Goal: Task Accomplishment & Management: Complete application form

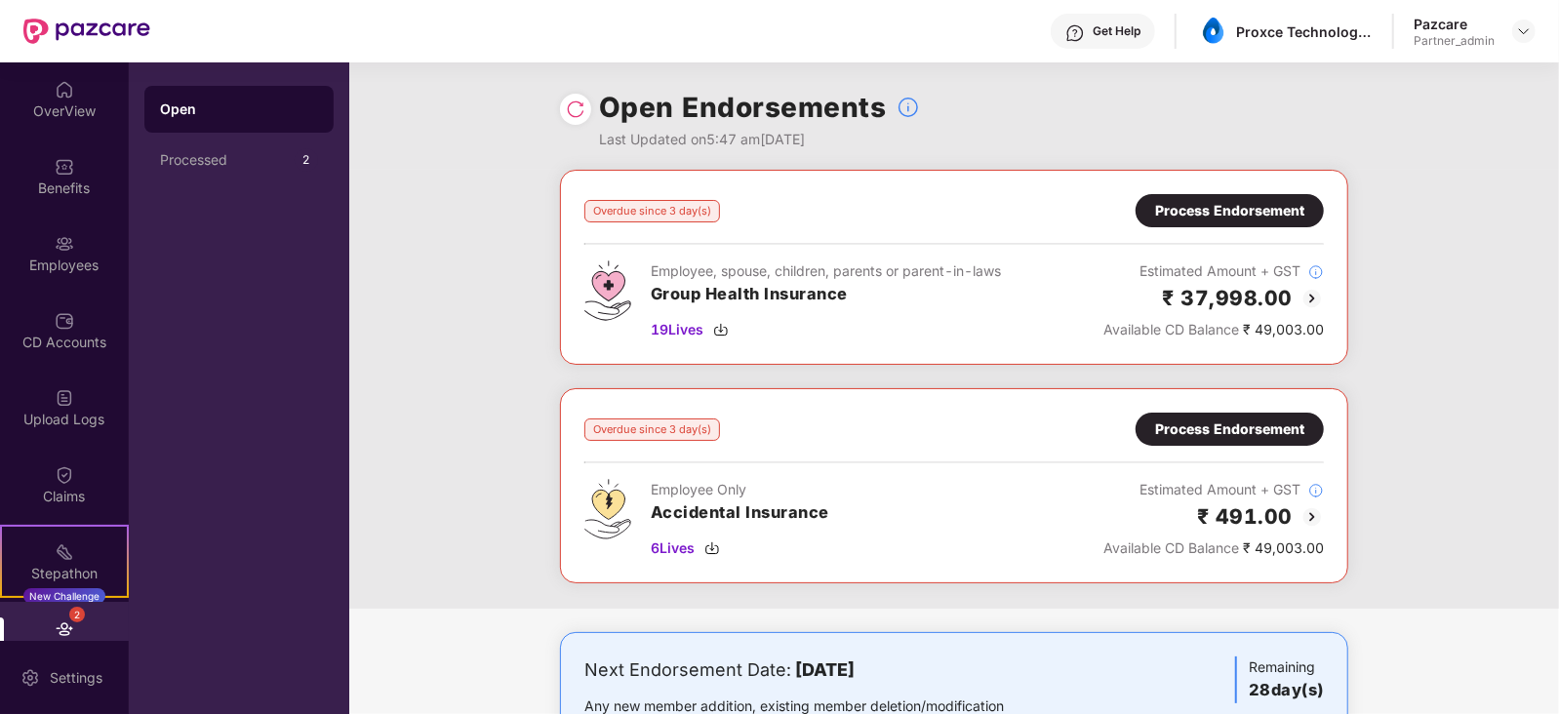
scroll to position [115, 0]
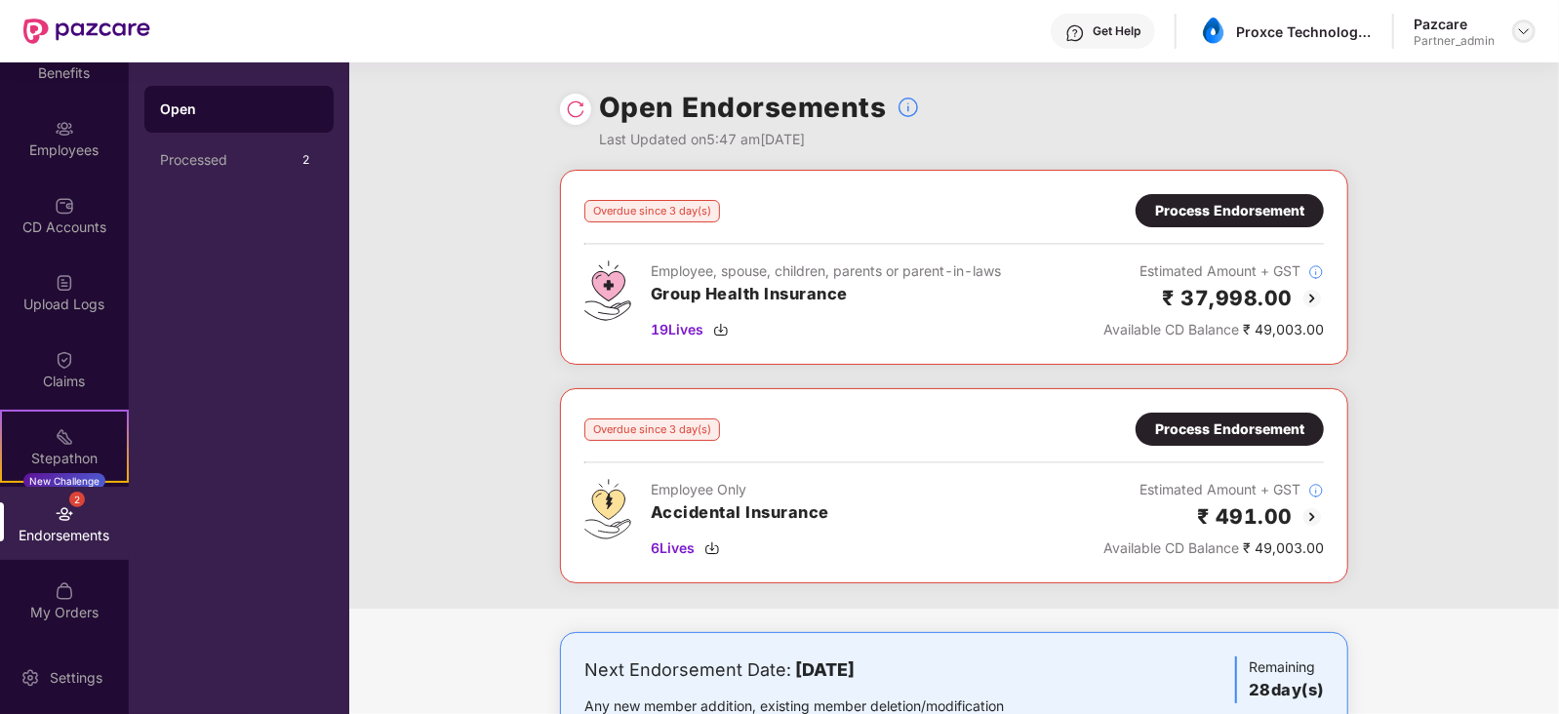
click at [1532, 31] on div at bounding box center [1523, 31] width 23 height 23
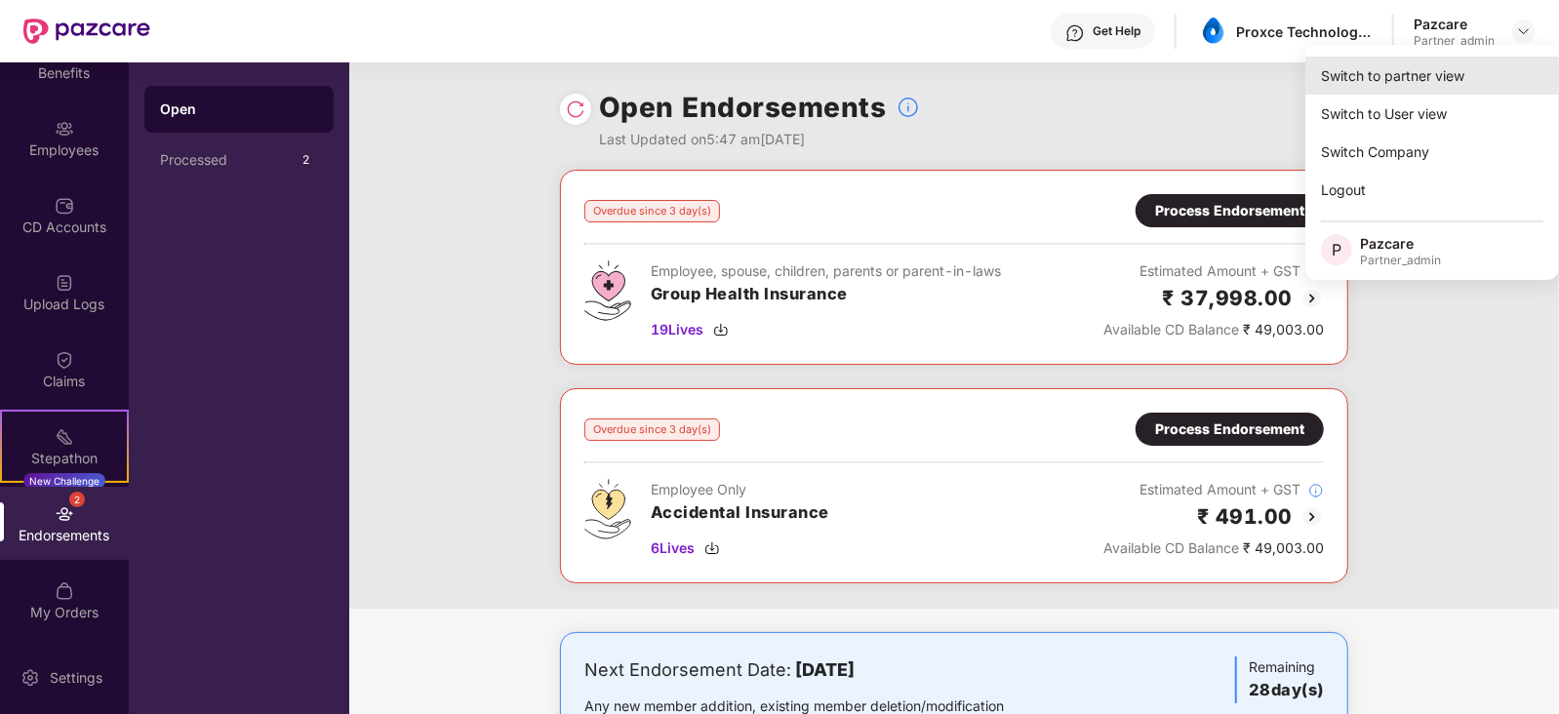
click at [1463, 79] on div "Switch to partner view" at bounding box center [1432, 76] width 254 height 38
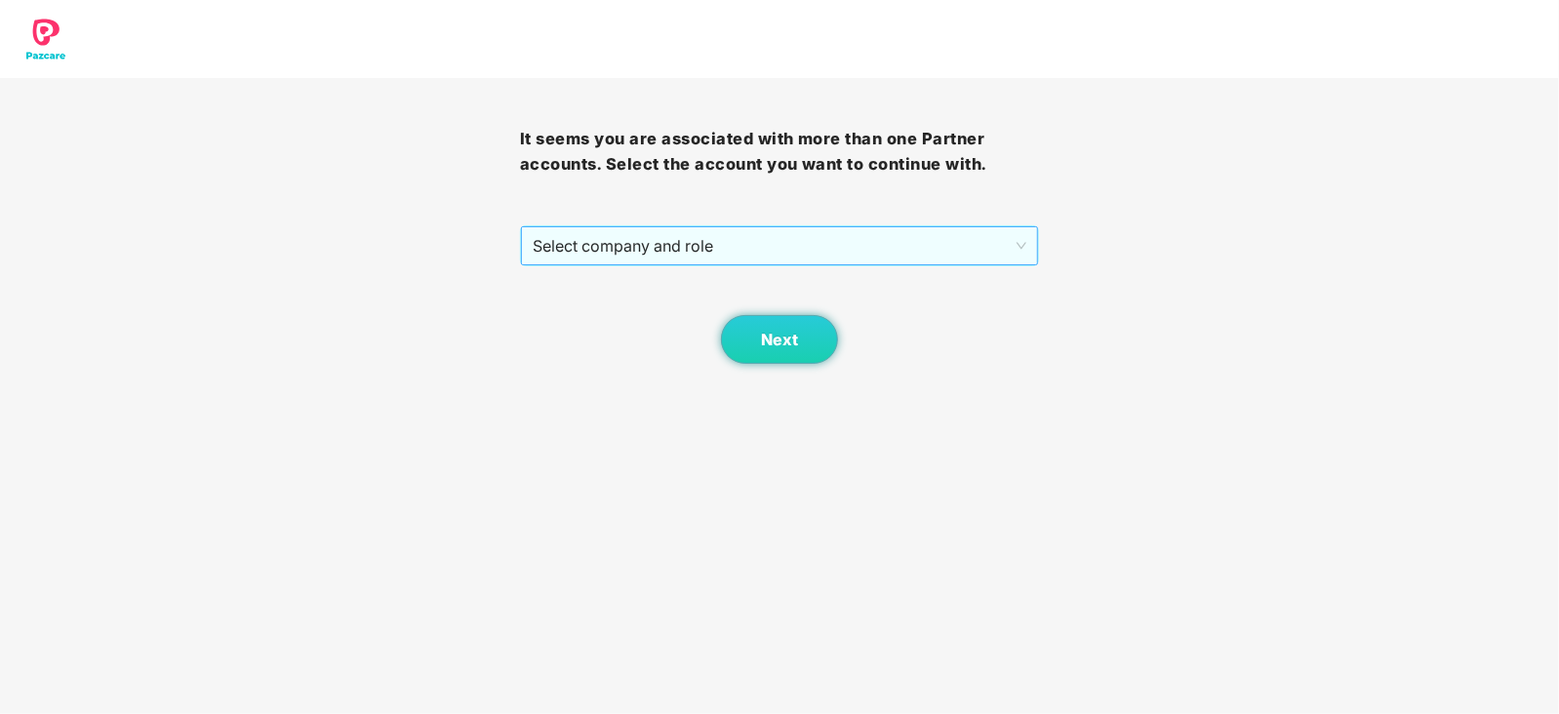
click at [784, 254] on span "Select company and role" at bounding box center [780, 245] width 495 height 37
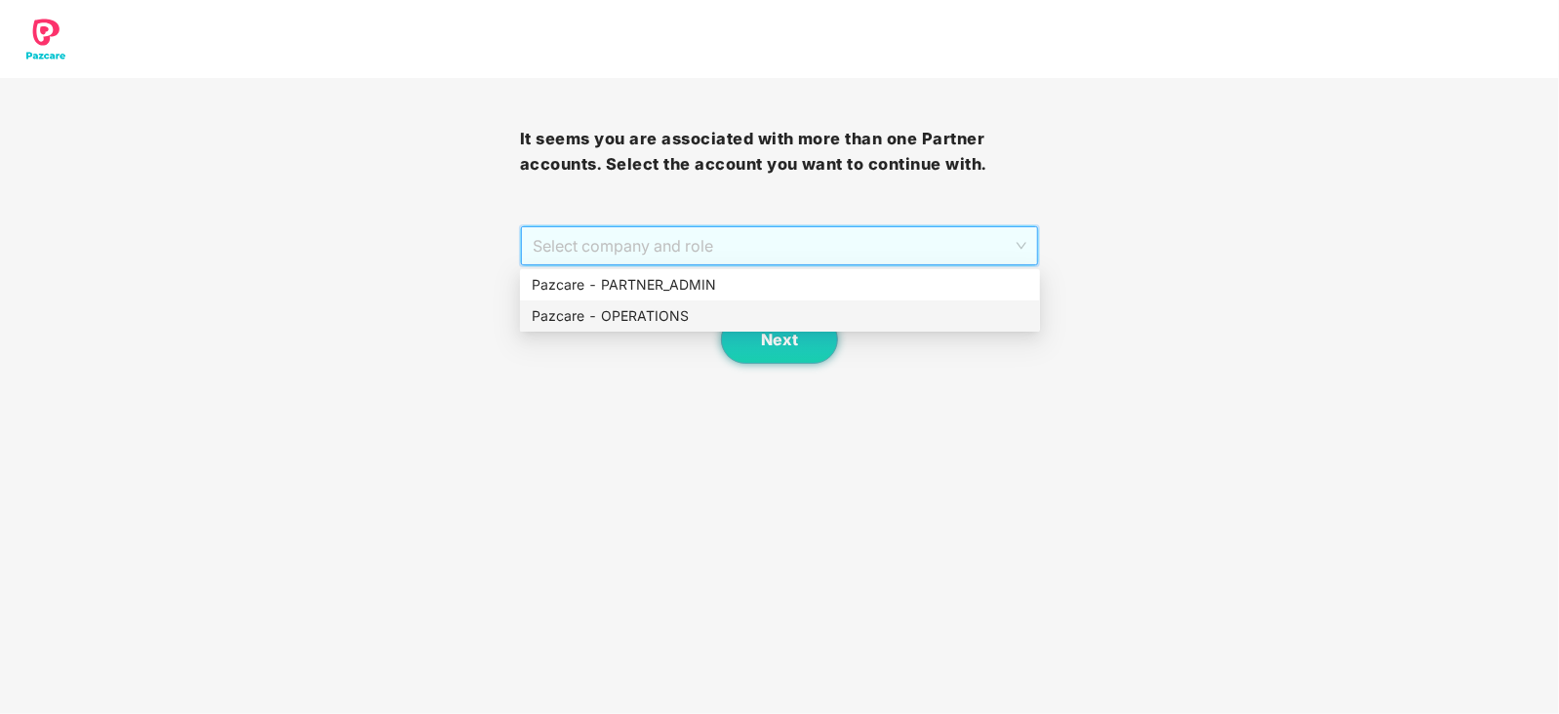
click at [678, 321] on div "Pazcare - OPERATIONS" at bounding box center [780, 315] width 497 height 21
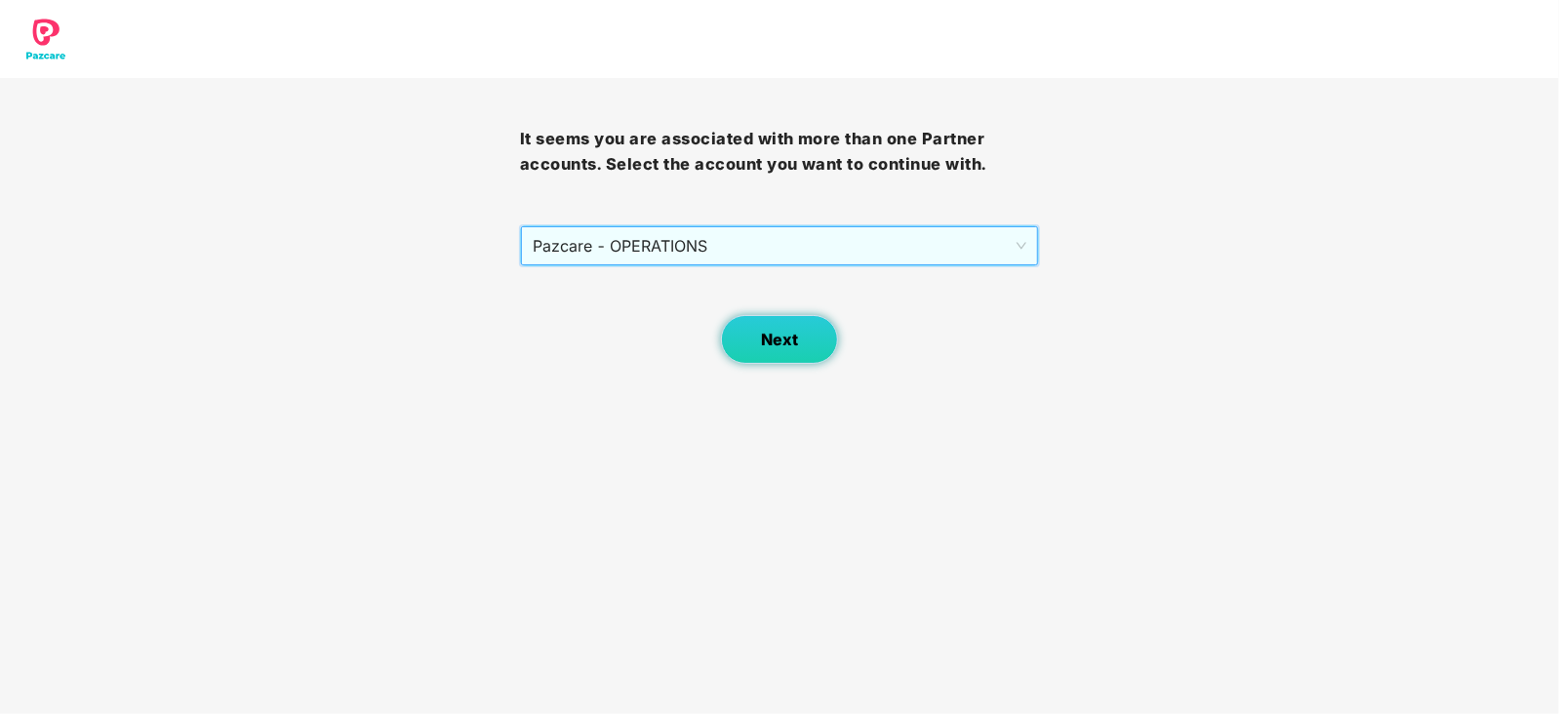
click at [759, 341] on button "Next" at bounding box center [779, 339] width 117 height 49
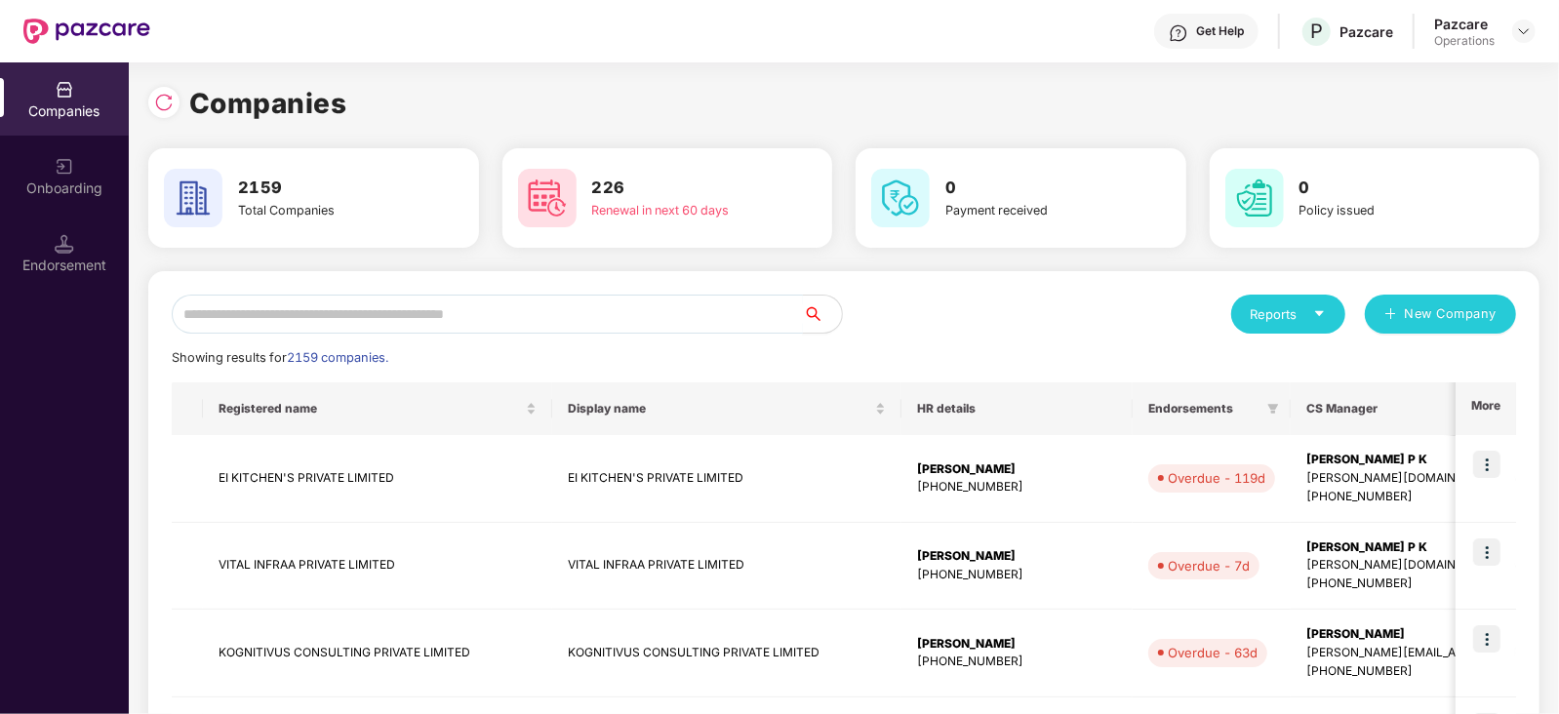
click at [422, 305] on input "text" at bounding box center [487, 314] width 631 height 39
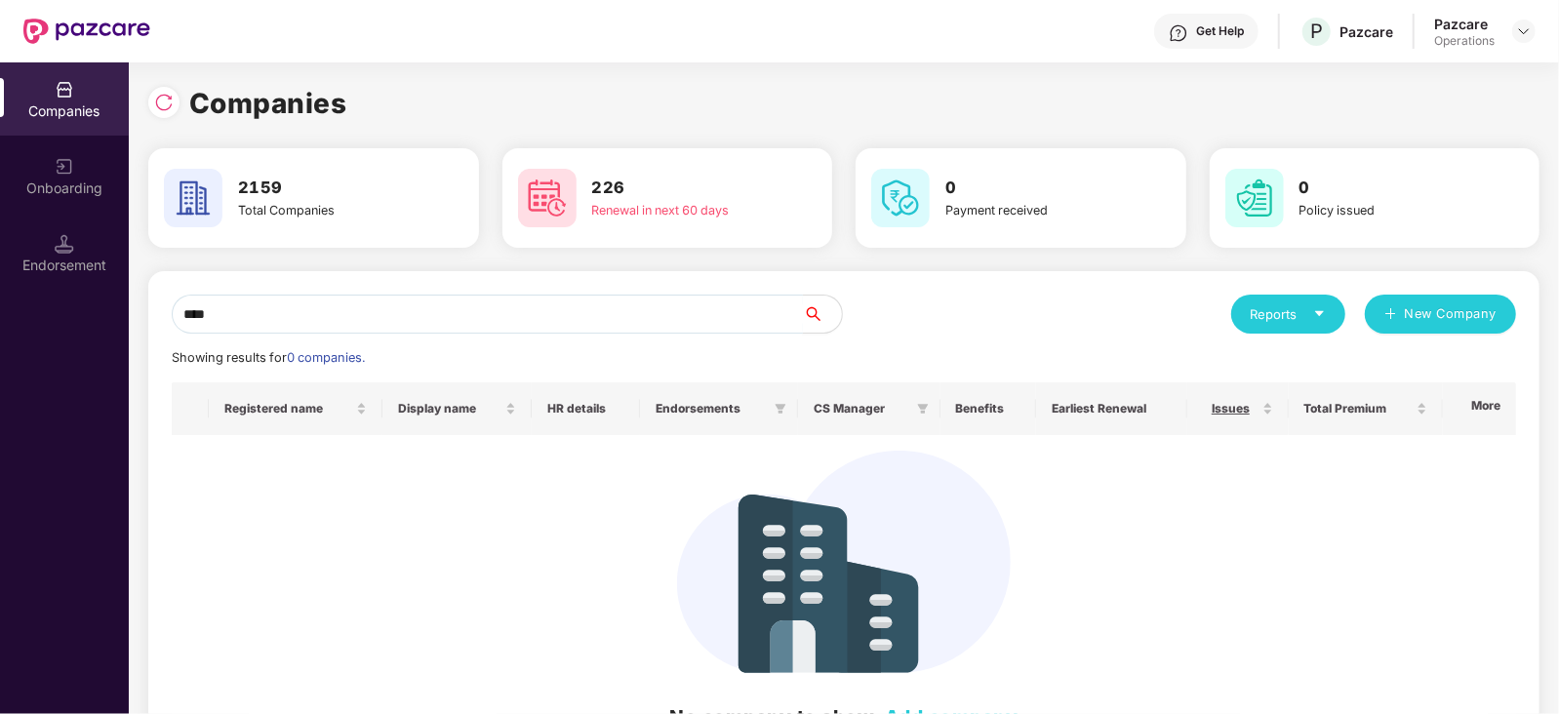
click at [273, 317] on input "****" at bounding box center [487, 314] width 631 height 39
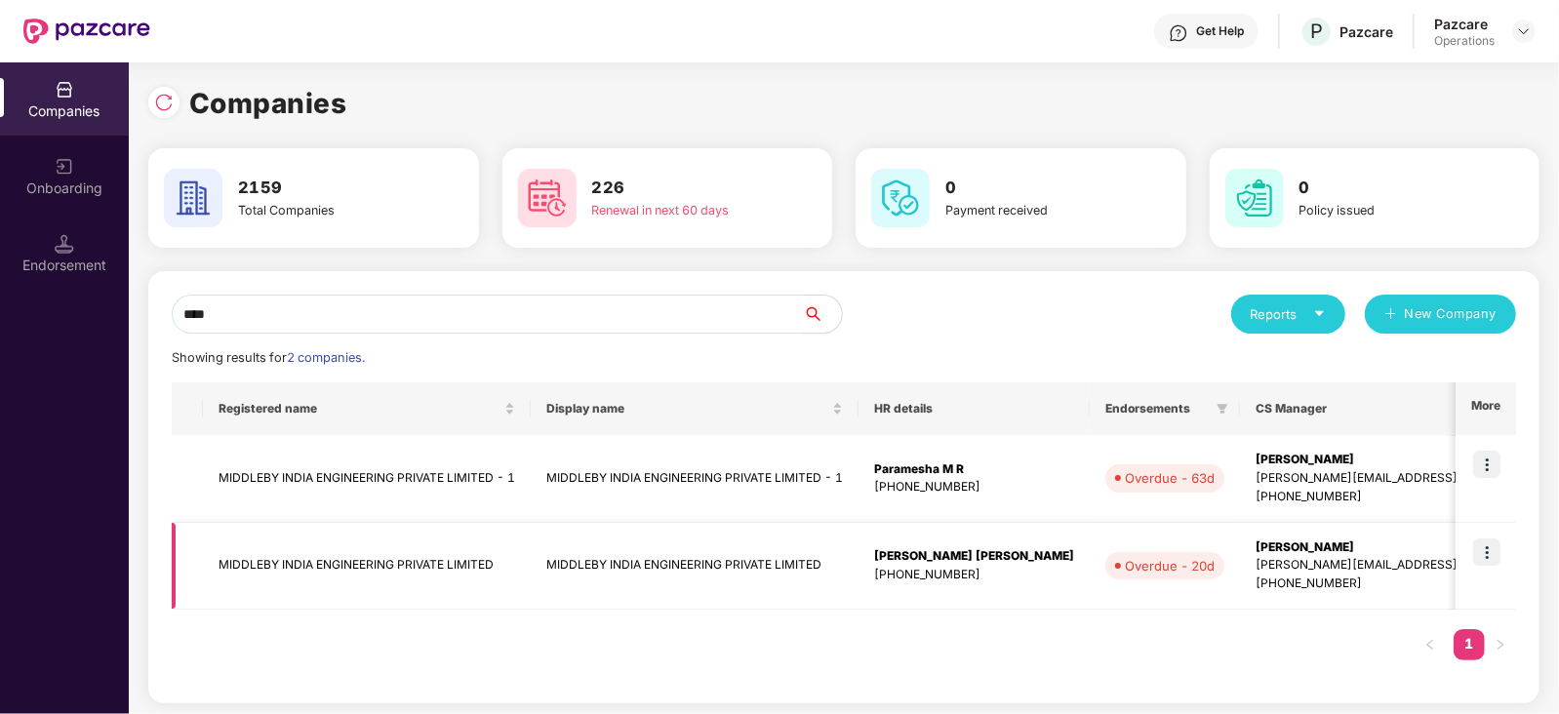
type input "****"
click at [372, 466] on td "MIDDLEBY INDIA ENGINEERING PRIVATE LIMITED - 1" at bounding box center [367, 479] width 328 height 88
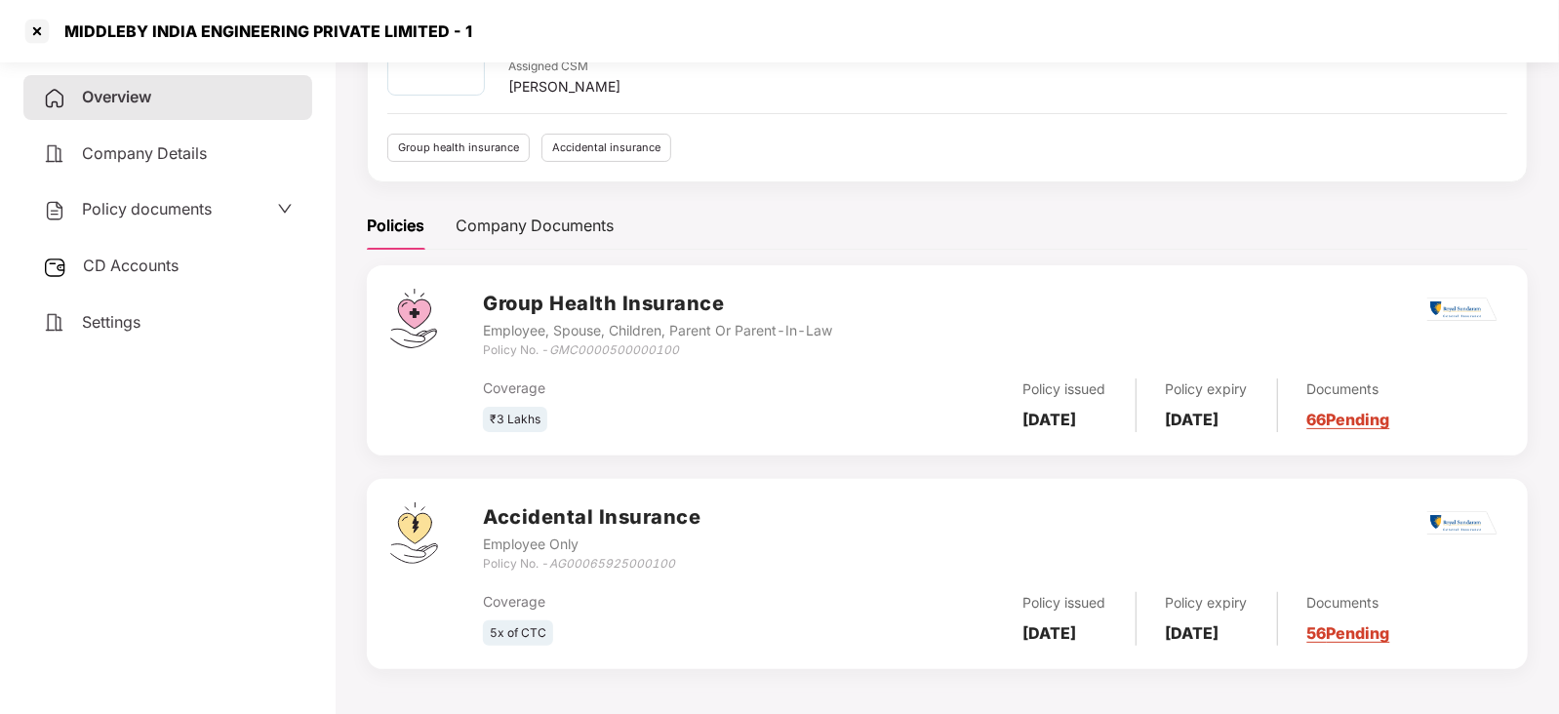
scroll to position [142, 0]
click at [152, 211] on span "Policy documents" at bounding box center [147, 209] width 130 height 20
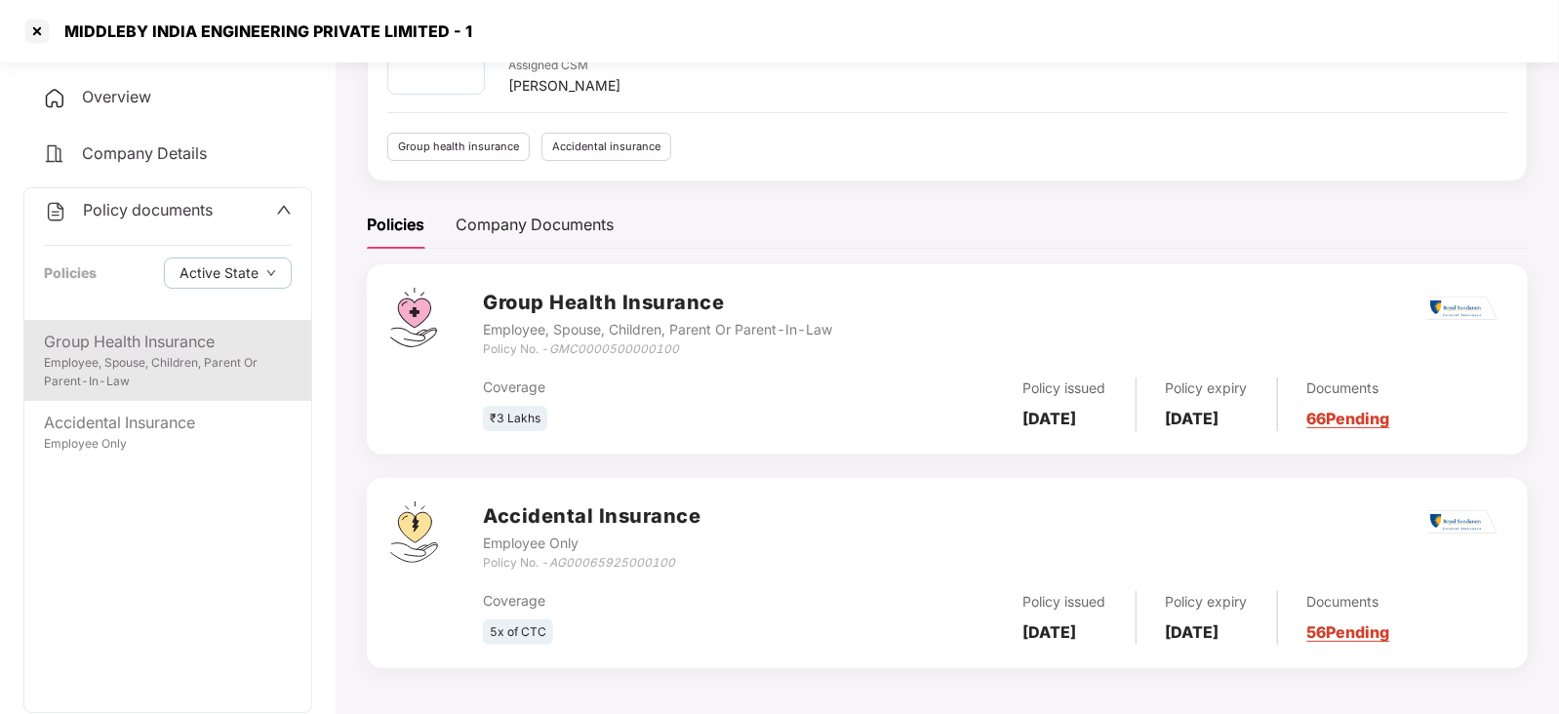
click at [154, 346] on div "Group Health Insurance" at bounding box center [168, 342] width 248 height 24
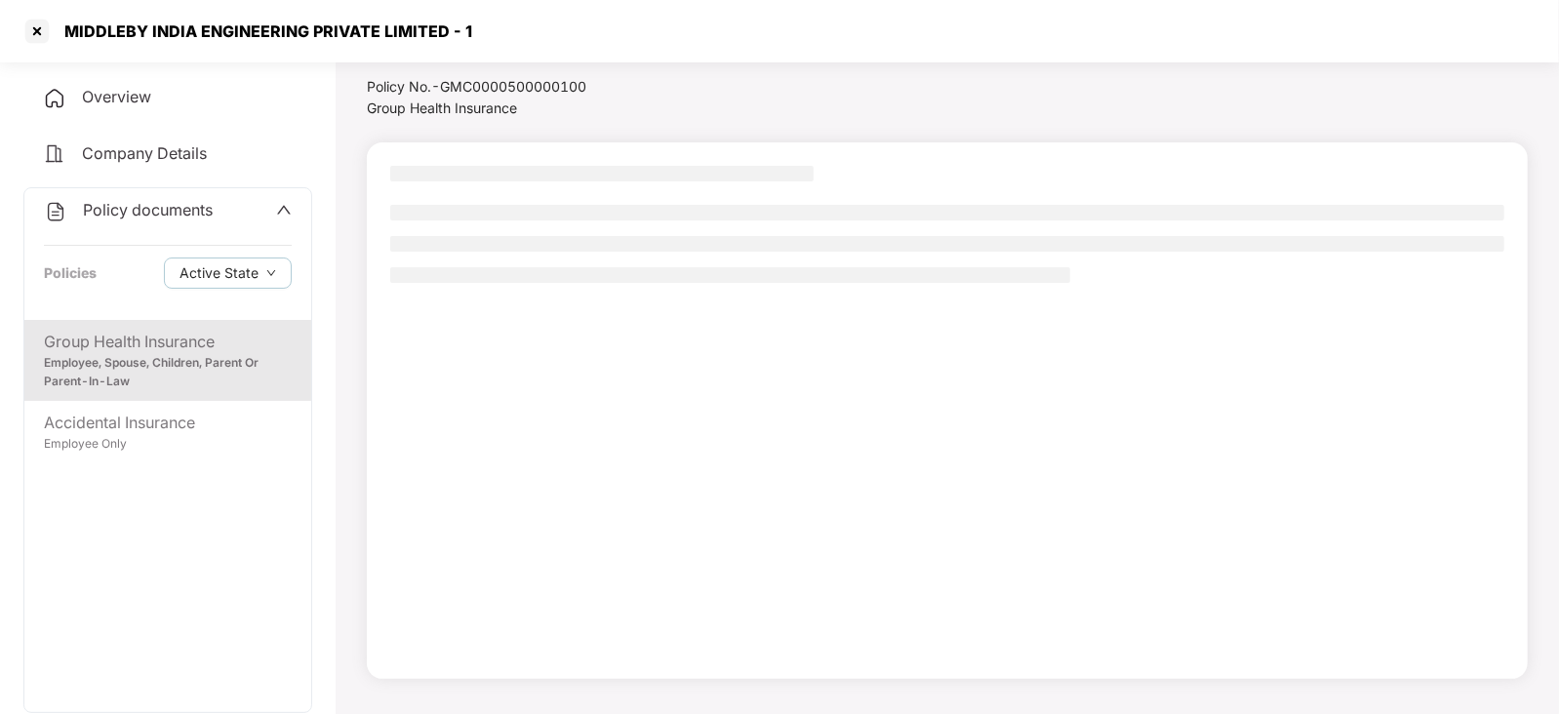
scroll to position [53, 0]
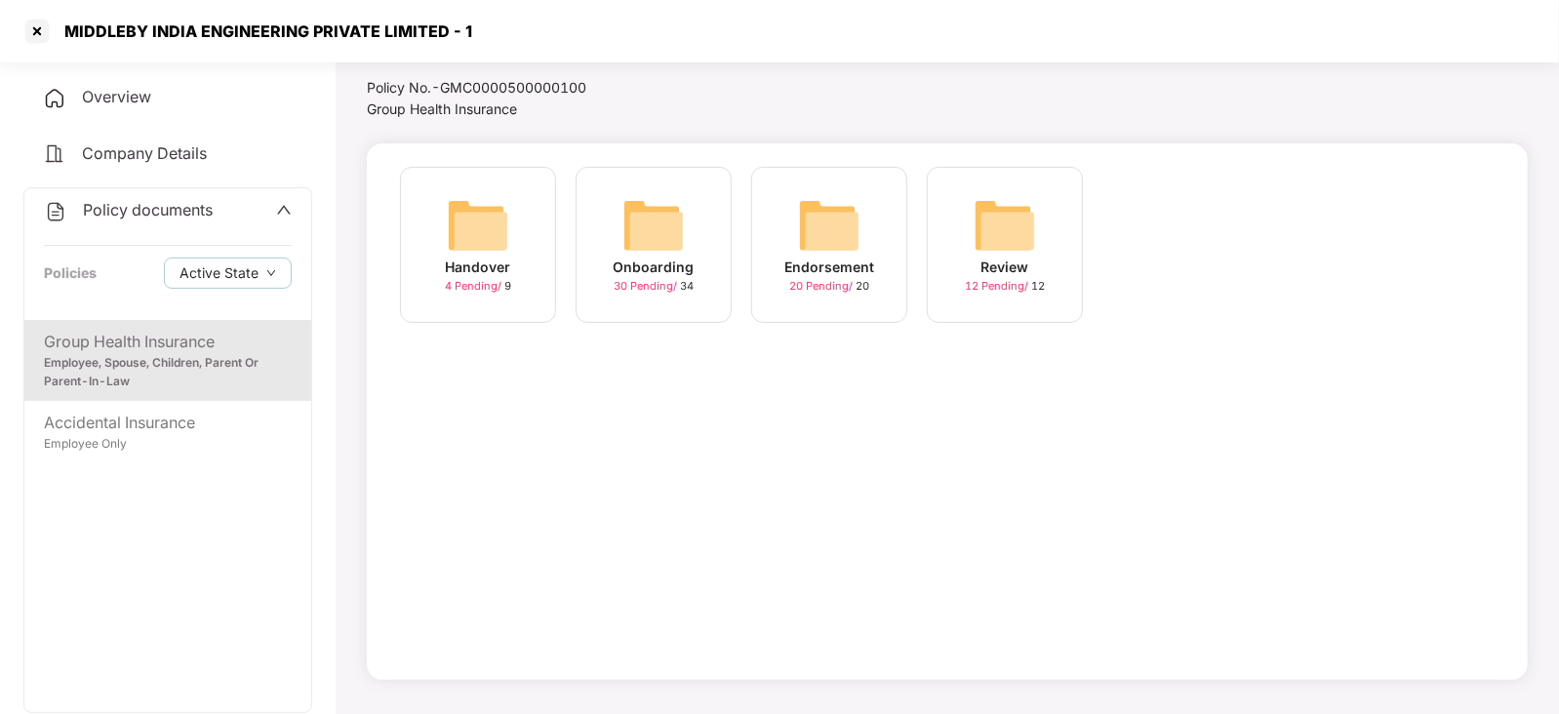
drag, startPoint x: 203, startPoint y: 212, endPoint x: 199, endPoint y: 202, distance: 10.5
click at [202, 212] on span "Policy documents" at bounding box center [148, 210] width 130 height 20
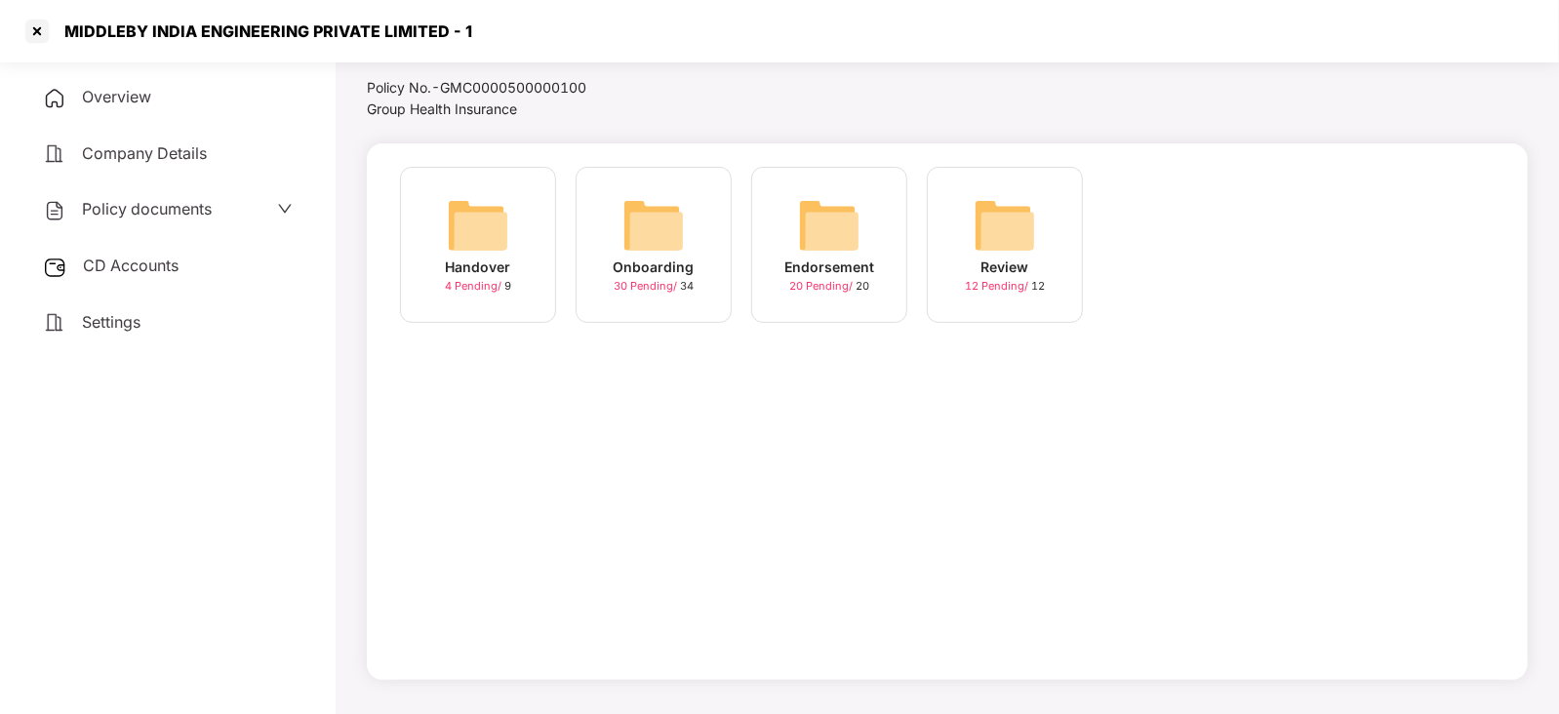
click at [153, 269] on span "CD Accounts" at bounding box center [131, 266] width 96 height 20
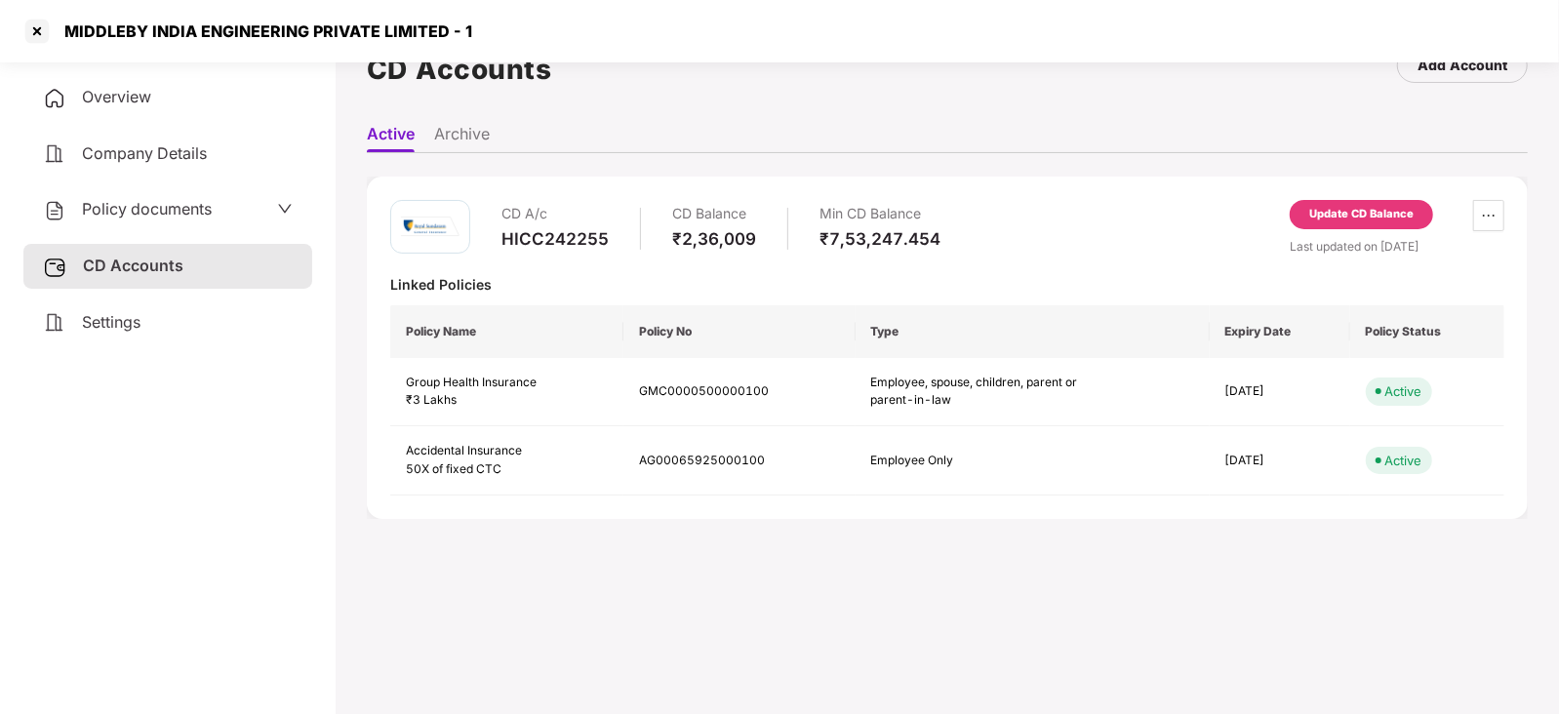
click at [1336, 212] on div "Update CD Balance" at bounding box center [1361, 215] width 104 height 18
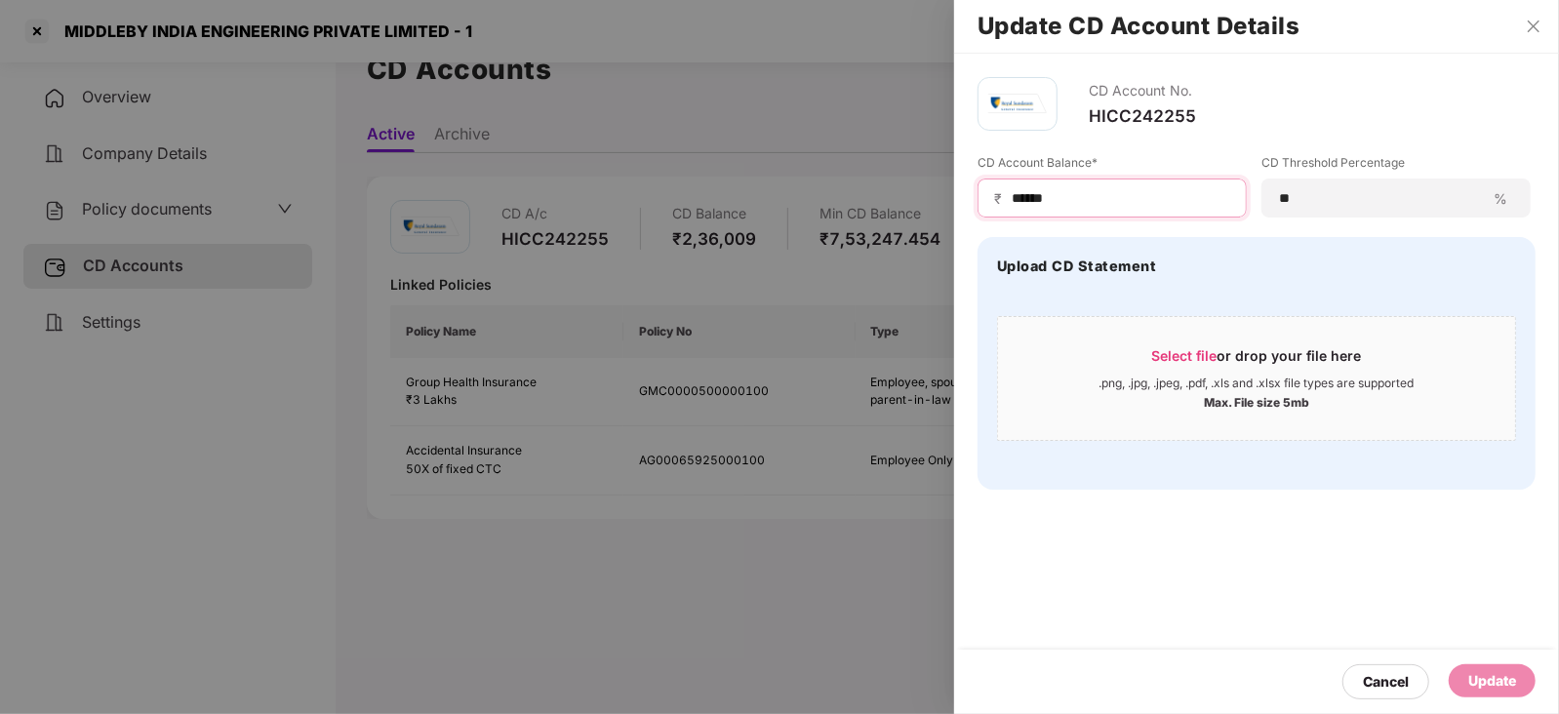
drag, startPoint x: 1071, startPoint y: 198, endPoint x: 990, endPoint y: 198, distance: 81.0
click at [990, 198] on div "₹ ******" at bounding box center [1112, 198] width 269 height 39
paste input
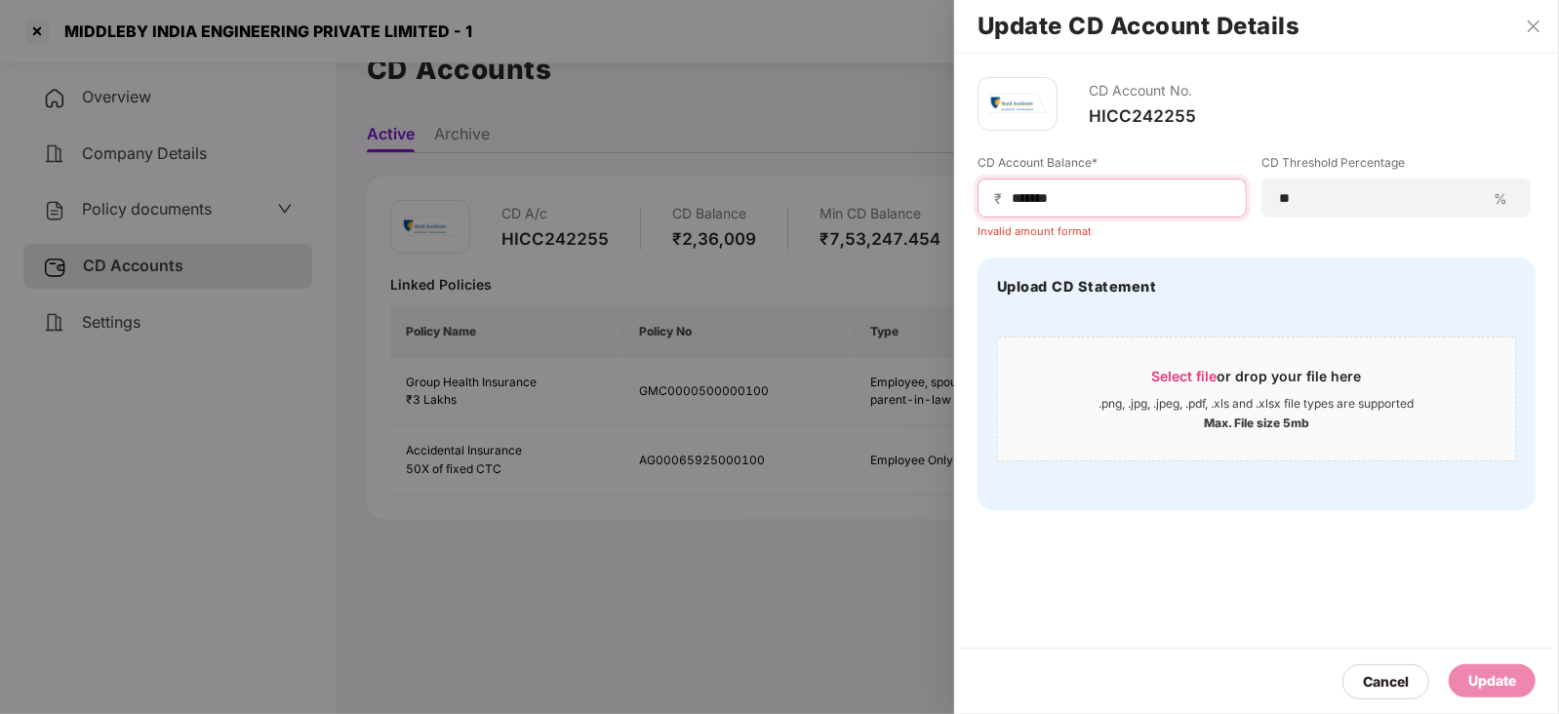
click at [1012, 202] on input "******" at bounding box center [1120, 198] width 221 height 20
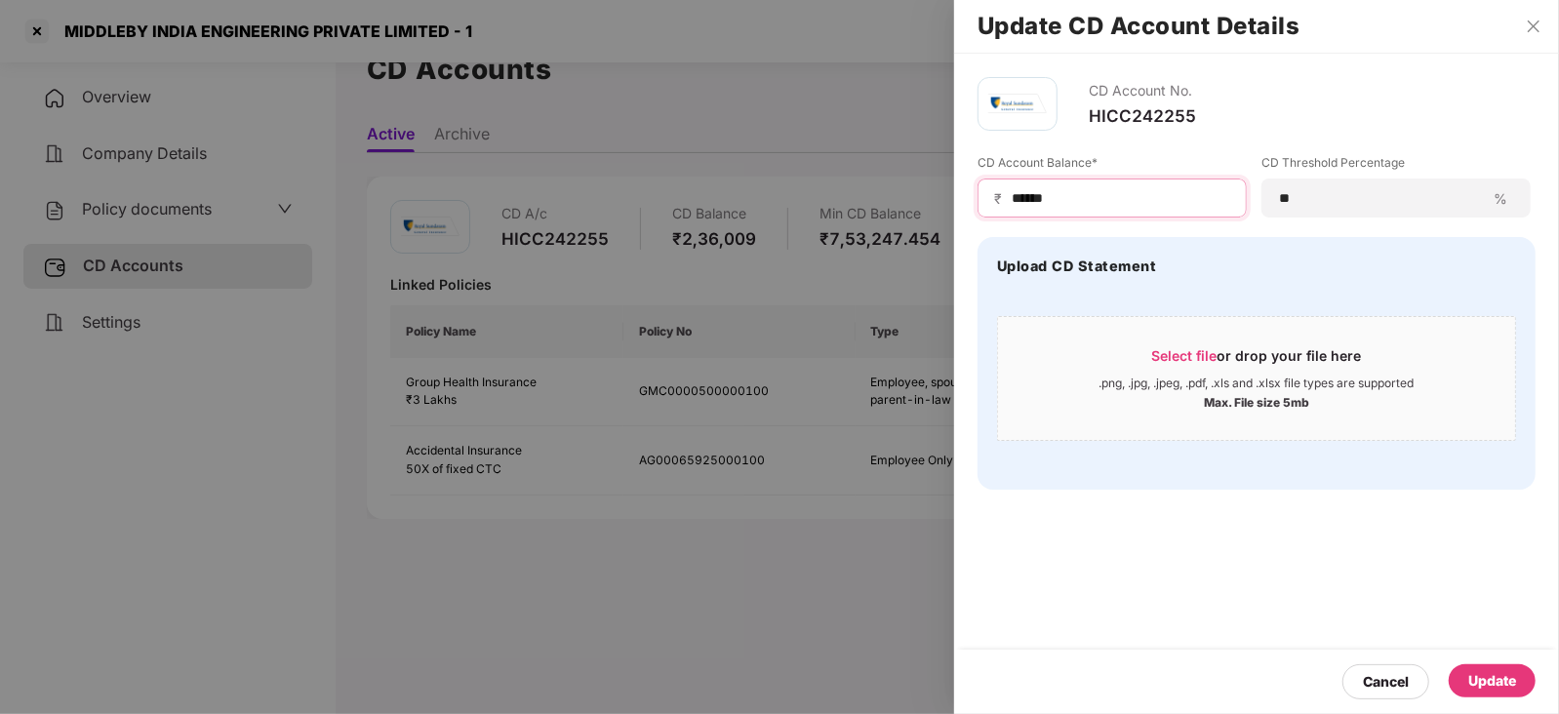
type input "******"
click at [1518, 677] on div "Update" at bounding box center [1492, 680] width 87 height 33
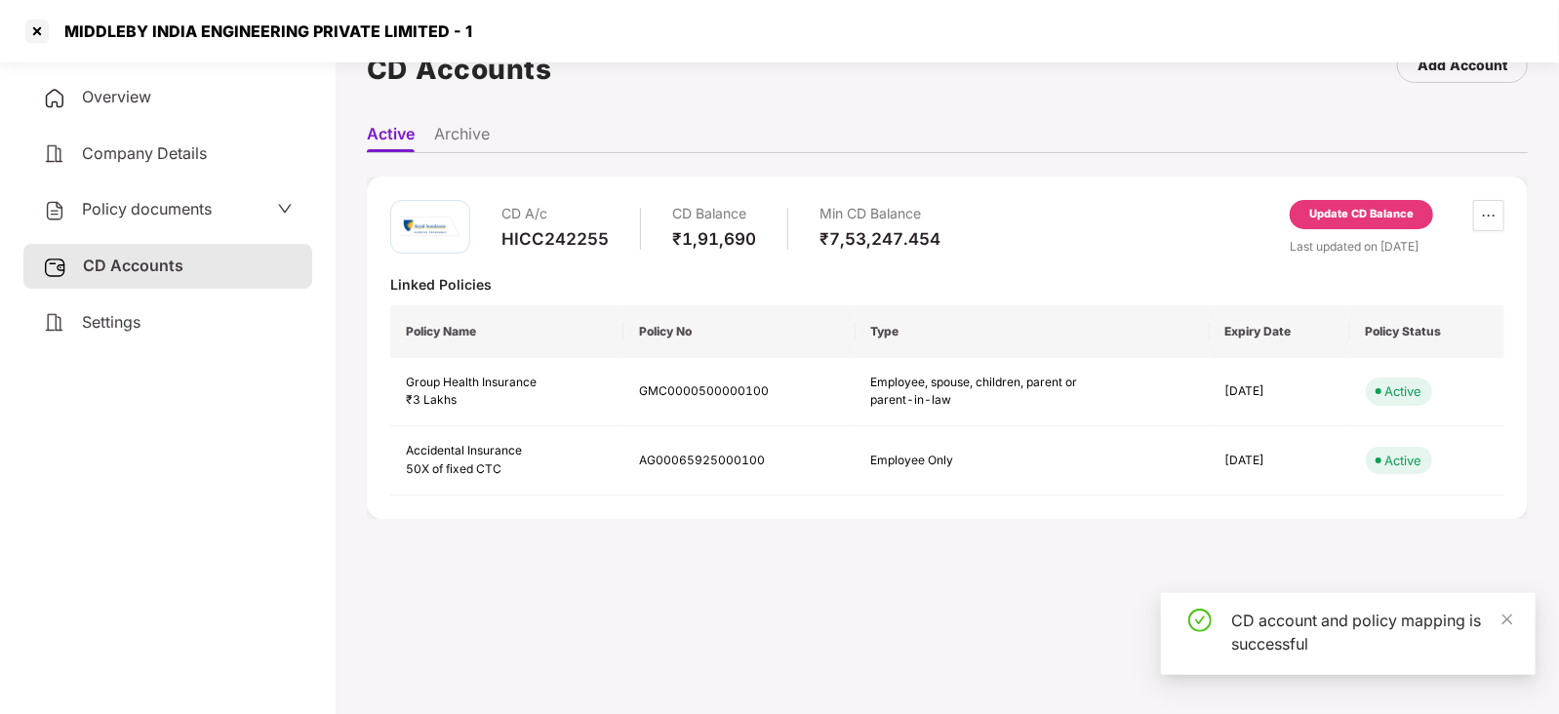
click at [139, 221] on div "Policy documents" at bounding box center [127, 209] width 169 height 25
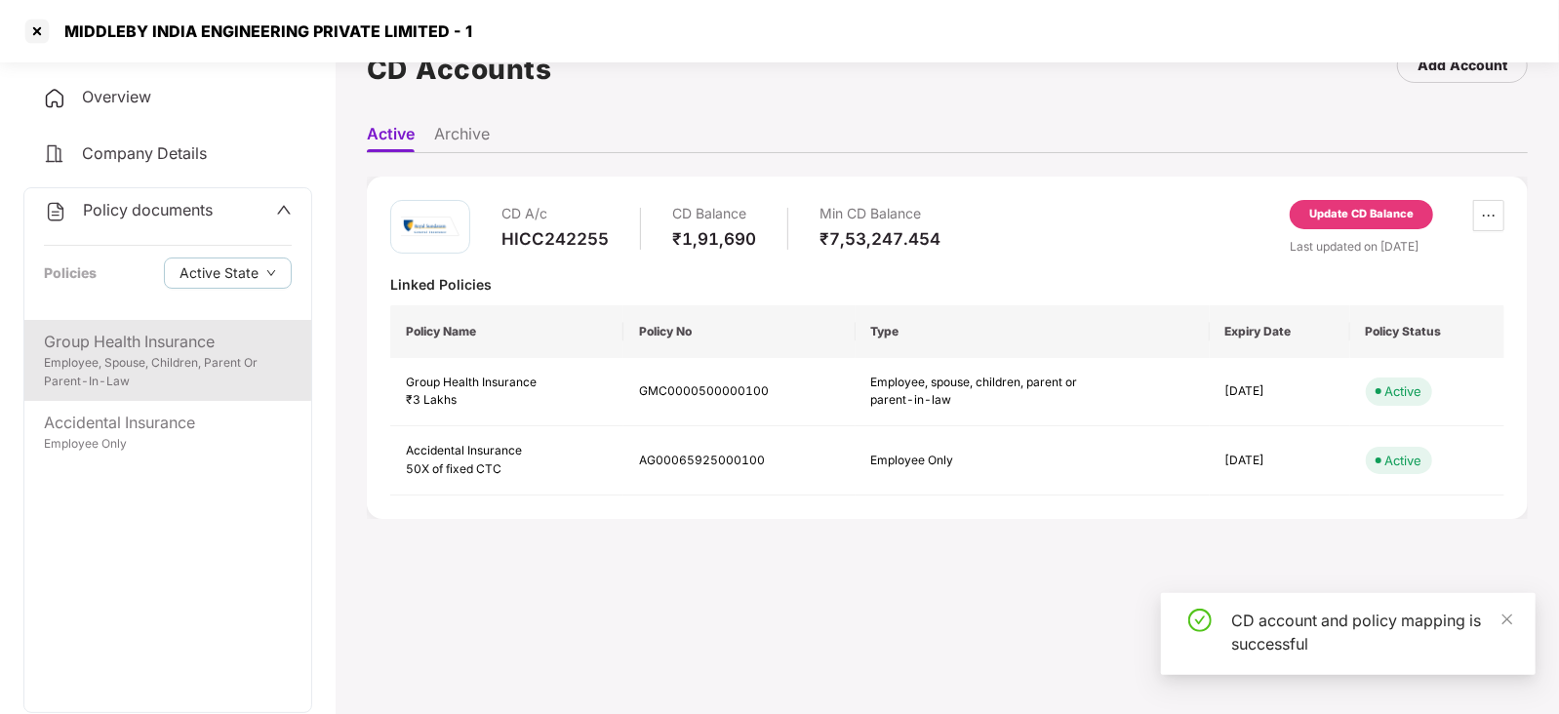
click at [136, 368] on div "Employee, Spouse, Children, Parent Or Parent-In-Law" at bounding box center [168, 372] width 248 height 37
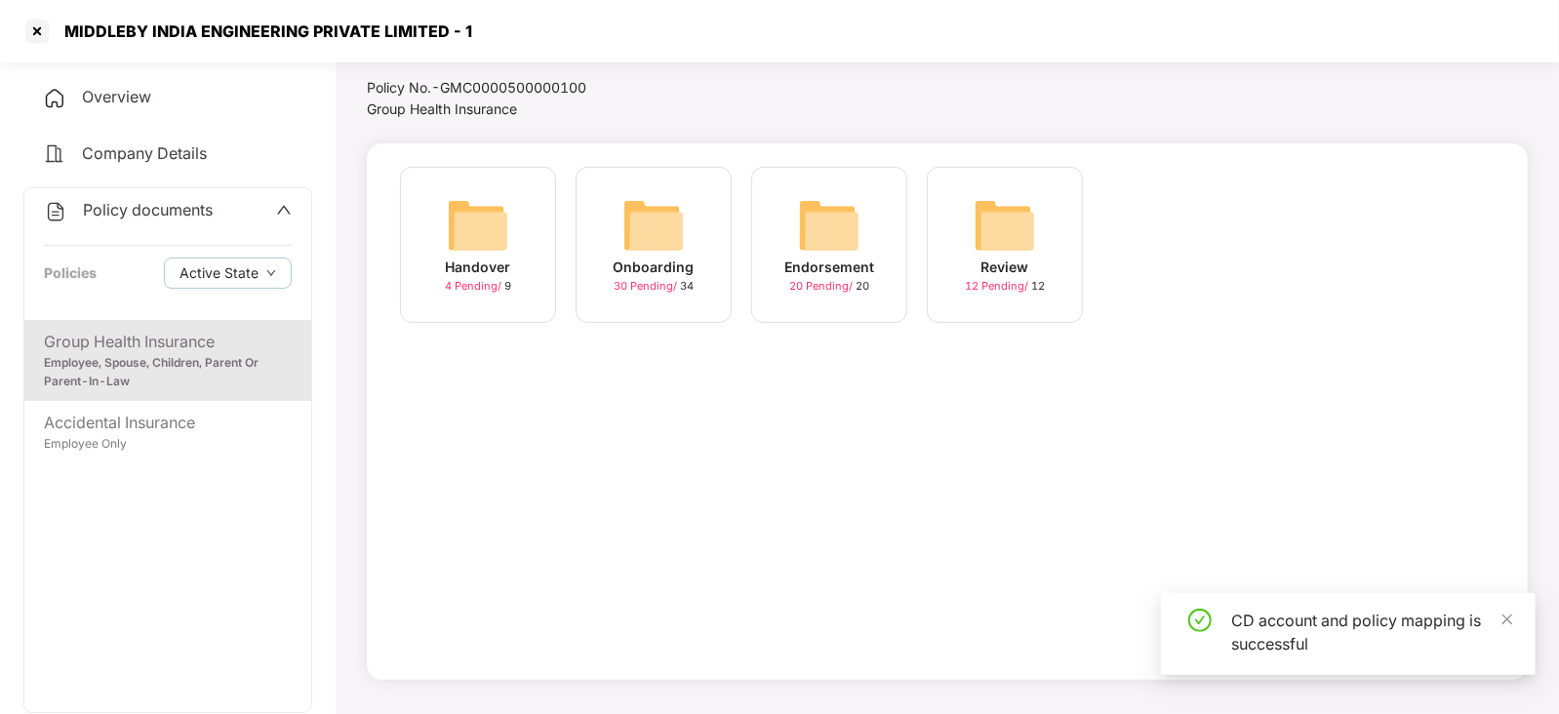
click at [849, 215] on img at bounding box center [829, 225] width 62 height 62
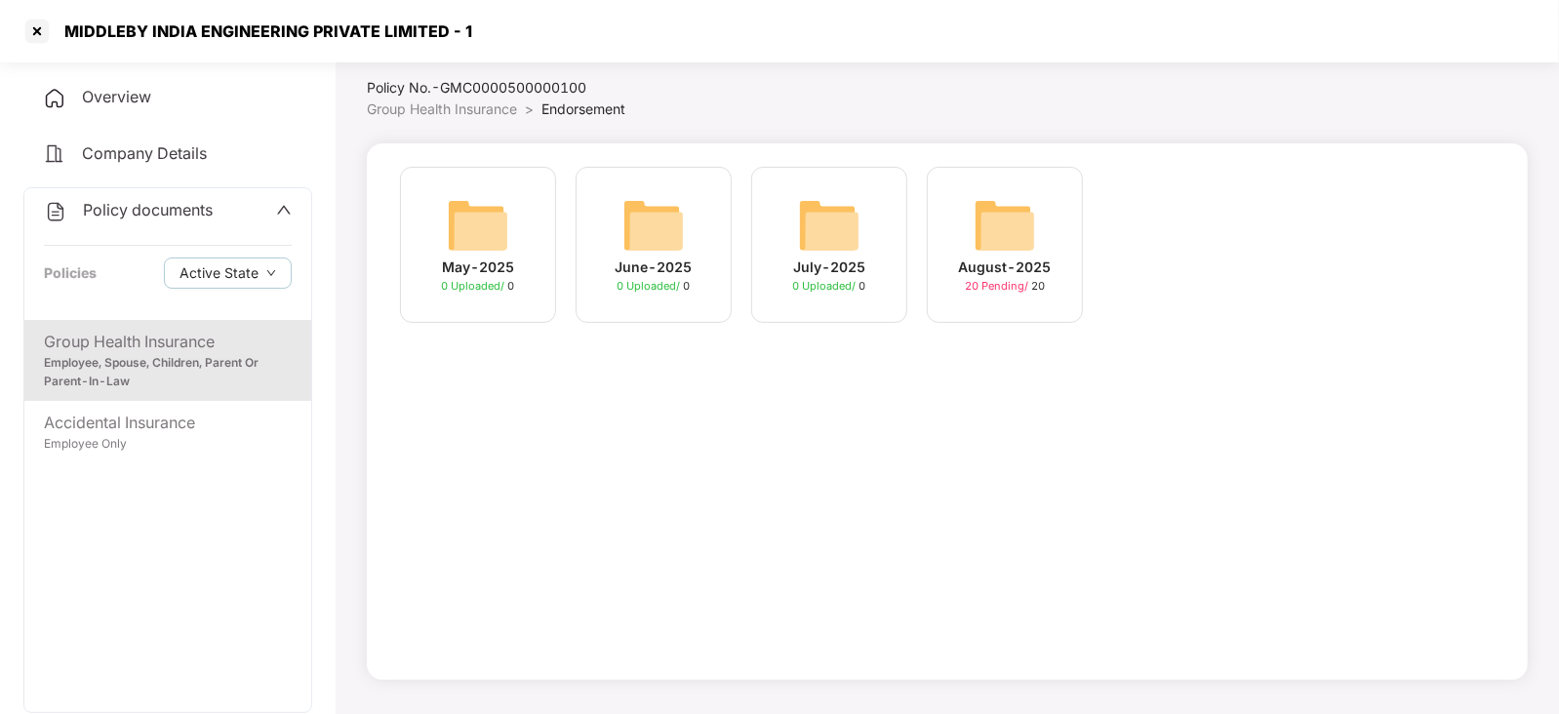
click at [995, 220] on img at bounding box center [1005, 225] width 62 height 62
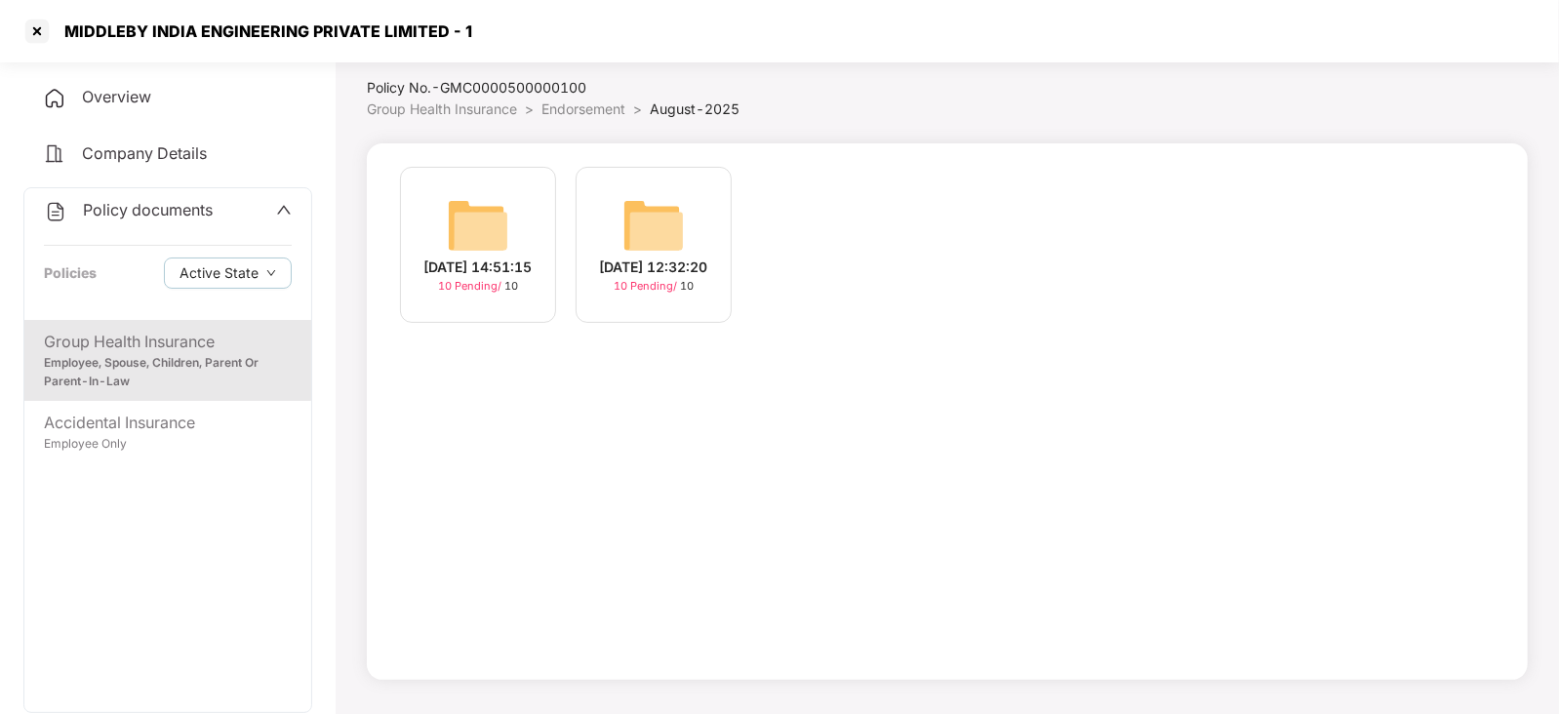
click at [474, 221] on img at bounding box center [478, 225] width 62 height 62
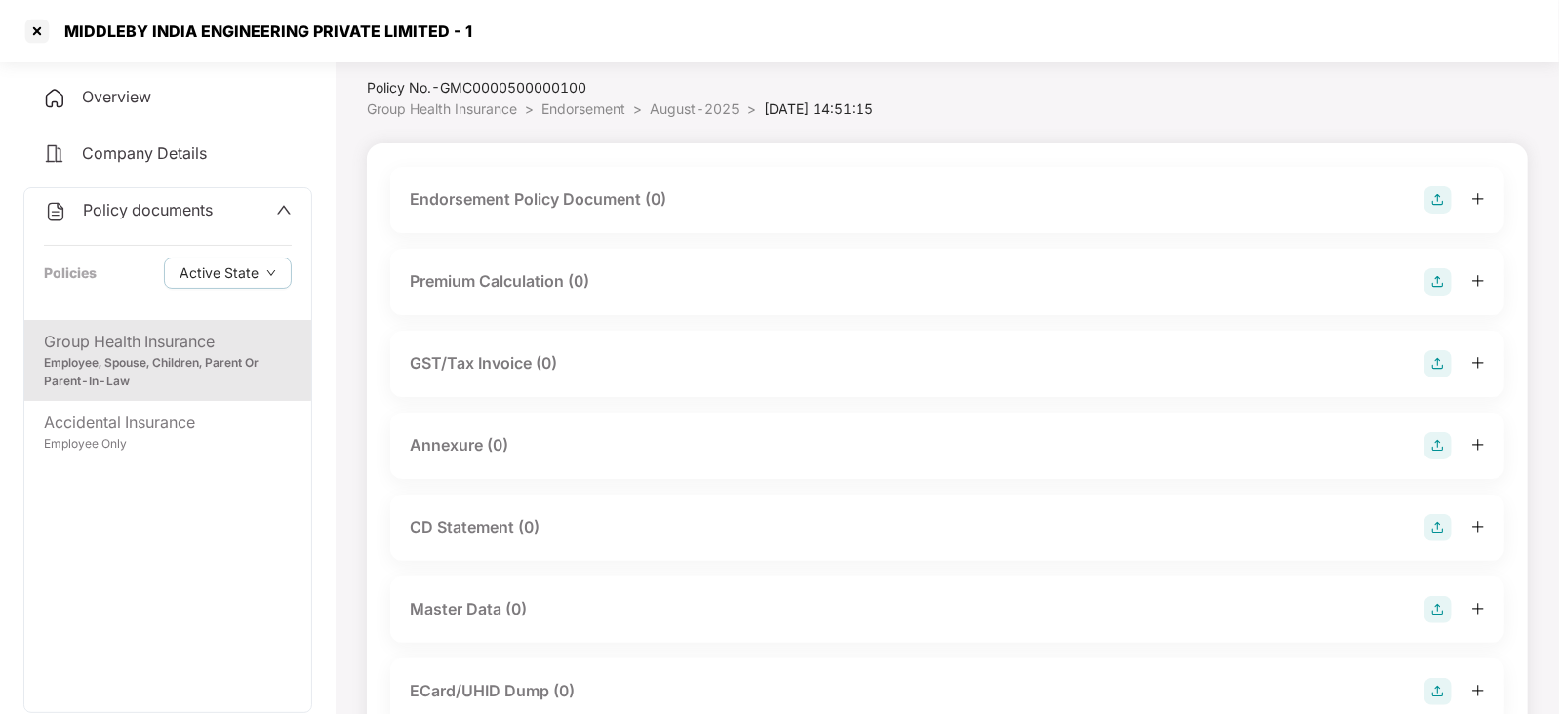
click at [1441, 181] on div "Endorsement Policy Document (0)" at bounding box center [947, 200] width 1114 height 66
click at [1442, 199] on img at bounding box center [1438, 199] width 27 height 27
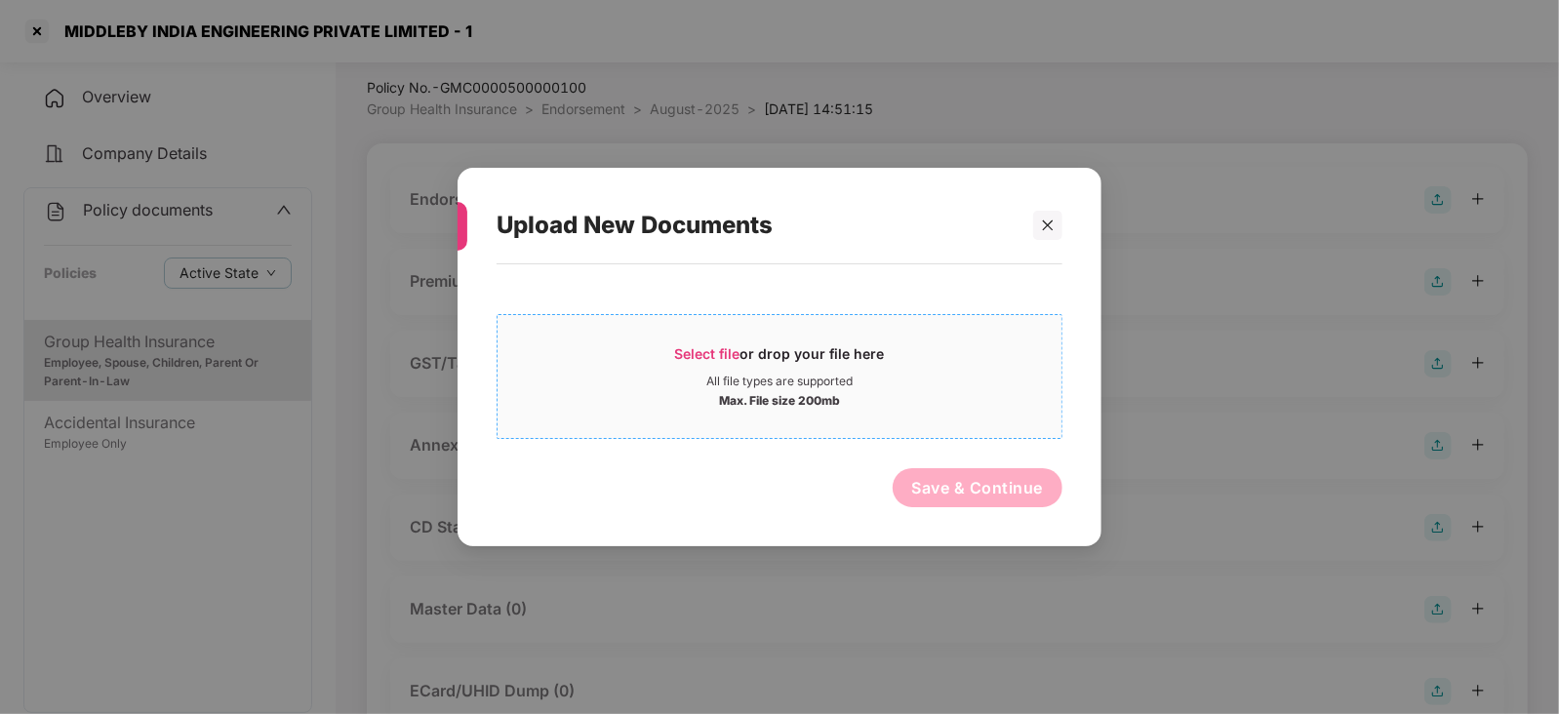
click at [715, 349] on span "Select file" at bounding box center [707, 353] width 65 height 17
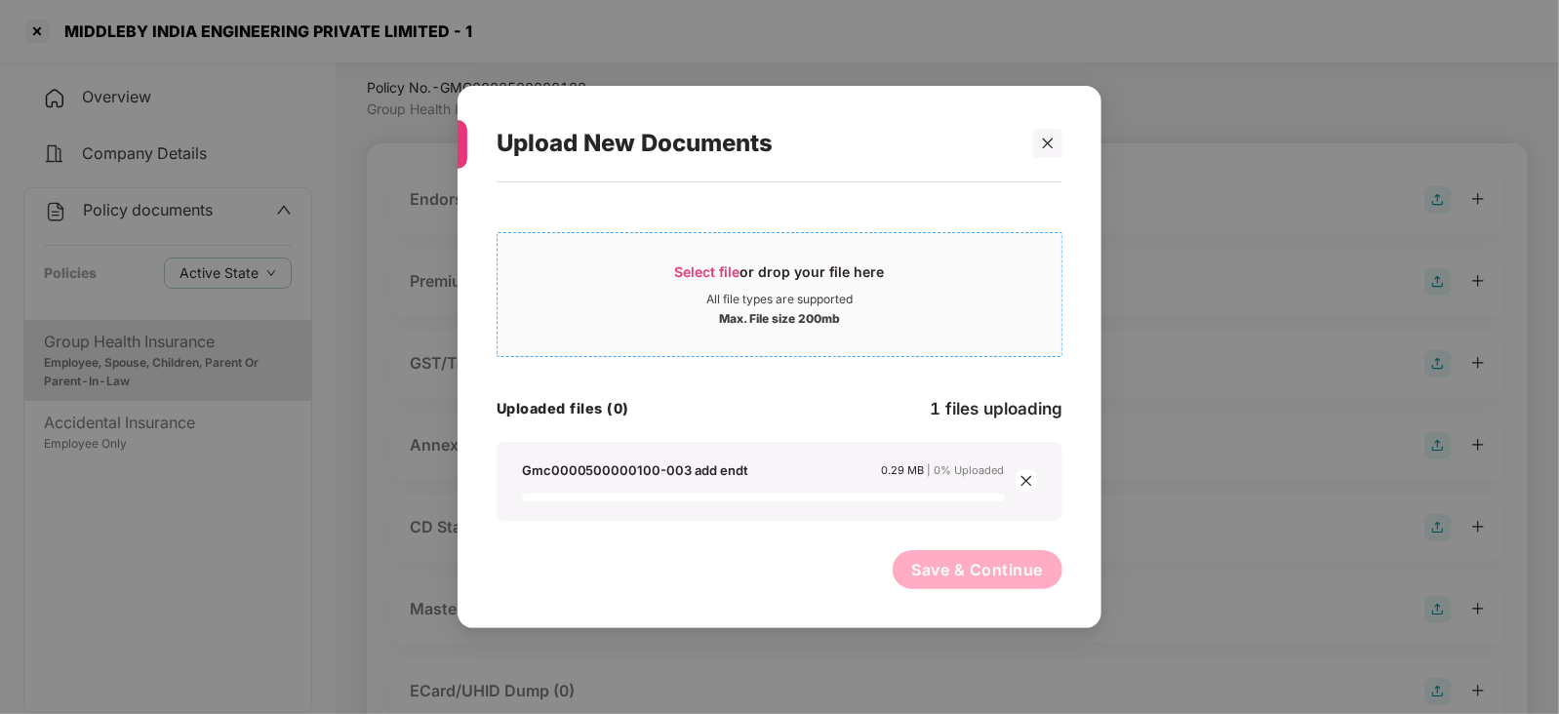
click at [698, 276] on span "Select file" at bounding box center [707, 271] width 65 height 17
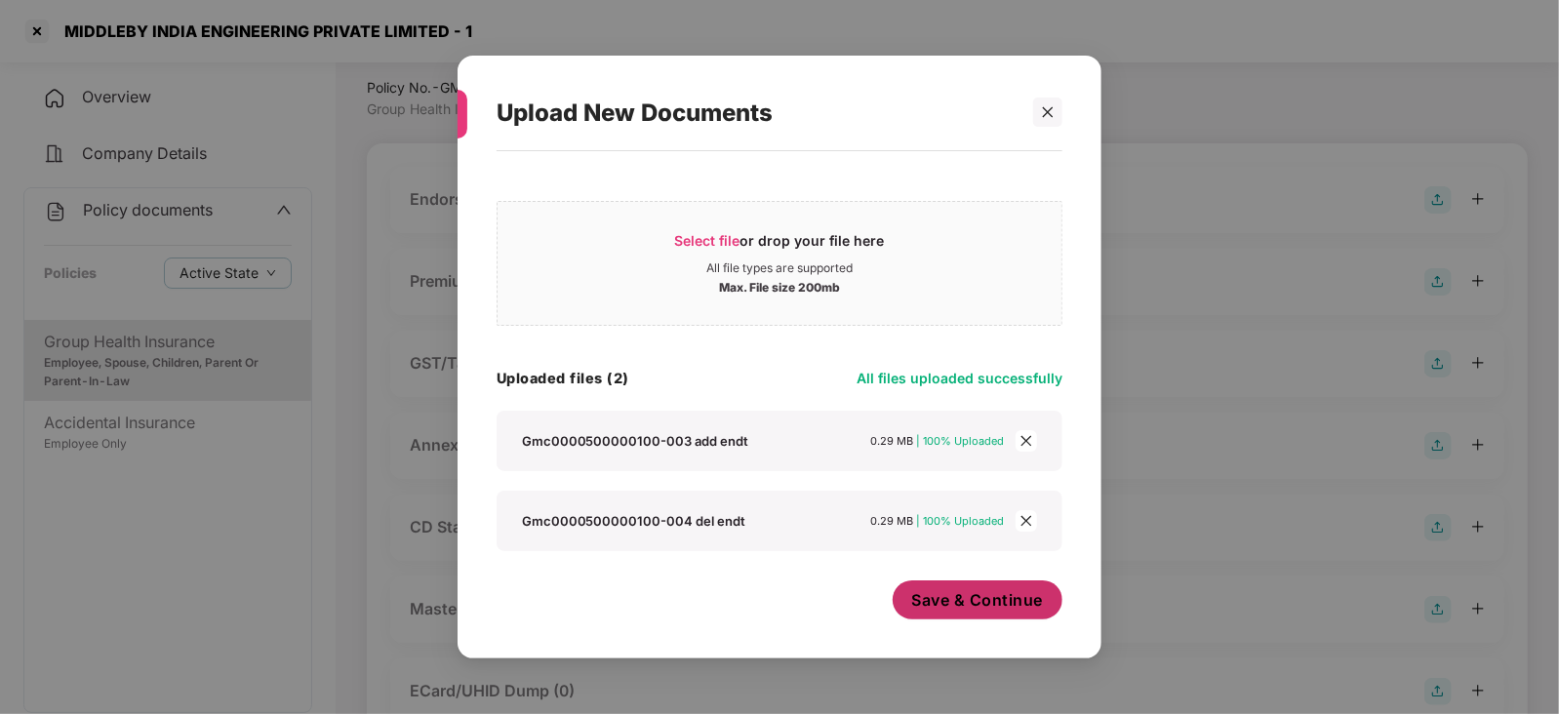
click at [1024, 596] on span "Save & Continue" at bounding box center [978, 599] width 132 height 21
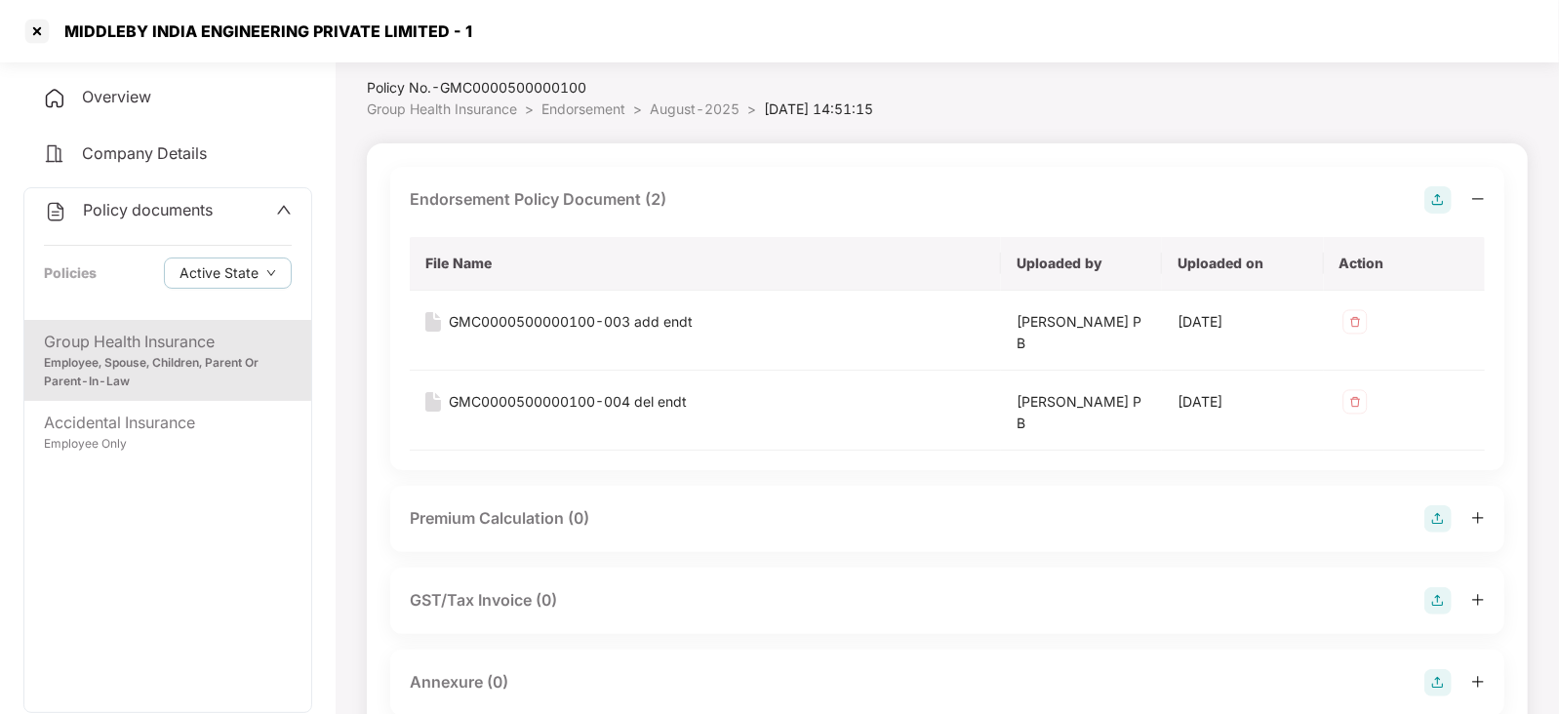
click at [1426, 506] on img at bounding box center [1438, 518] width 27 height 27
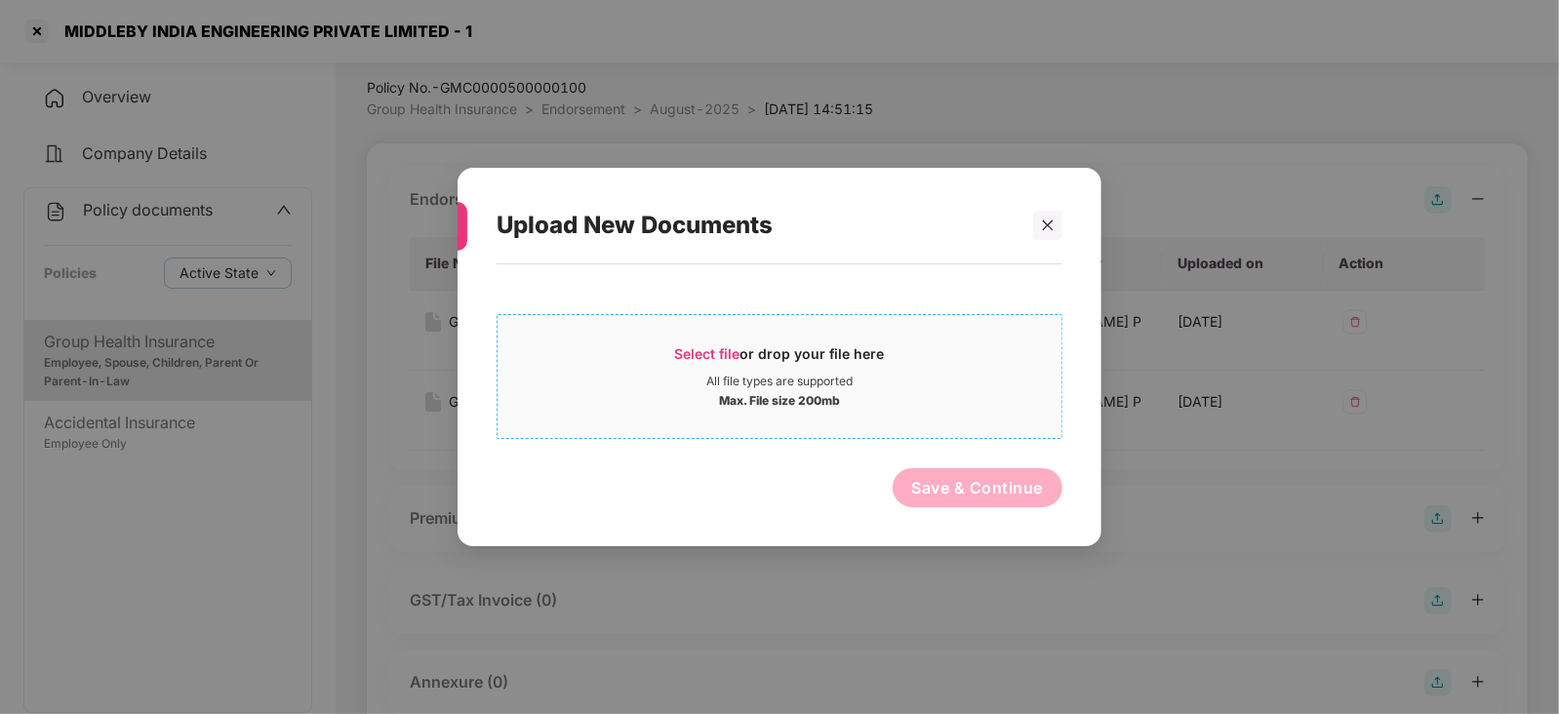
click at [723, 348] on span "Select file" at bounding box center [707, 353] width 65 height 17
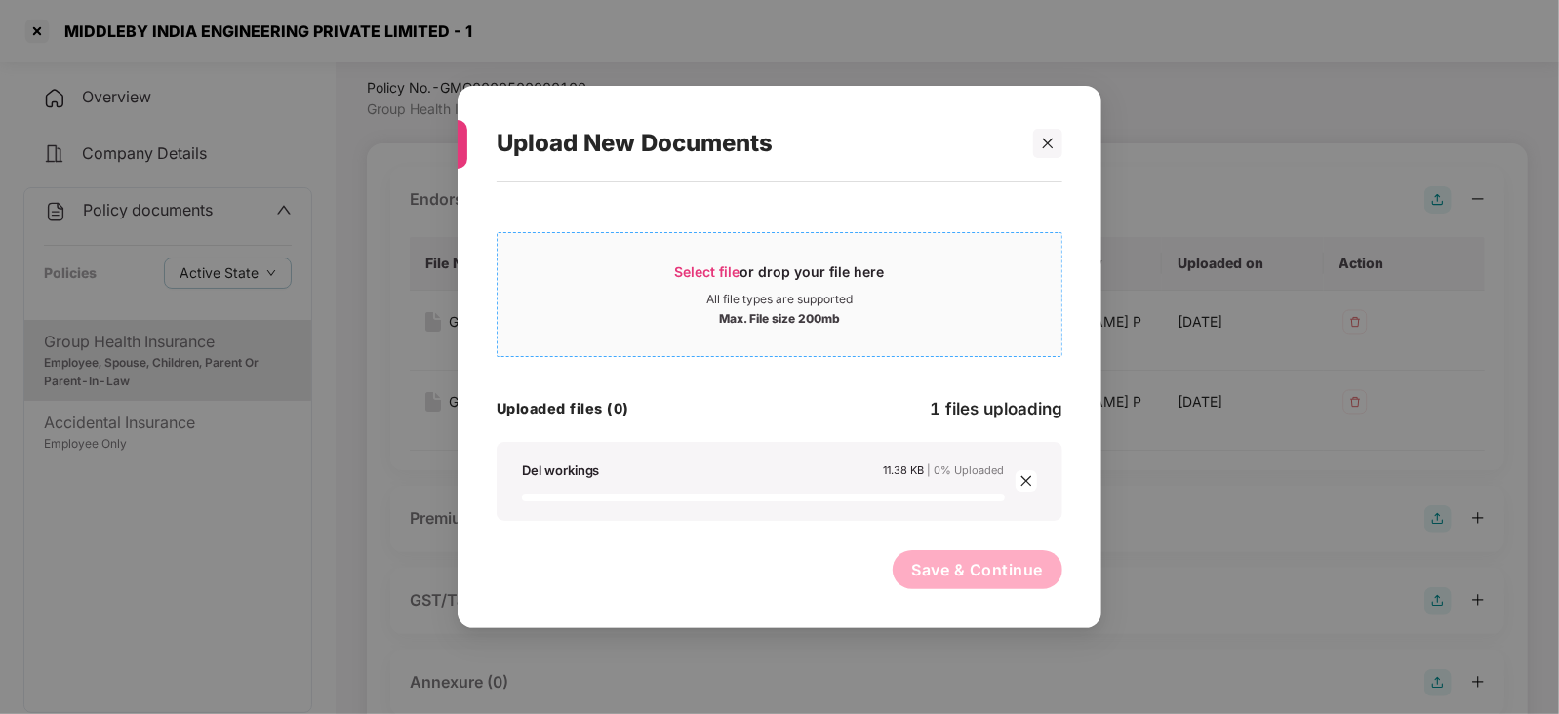
click at [688, 284] on div "Select file or drop your file here" at bounding box center [780, 276] width 210 height 29
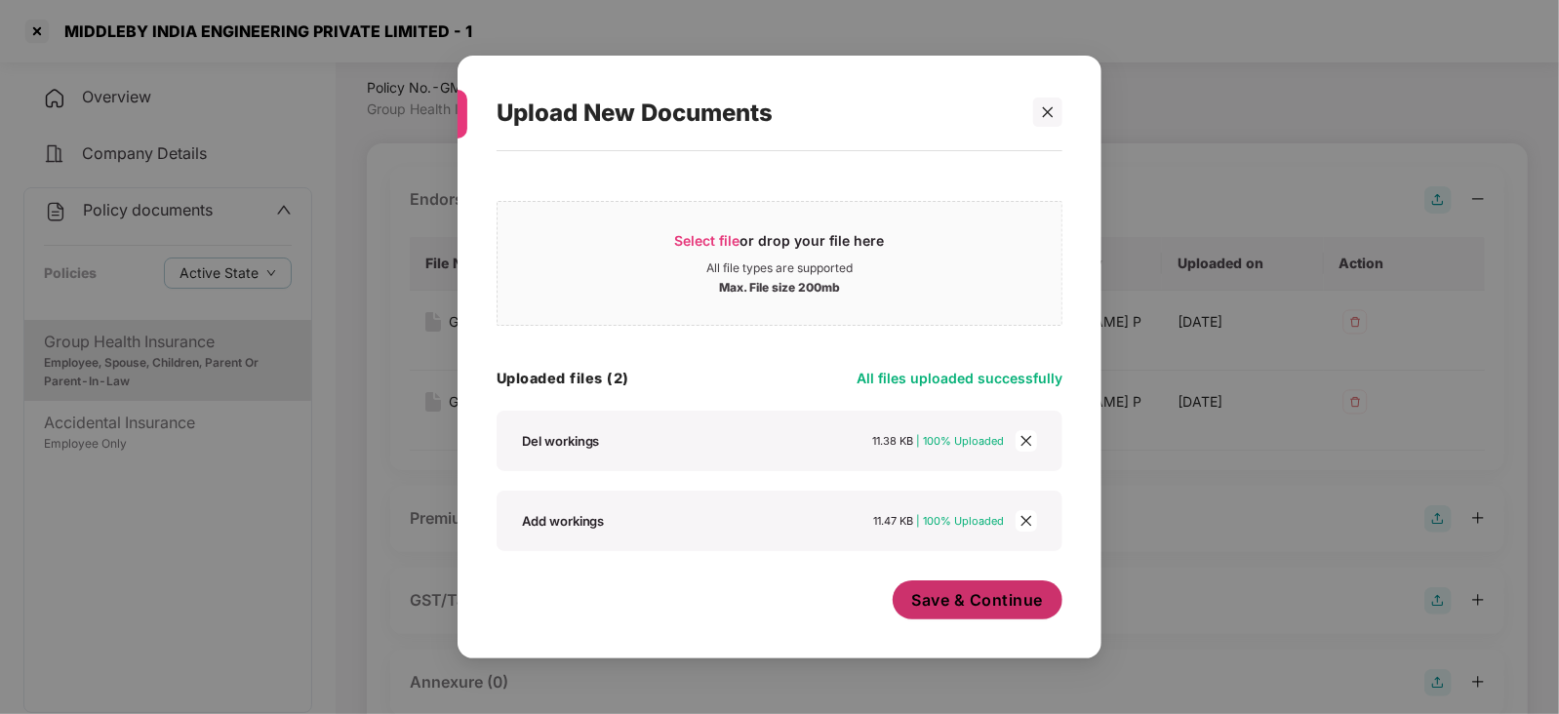
click at [923, 602] on span "Save & Continue" at bounding box center [978, 599] width 132 height 21
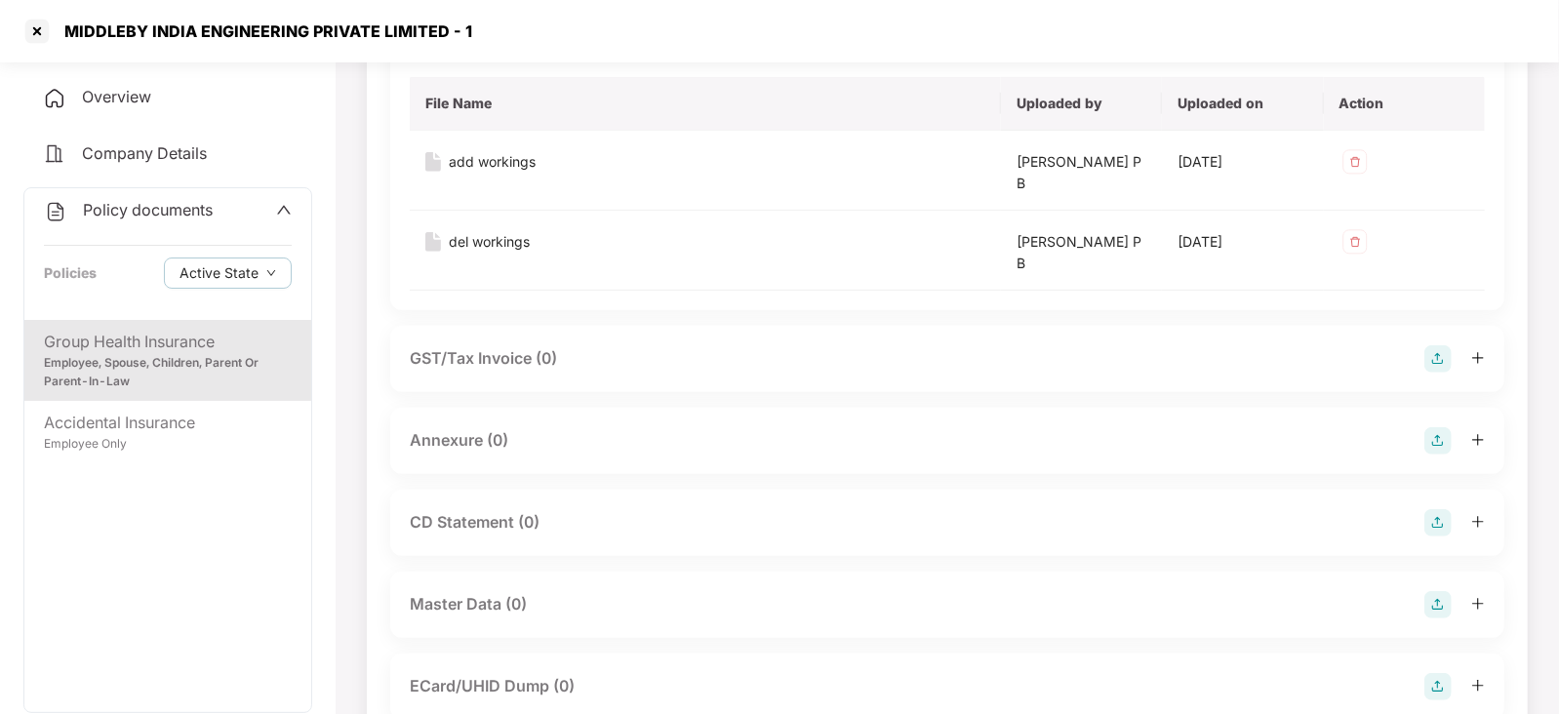
scroll to position [663, 0]
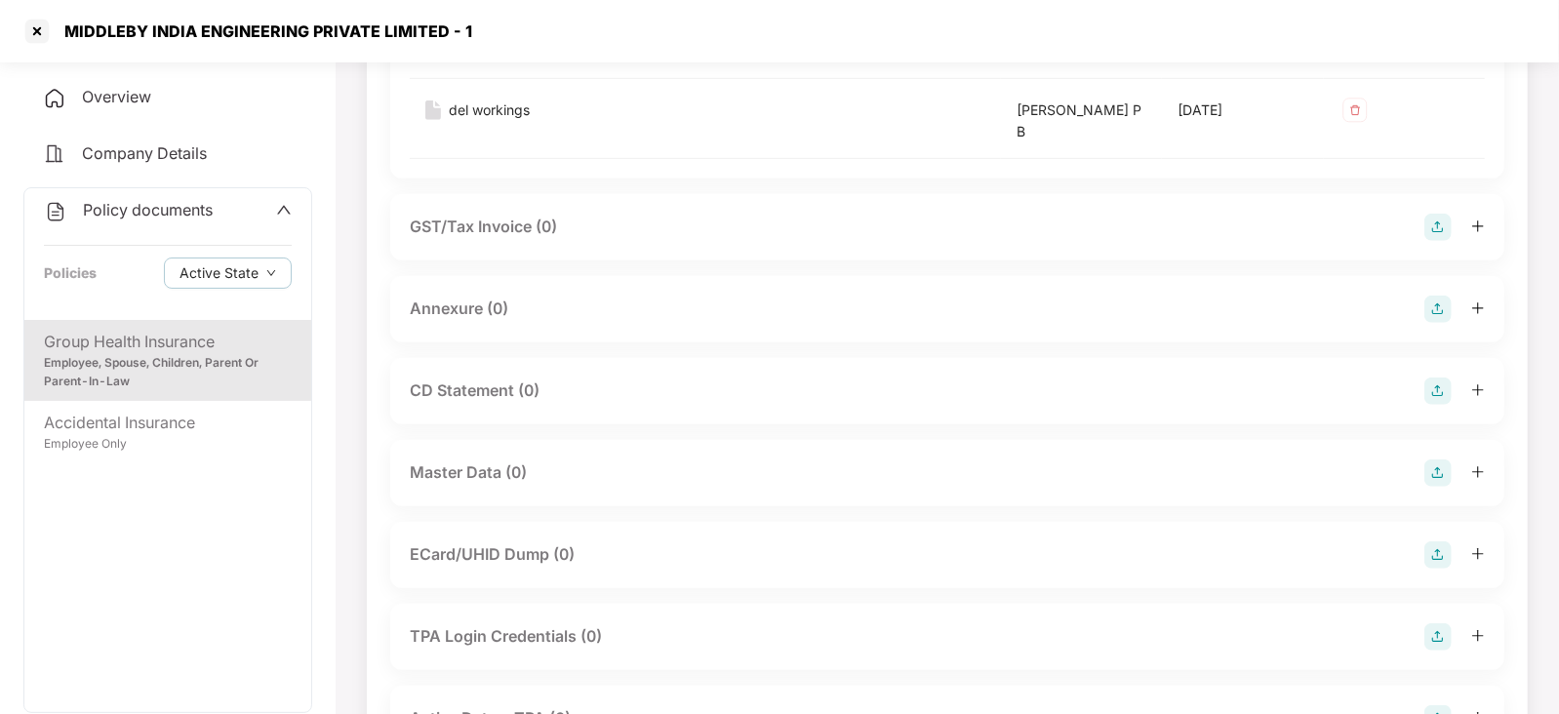
click at [1443, 309] on img at bounding box center [1438, 309] width 27 height 27
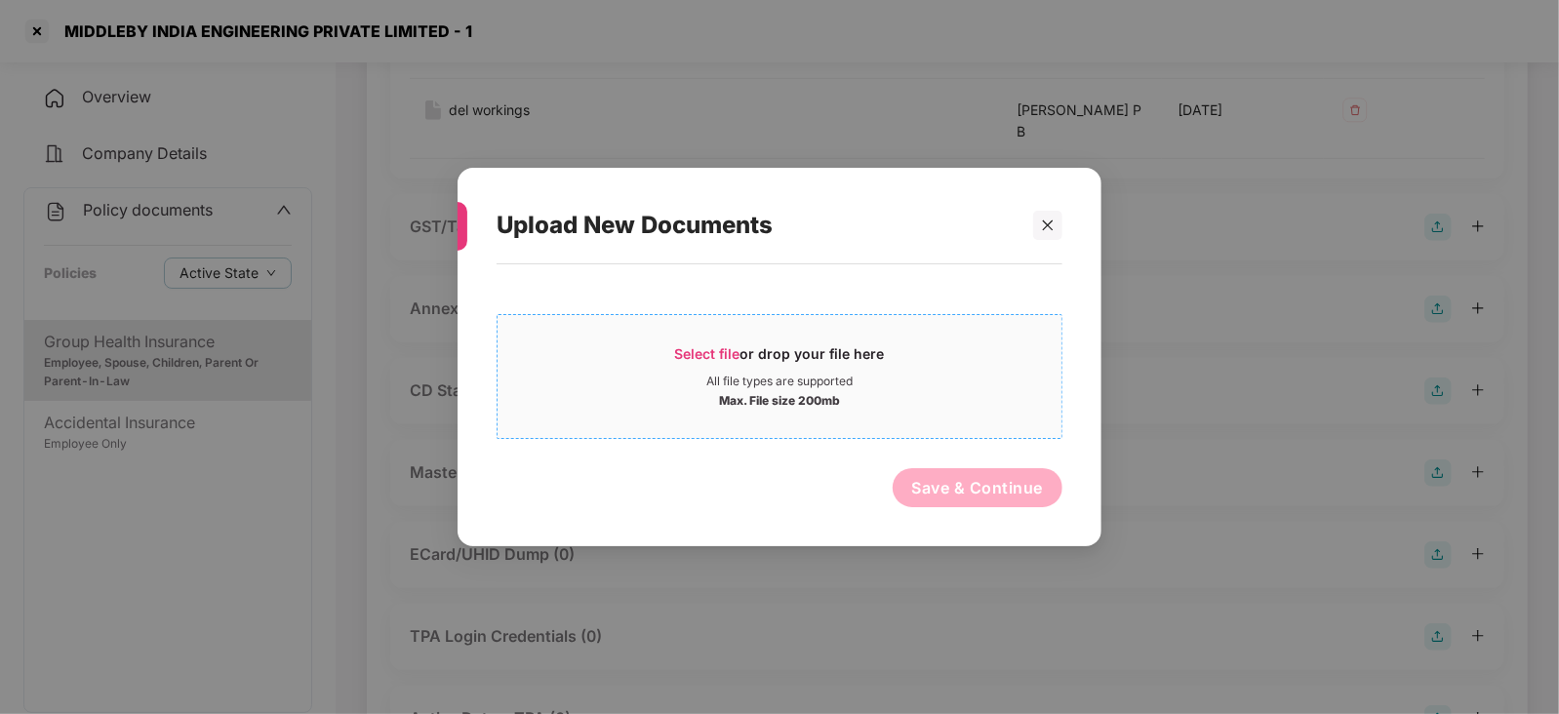
click at [699, 349] on span "Select file" at bounding box center [707, 353] width 65 height 17
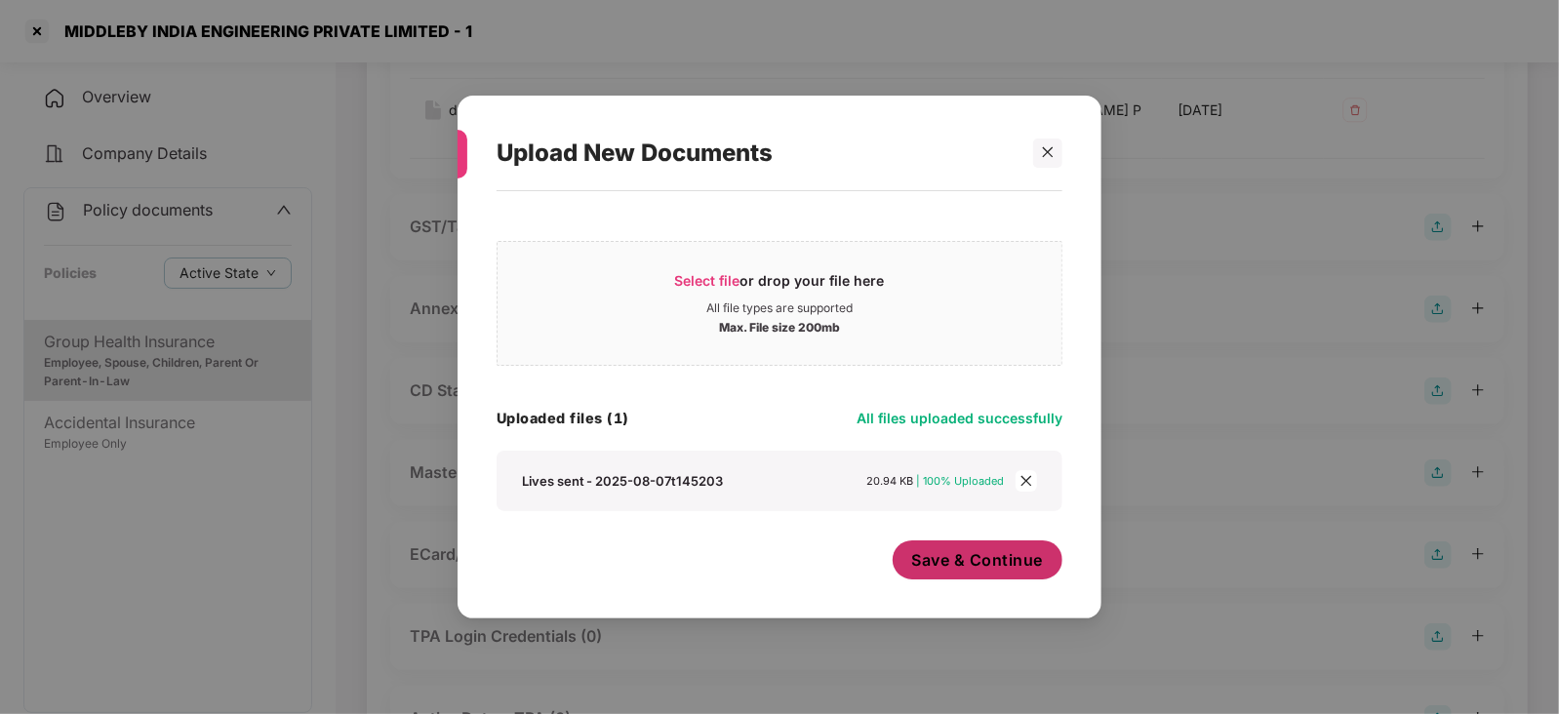
click at [947, 573] on button "Save & Continue" at bounding box center [978, 560] width 171 height 39
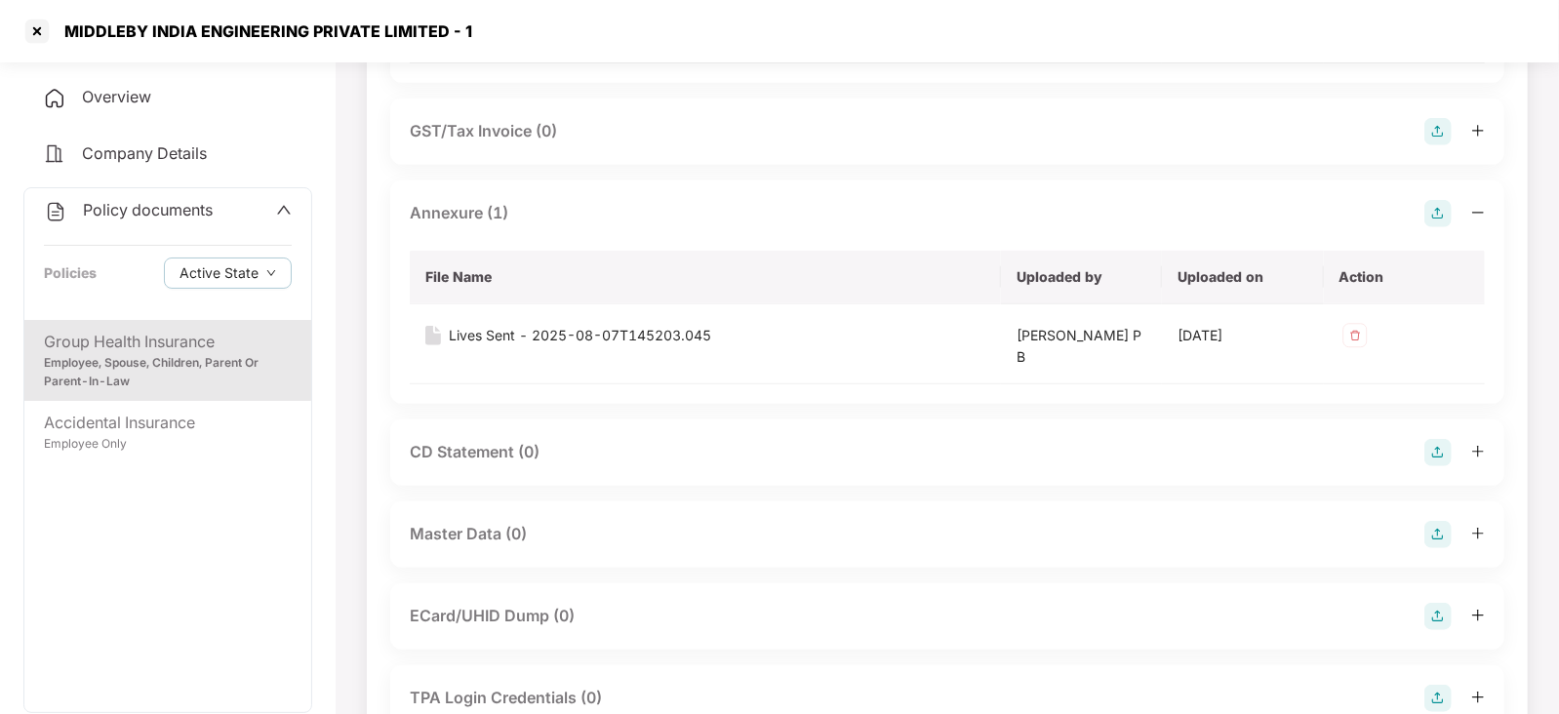
scroll to position [784, 0]
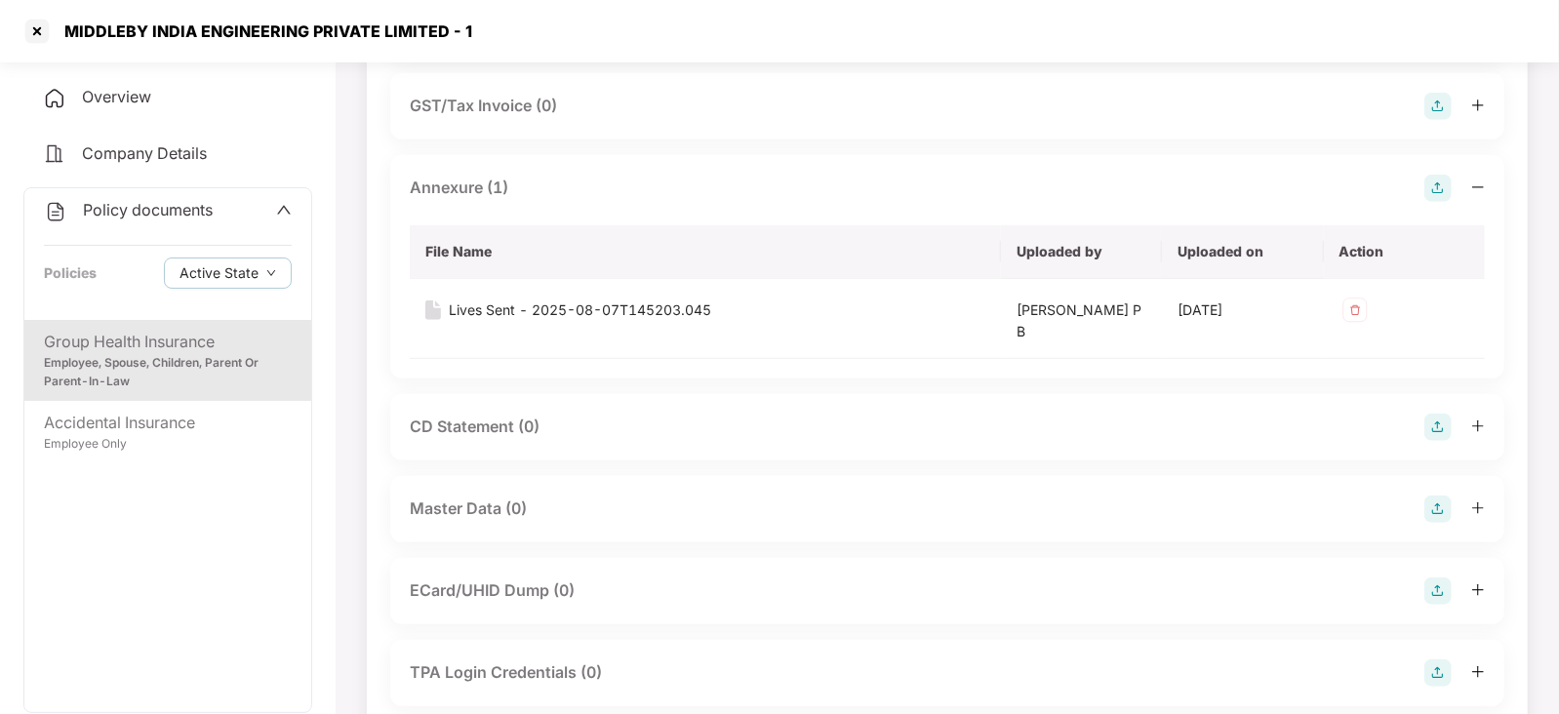
click at [1441, 505] on img at bounding box center [1438, 509] width 27 height 27
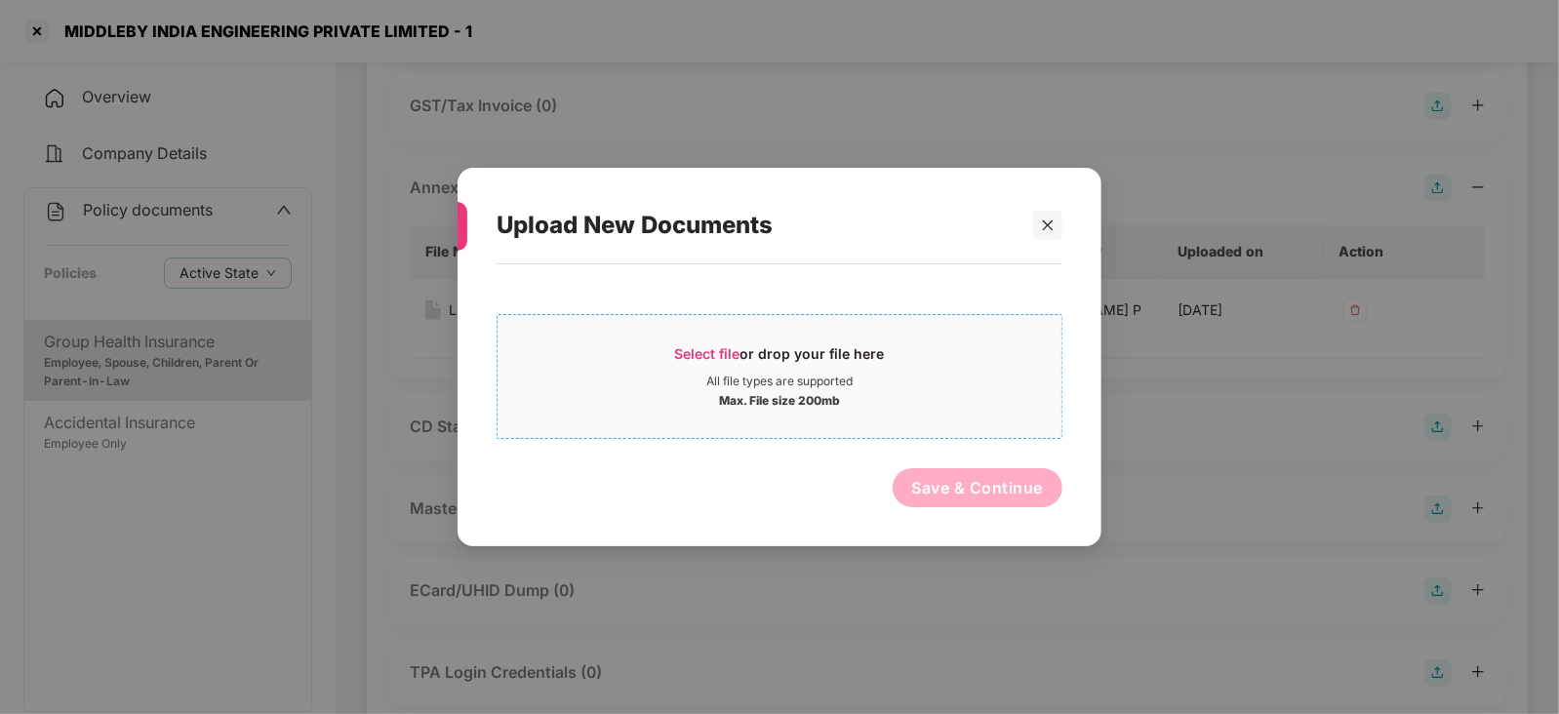
click at [684, 356] on span "Select file" at bounding box center [707, 353] width 65 height 17
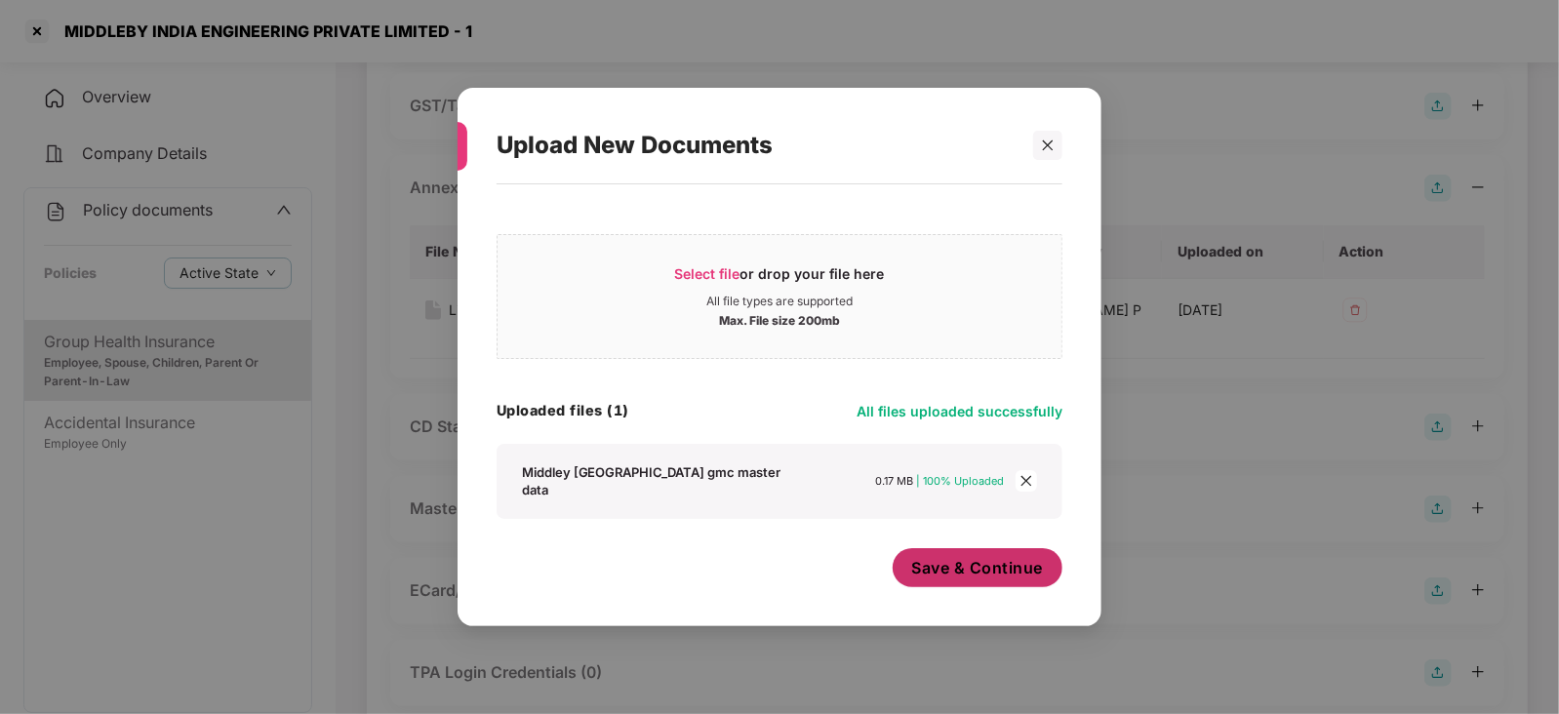
click at [973, 569] on span "Save & Continue" at bounding box center [978, 567] width 132 height 21
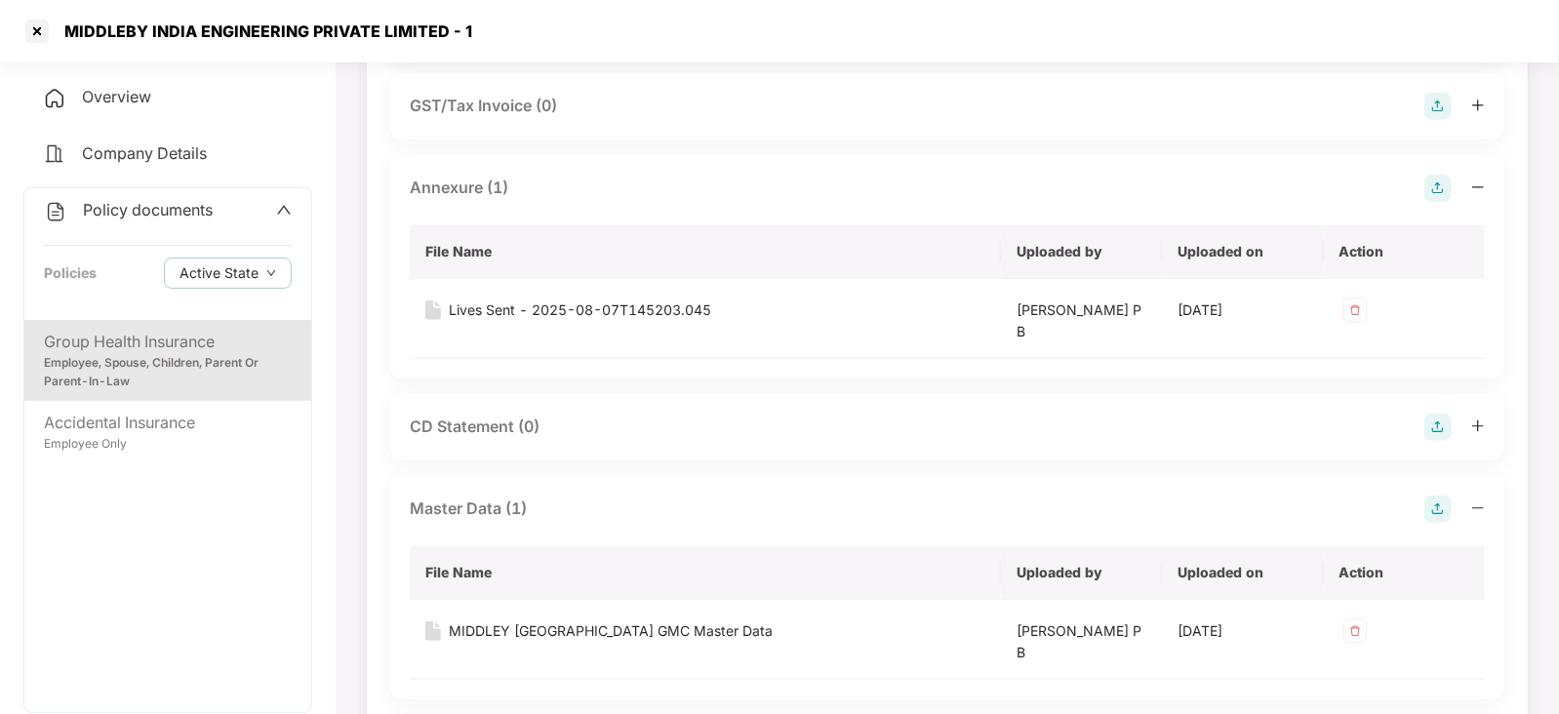
scroll to position [53, 0]
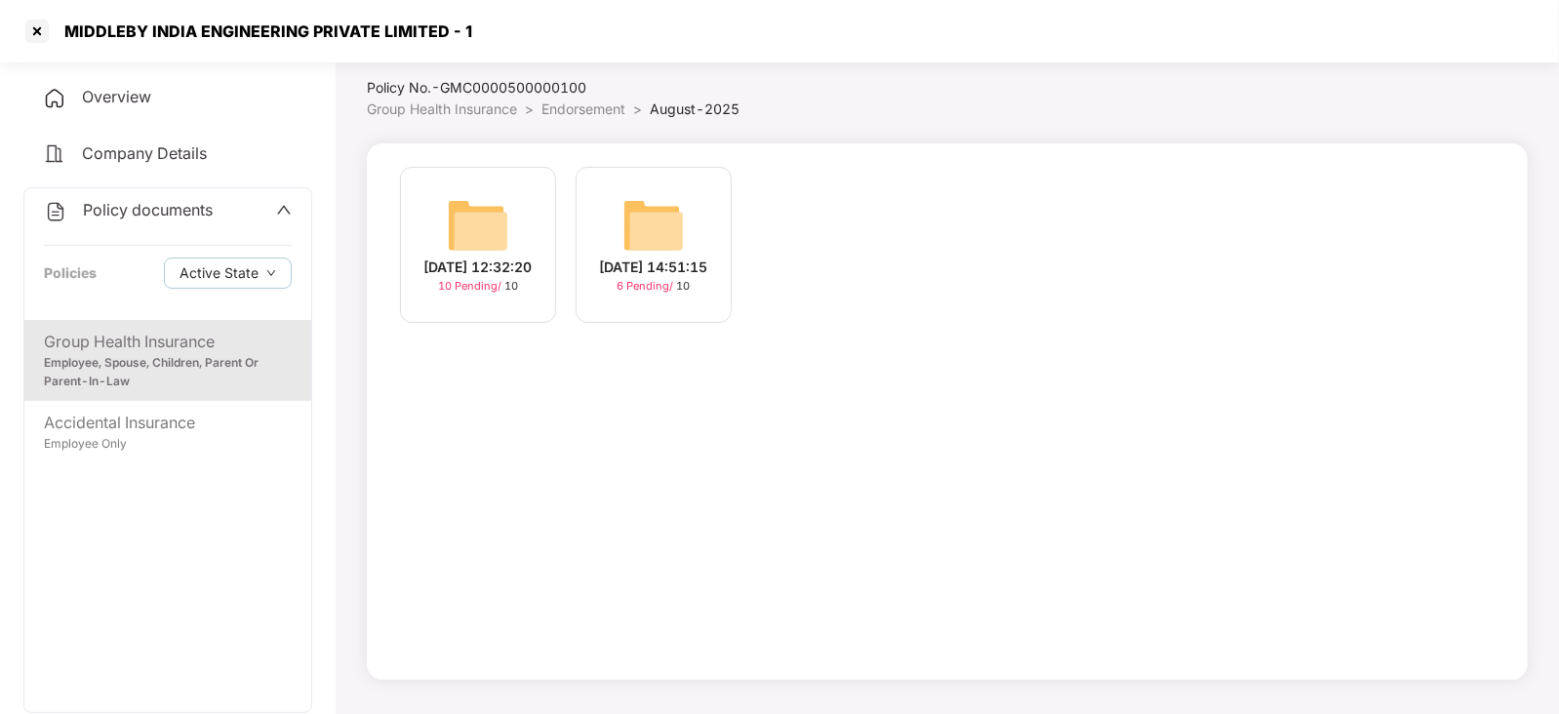
click at [478, 218] on img at bounding box center [478, 225] width 62 height 62
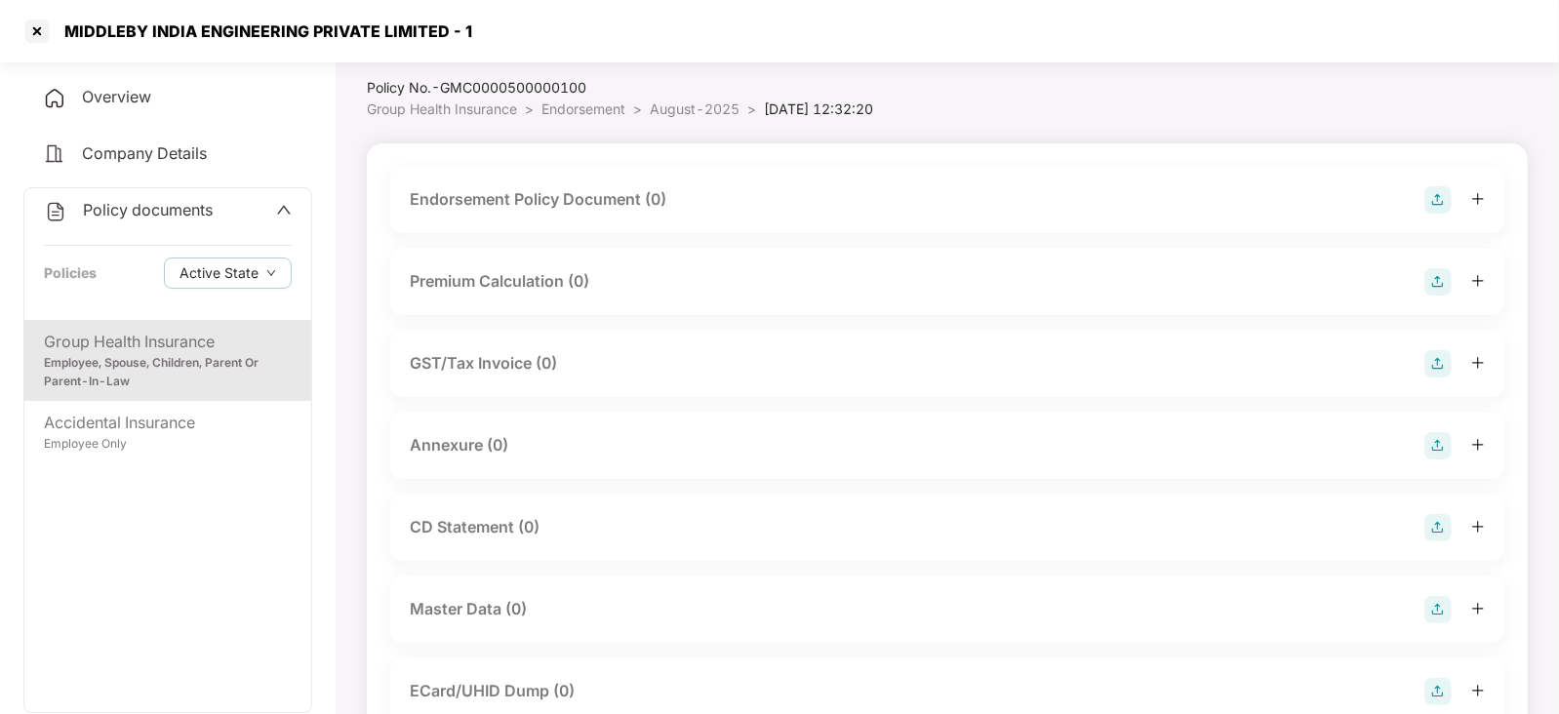
scroll to position [371, 0]
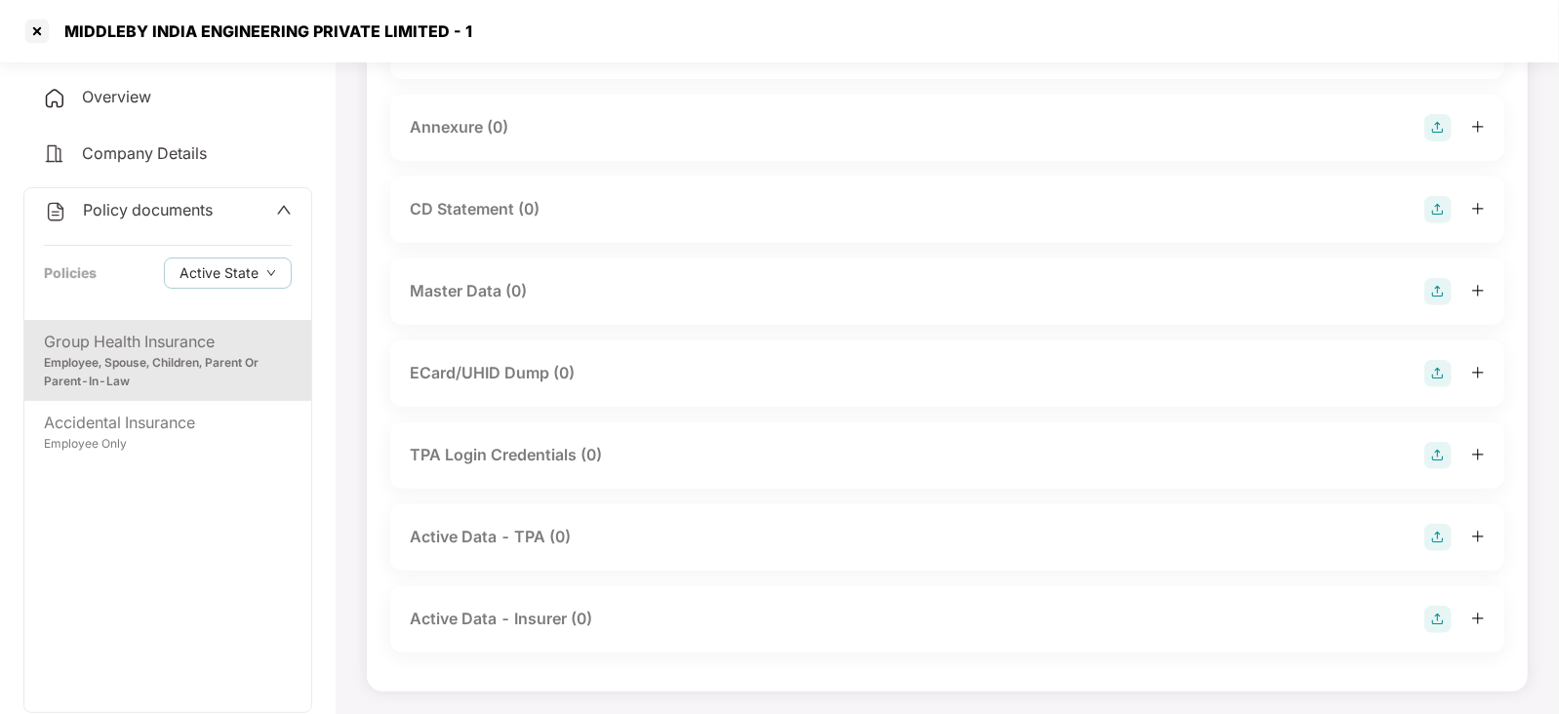
click at [1441, 288] on img at bounding box center [1438, 291] width 27 height 27
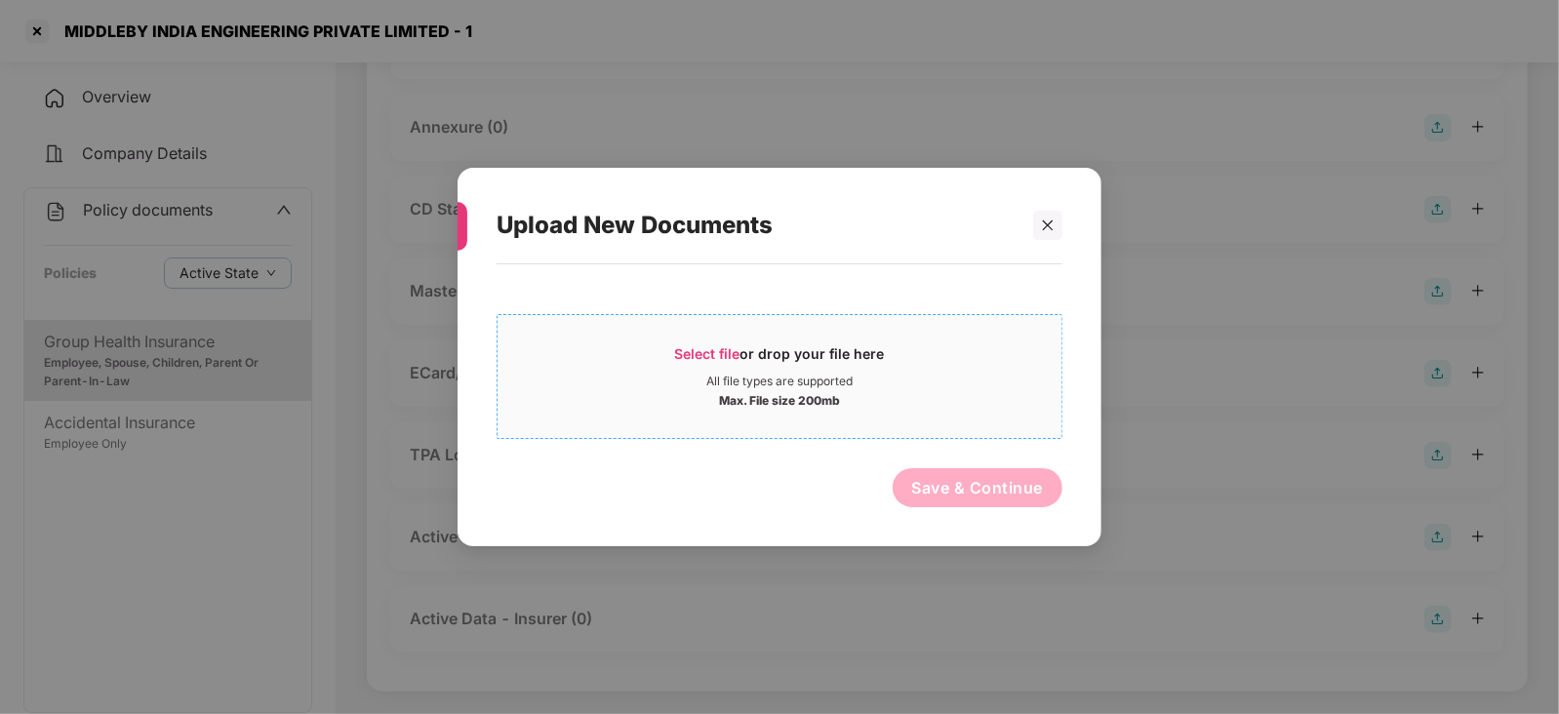
click at [700, 334] on span "Select file or drop your file here All file types are supported Max. File size …" at bounding box center [780, 377] width 564 height 94
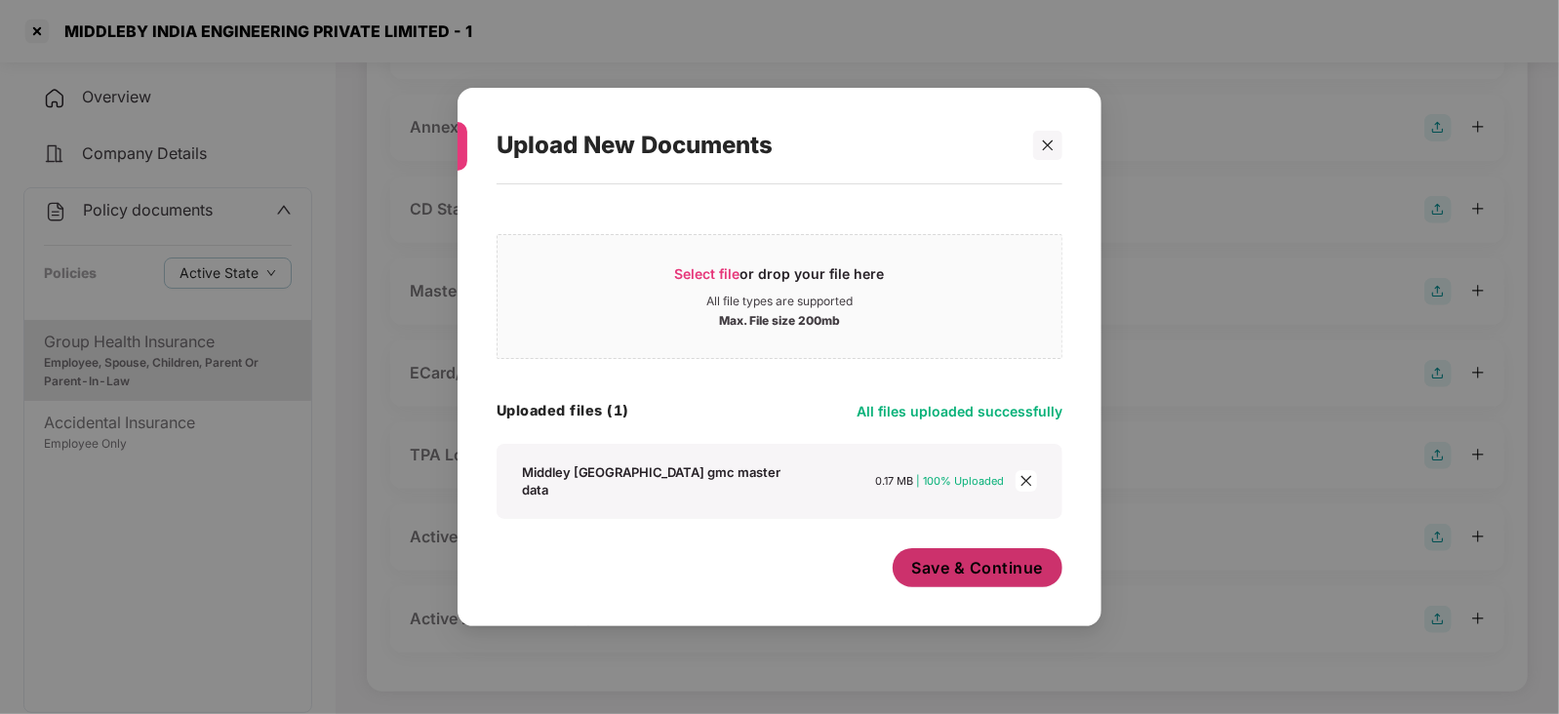
click at [934, 559] on span "Save & Continue" at bounding box center [978, 567] width 132 height 21
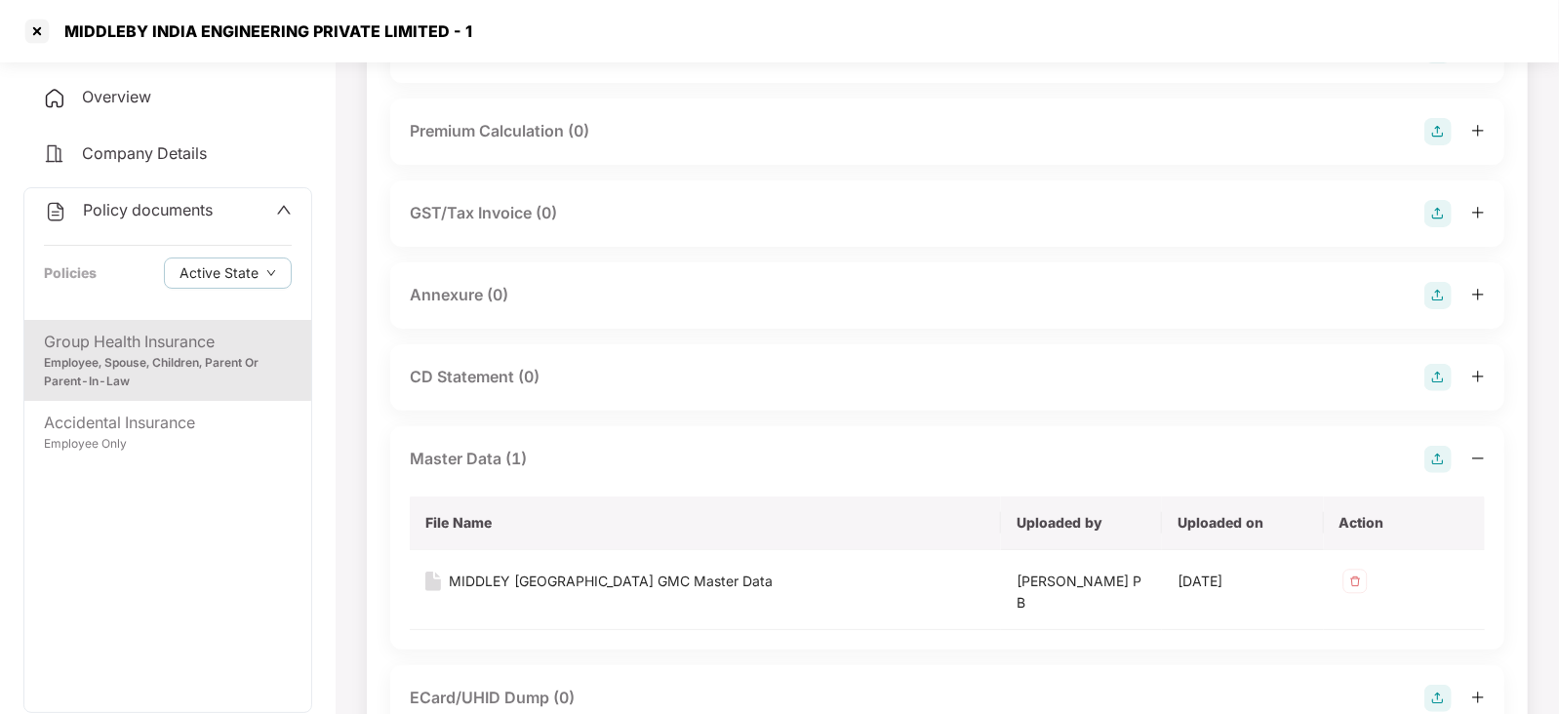
scroll to position [5, 0]
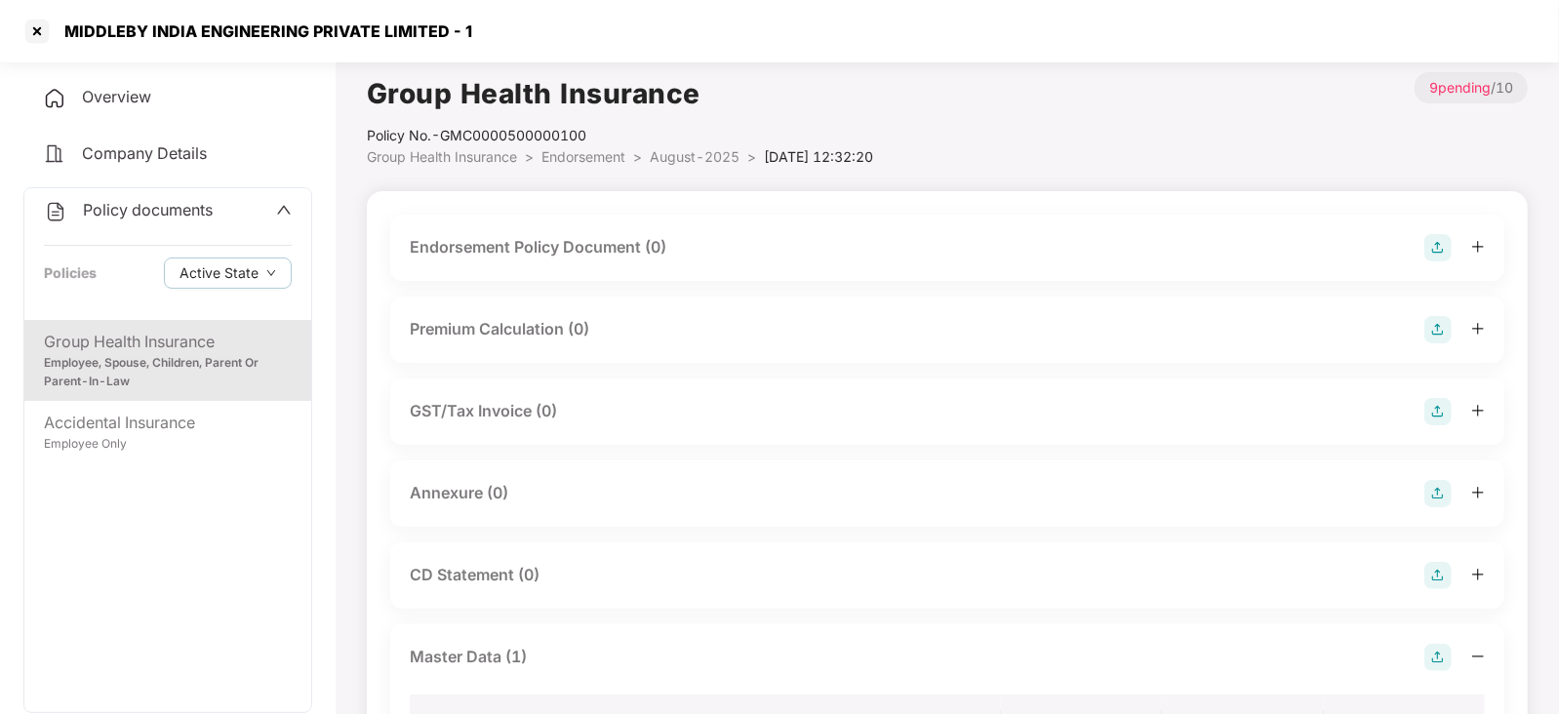
click at [1446, 241] on img at bounding box center [1438, 247] width 27 height 27
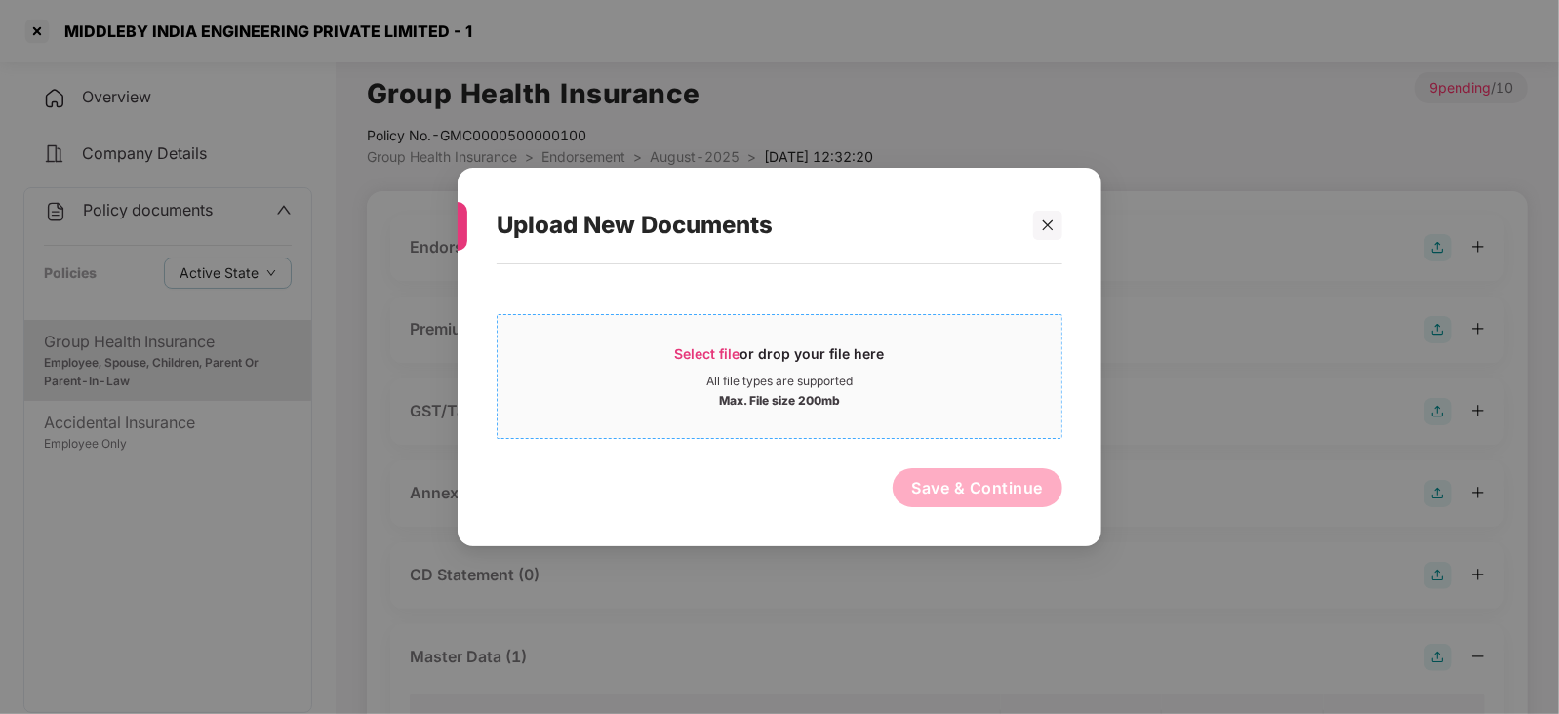
click at [711, 366] on div "Select file or drop your file here" at bounding box center [780, 358] width 210 height 29
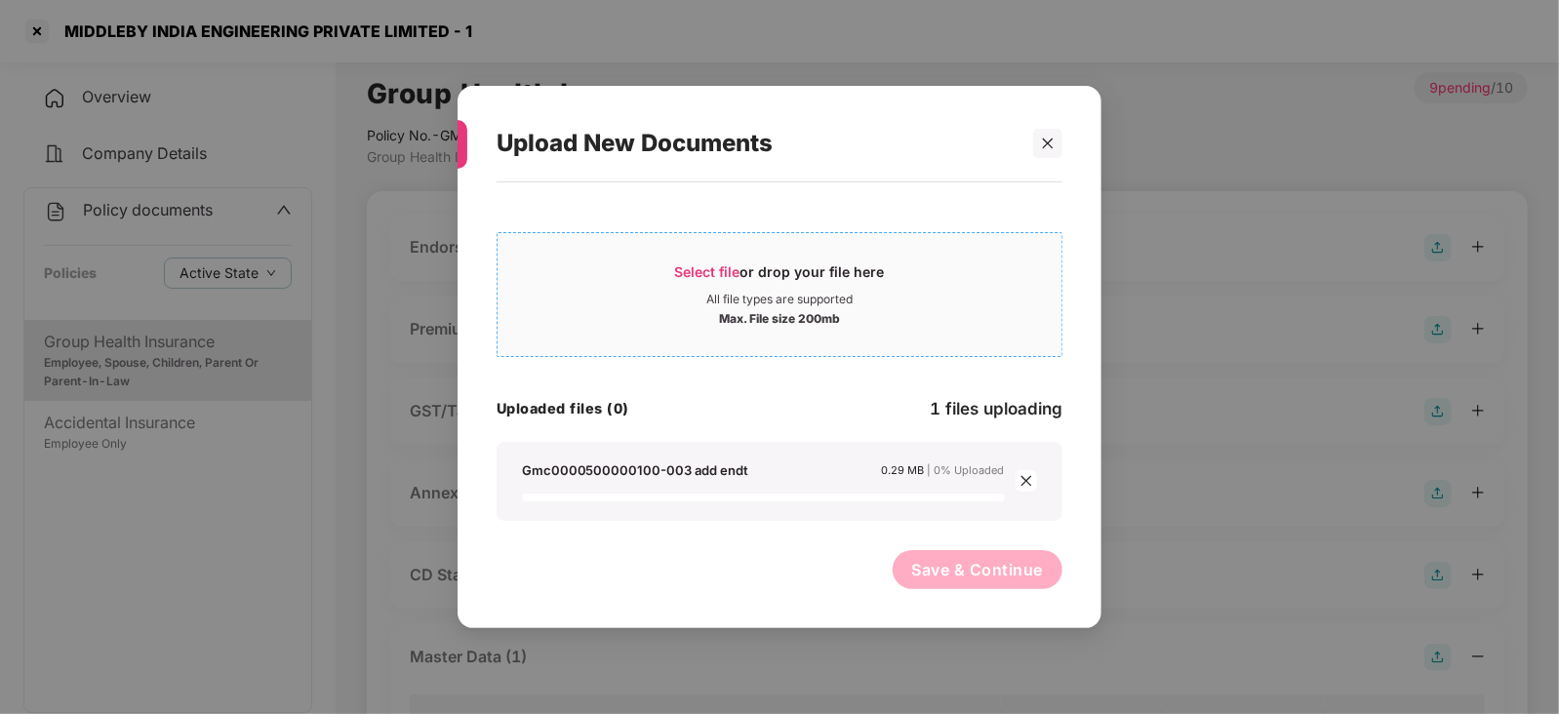
click at [699, 273] on span "Select file" at bounding box center [707, 271] width 65 height 17
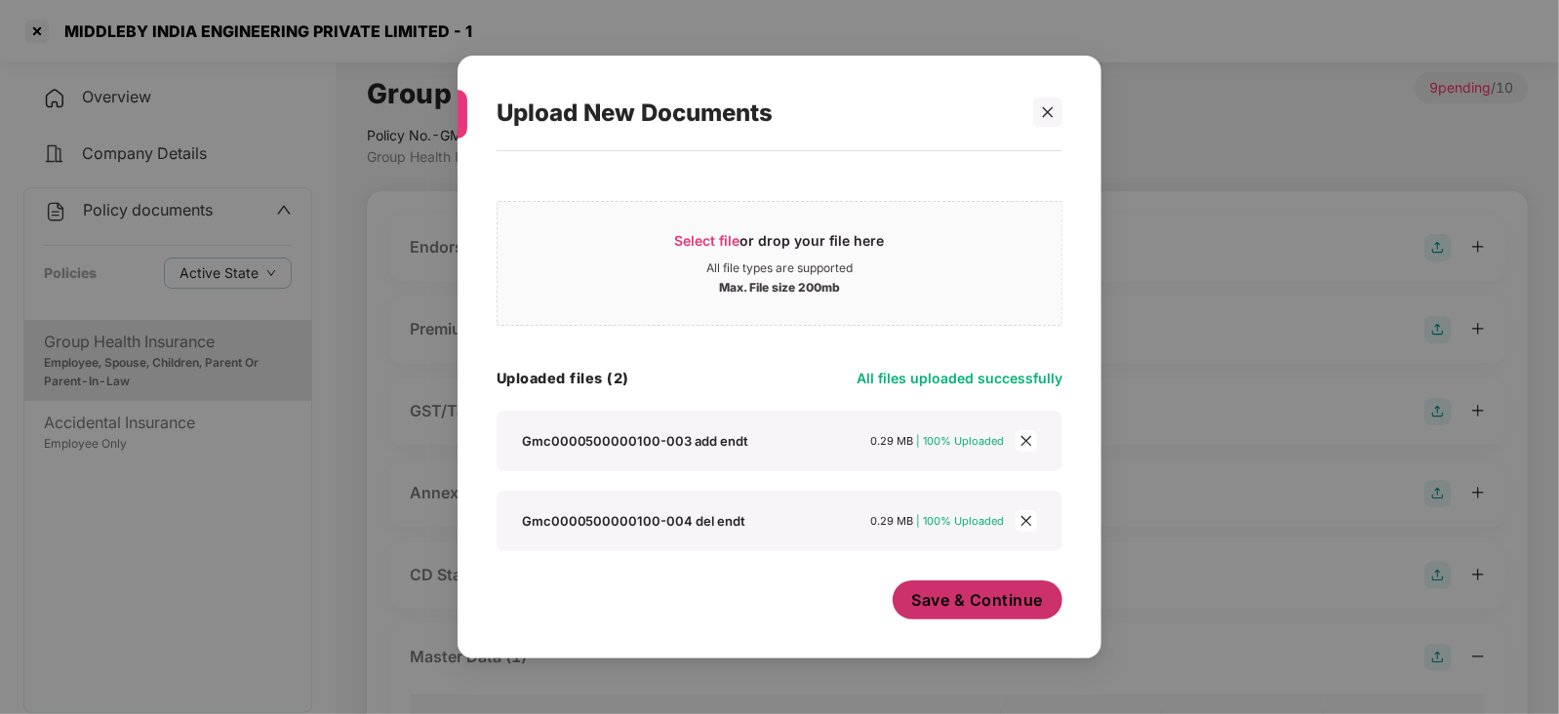
click at [970, 619] on button "Save & Continue" at bounding box center [978, 600] width 171 height 39
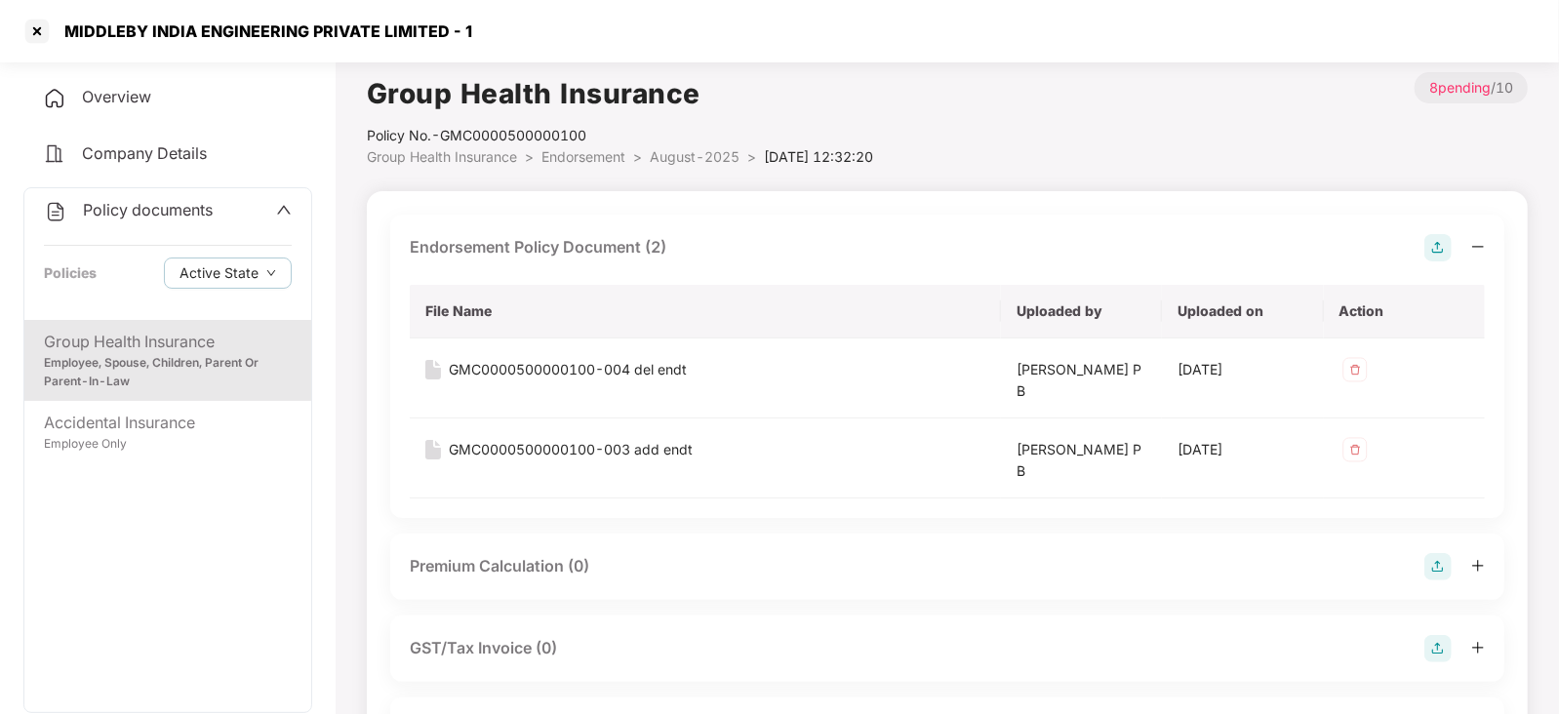
scroll to position [249, 0]
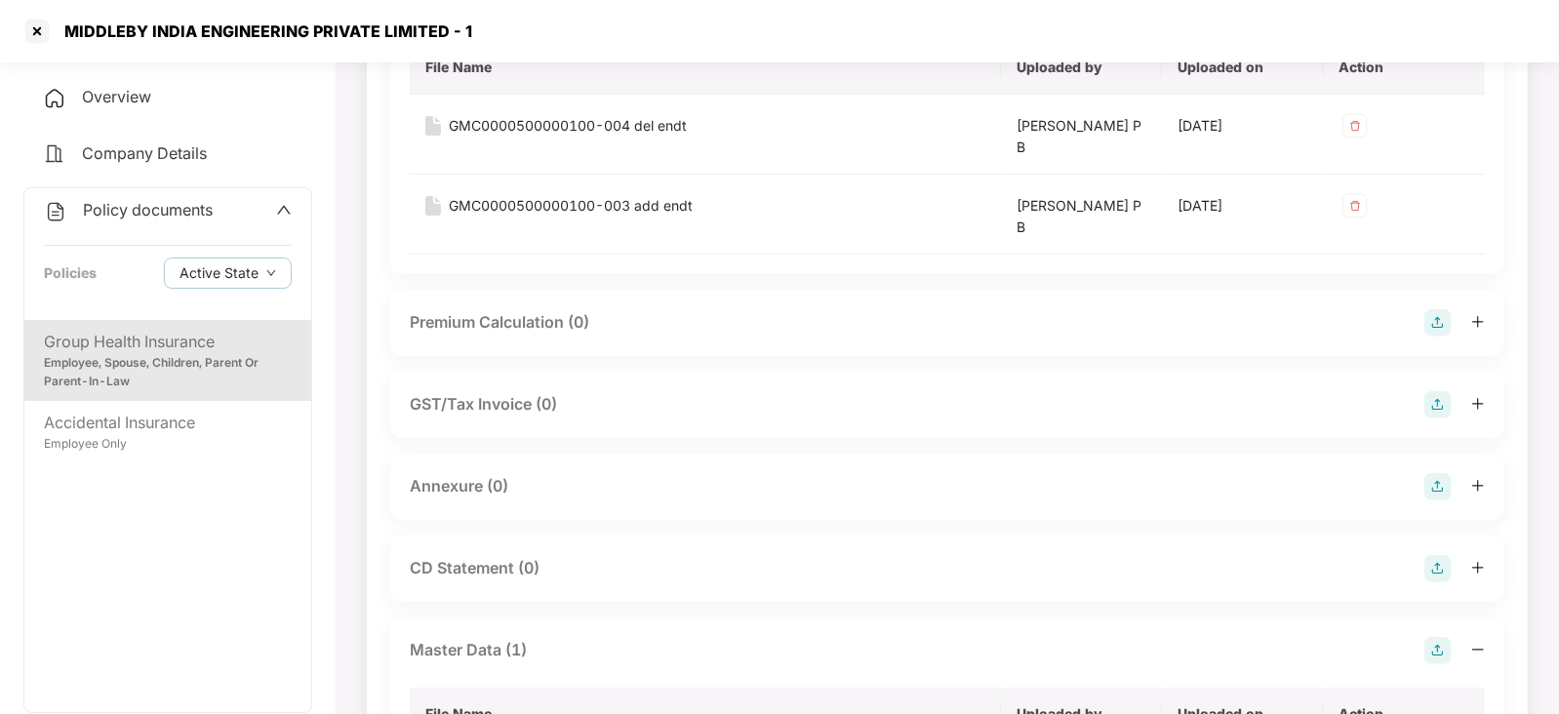
click at [1426, 305] on div "Premium Calculation (0)" at bounding box center [947, 323] width 1114 height 66
click at [1450, 324] on img at bounding box center [1438, 322] width 27 height 27
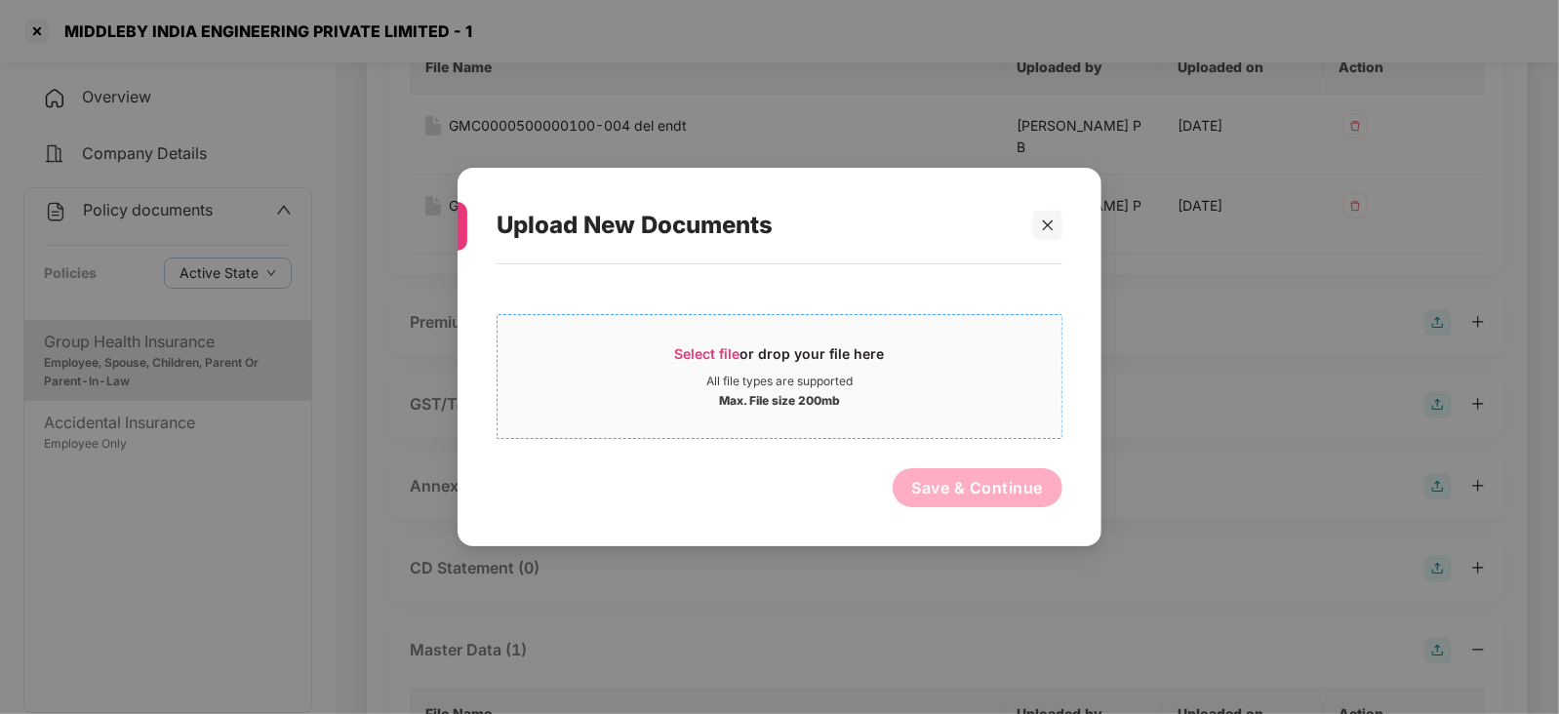
click at [677, 354] on span "Select file" at bounding box center [707, 353] width 65 height 17
click at [712, 358] on span "Select file" at bounding box center [707, 353] width 65 height 17
click at [1041, 235] on div at bounding box center [1047, 225] width 29 height 29
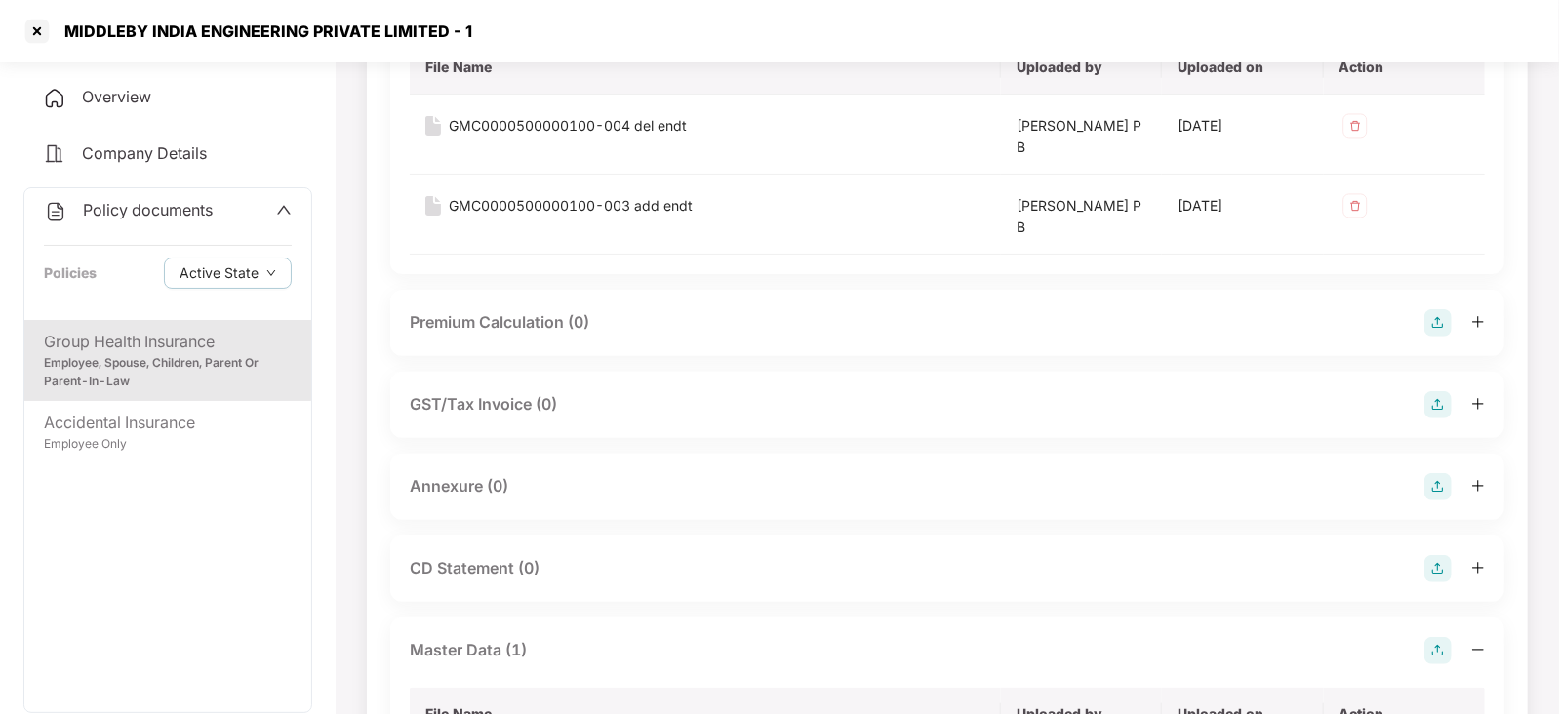
click at [1430, 321] on img at bounding box center [1438, 322] width 27 height 27
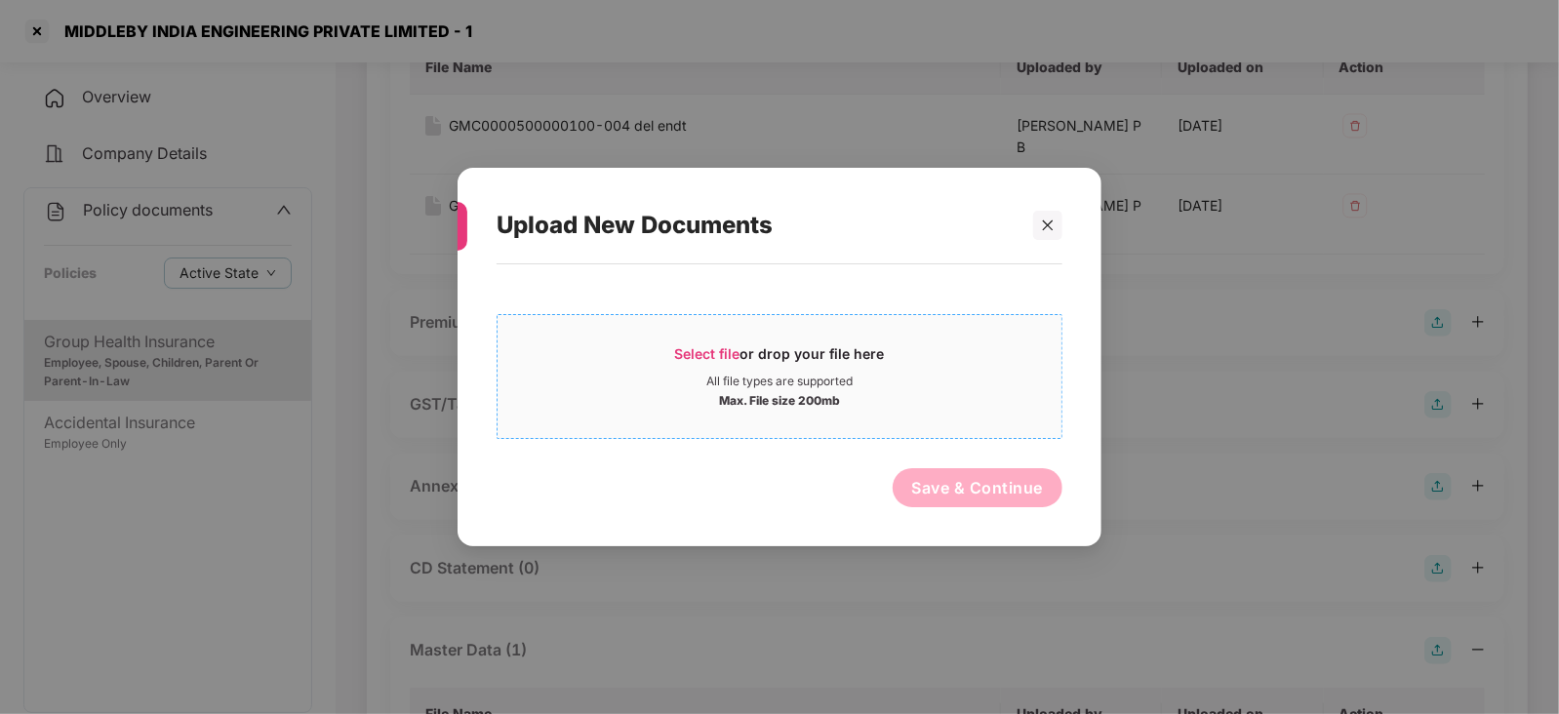
click at [718, 336] on span "Select file or drop your file here All file types are supported Max. File size …" at bounding box center [780, 377] width 564 height 94
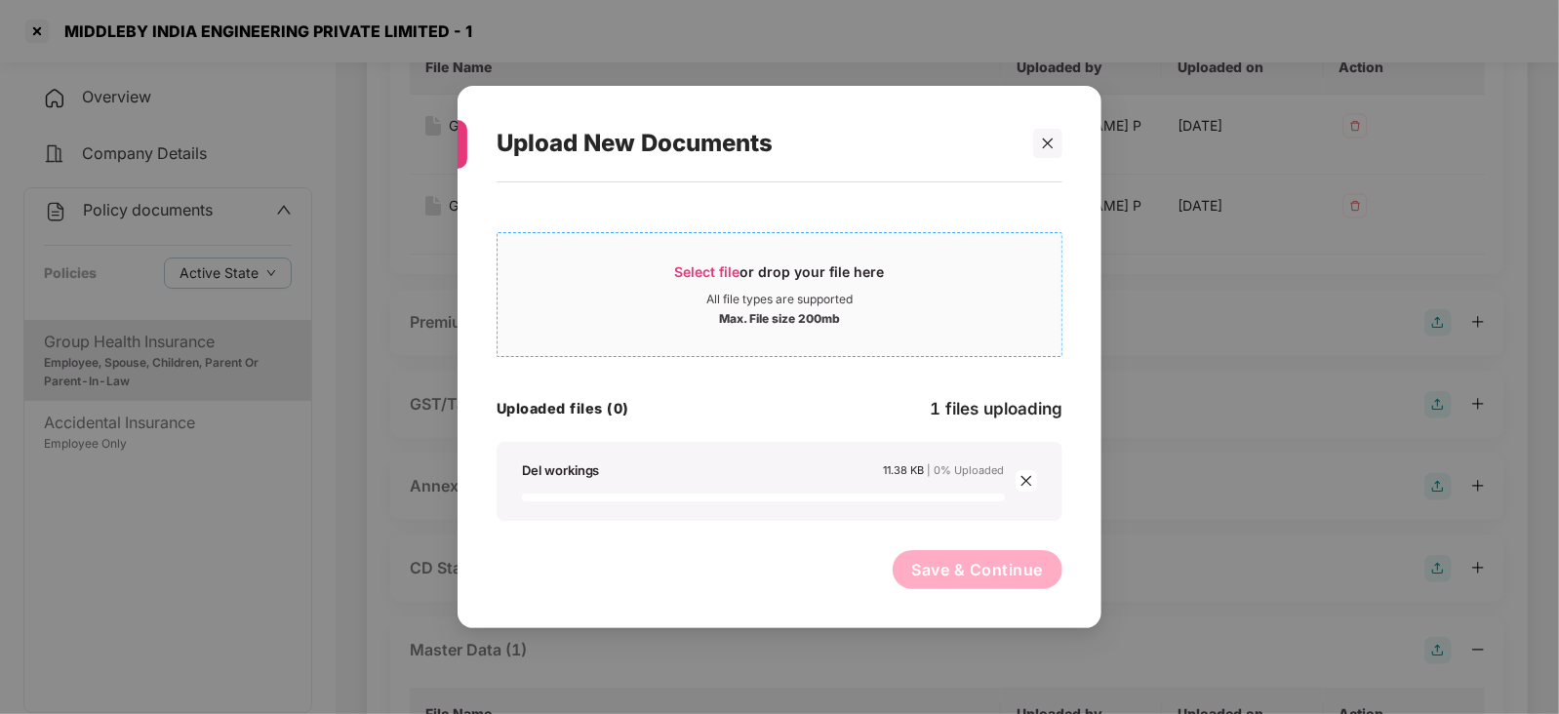
click at [708, 275] on span "Select file" at bounding box center [707, 271] width 65 height 17
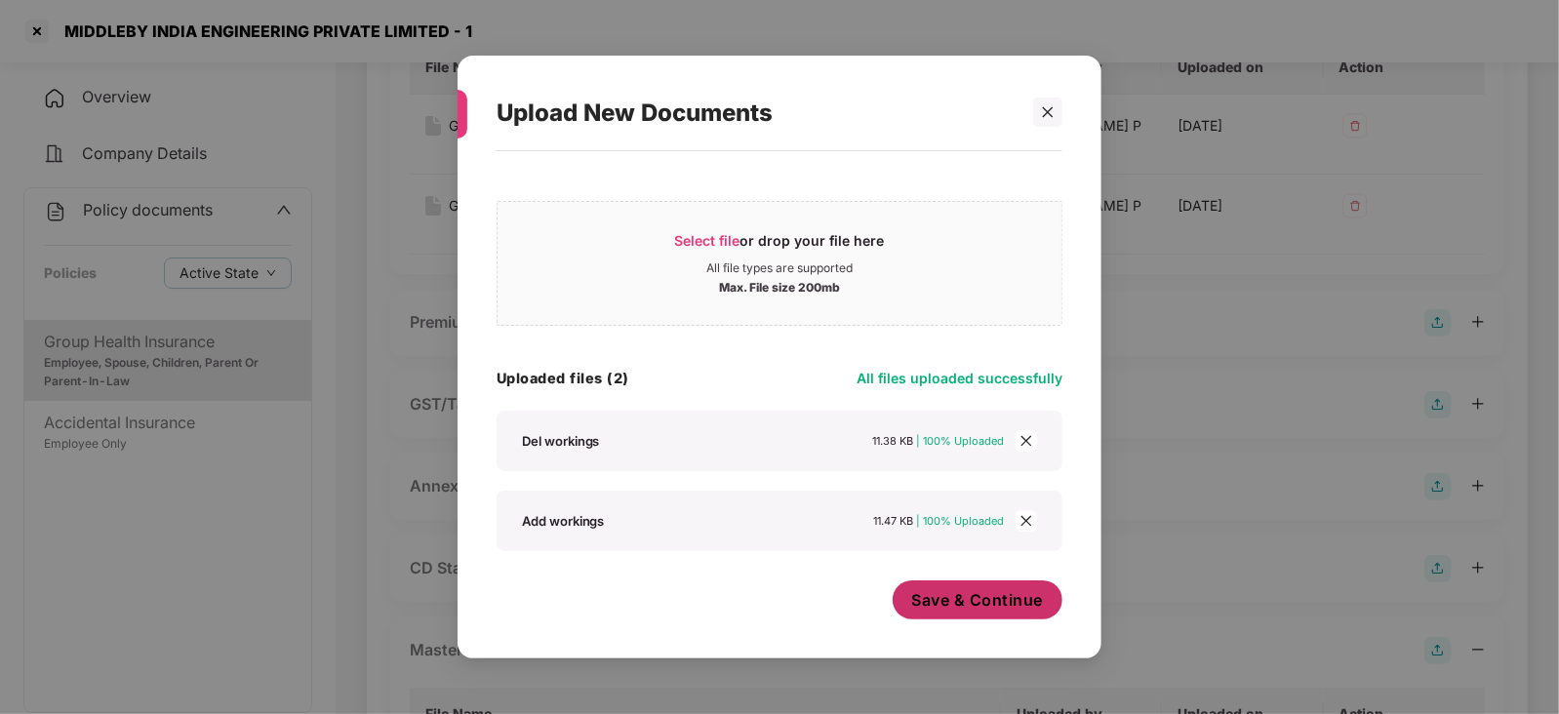
click at [949, 609] on span "Save & Continue" at bounding box center [978, 599] width 132 height 21
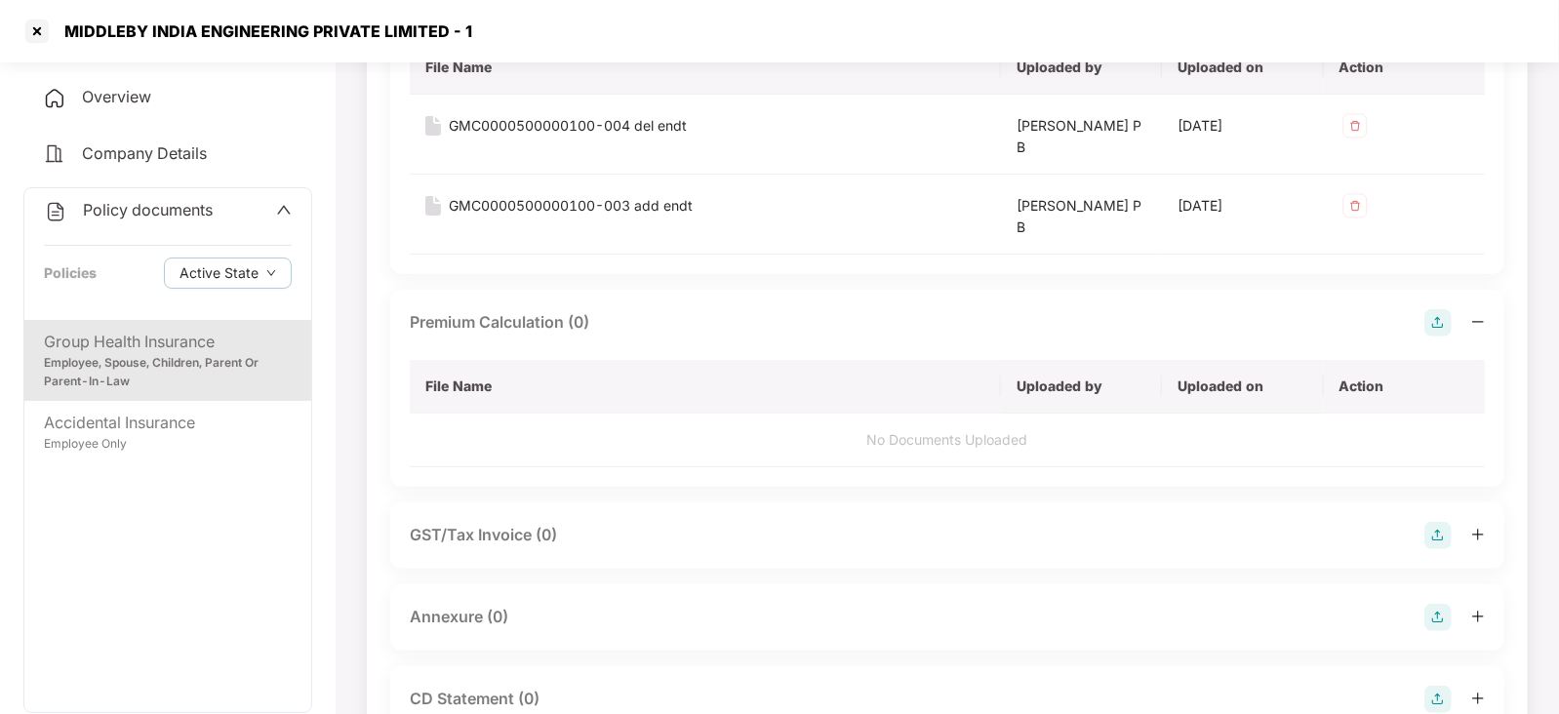
scroll to position [371, 0]
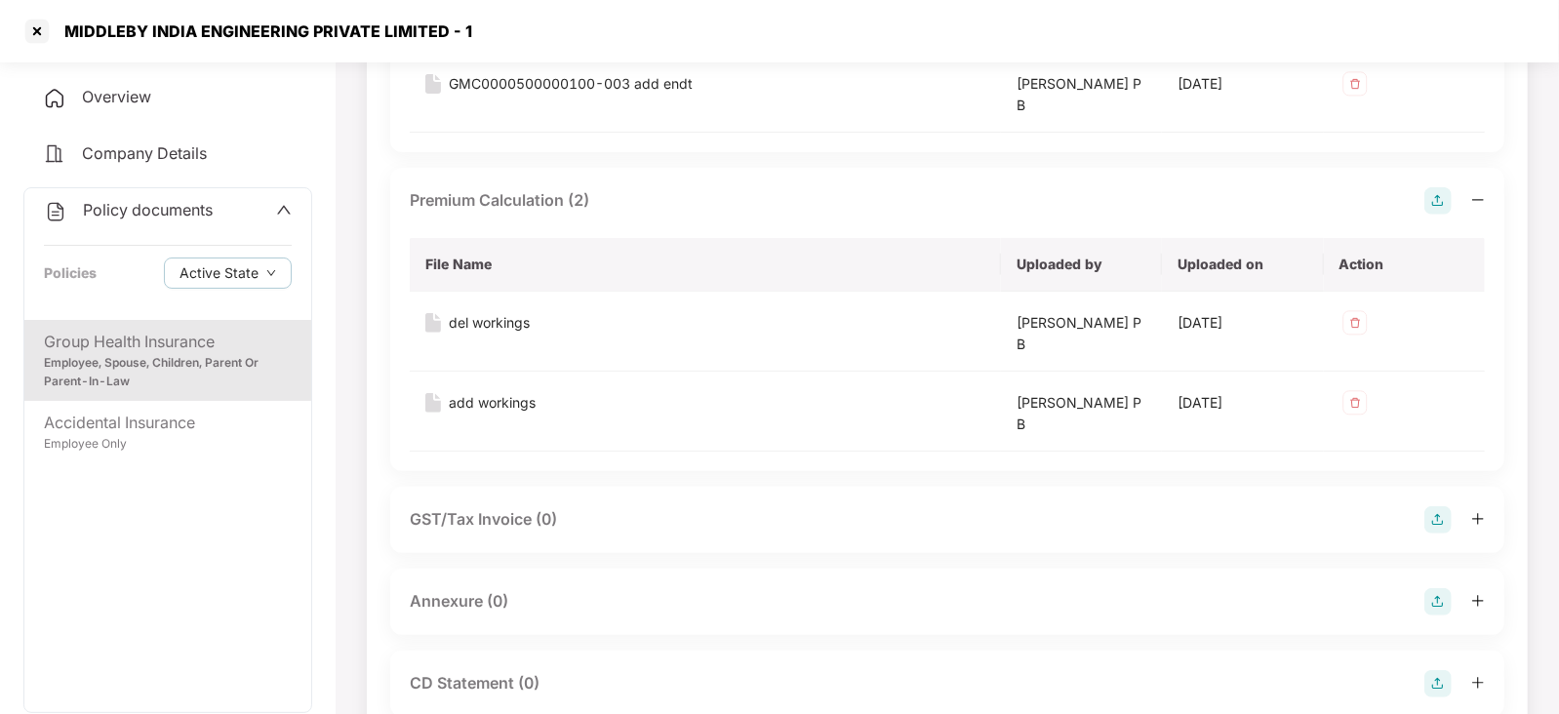
click at [1432, 605] on img at bounding box center [1438, 601] width 27 height 27
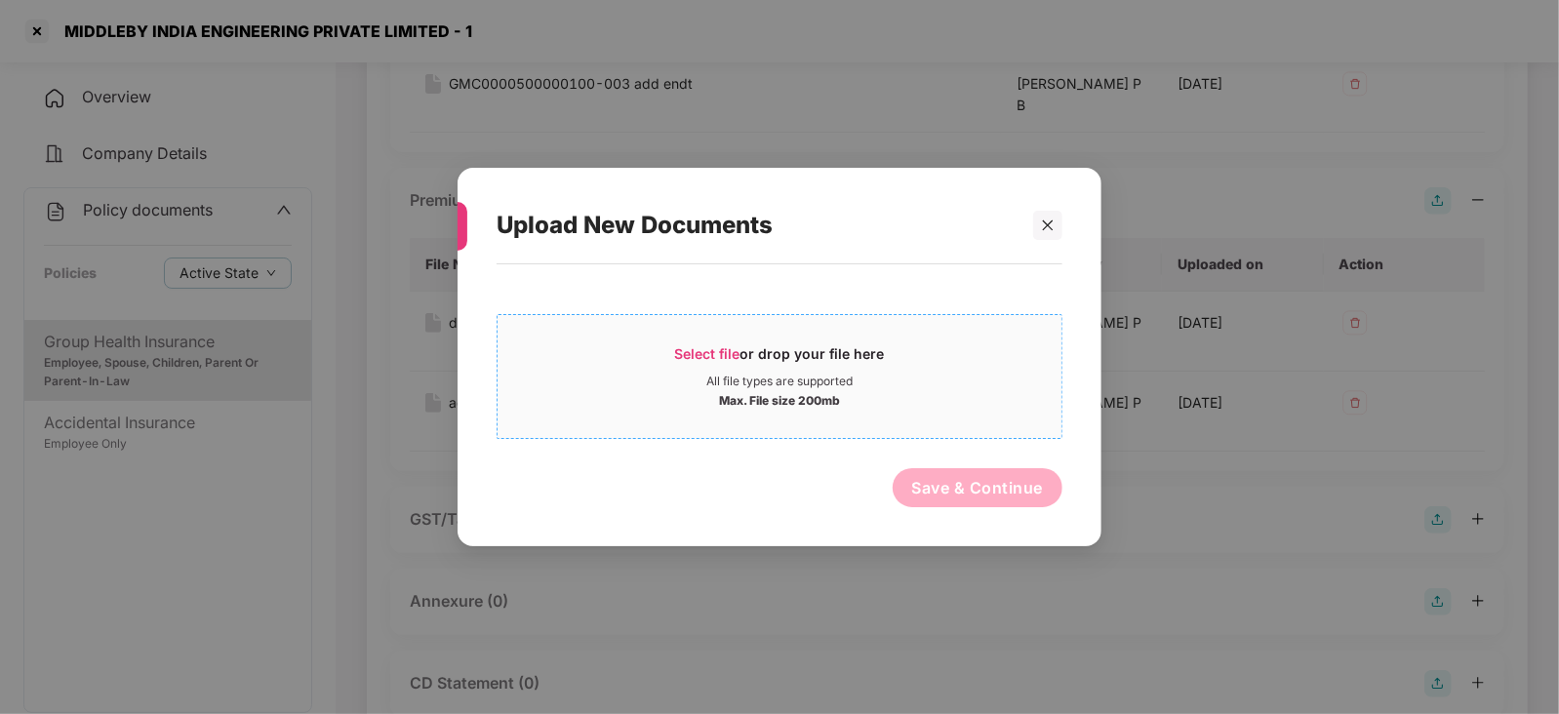
click at [707, 346] on span "Select file" at bounding box center [707, 353] width 65 height 17
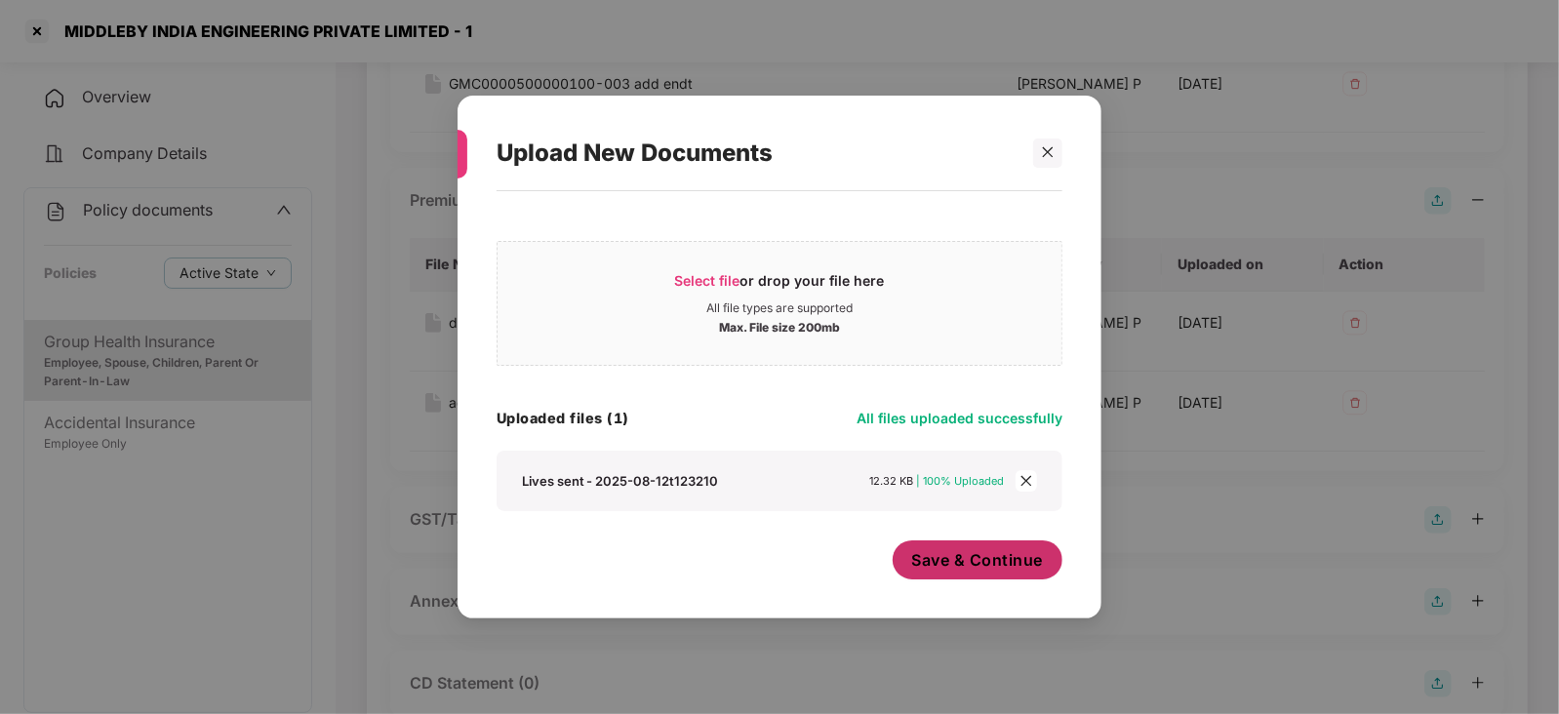
click at [988, 556] on span "Save & Continue" at bounding box center [978, 559] width 132 height 21
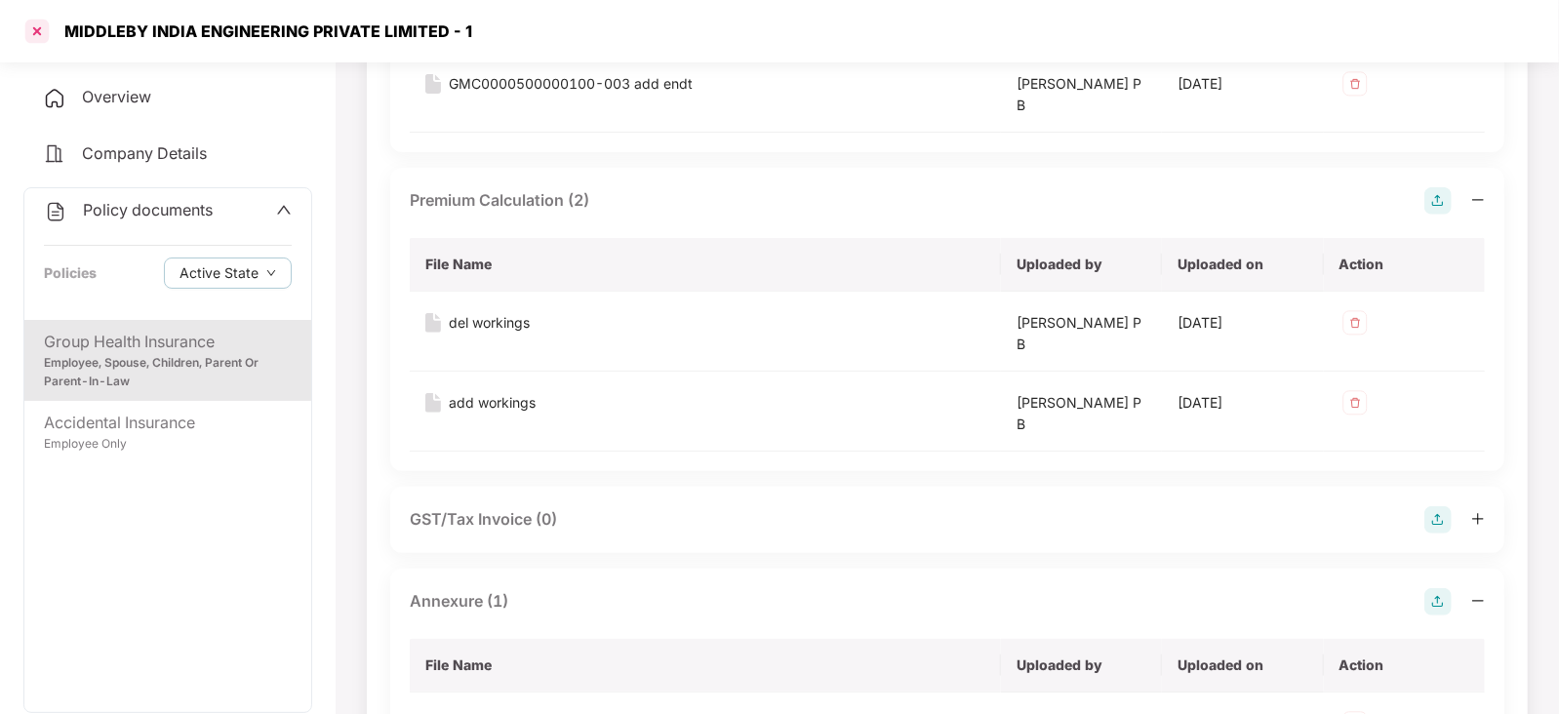
click at [40, 23] on div at bounding box center [36, 31] width 31 height 31
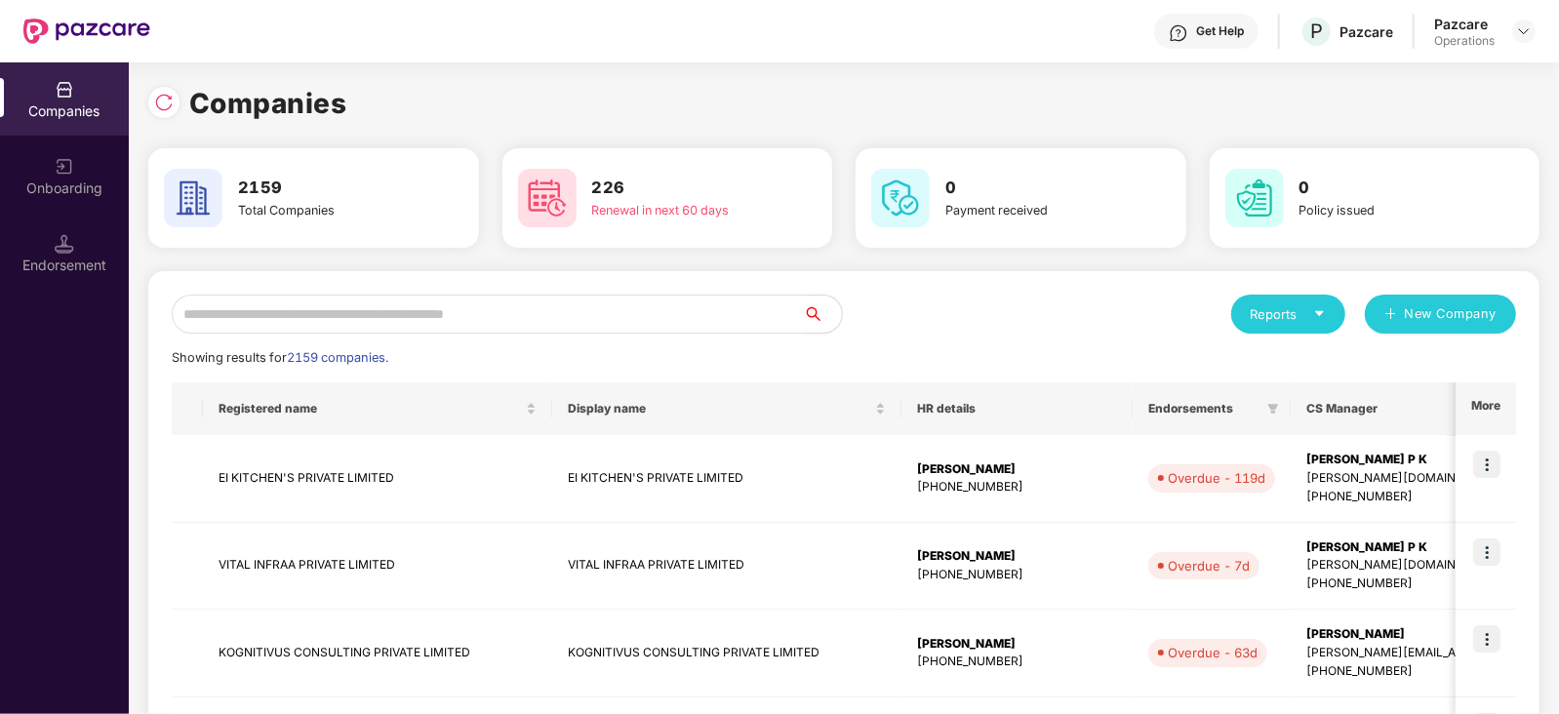
click at [93, 246] on div "Endorsement" at bounding box center [64, 253] width 129 height 73
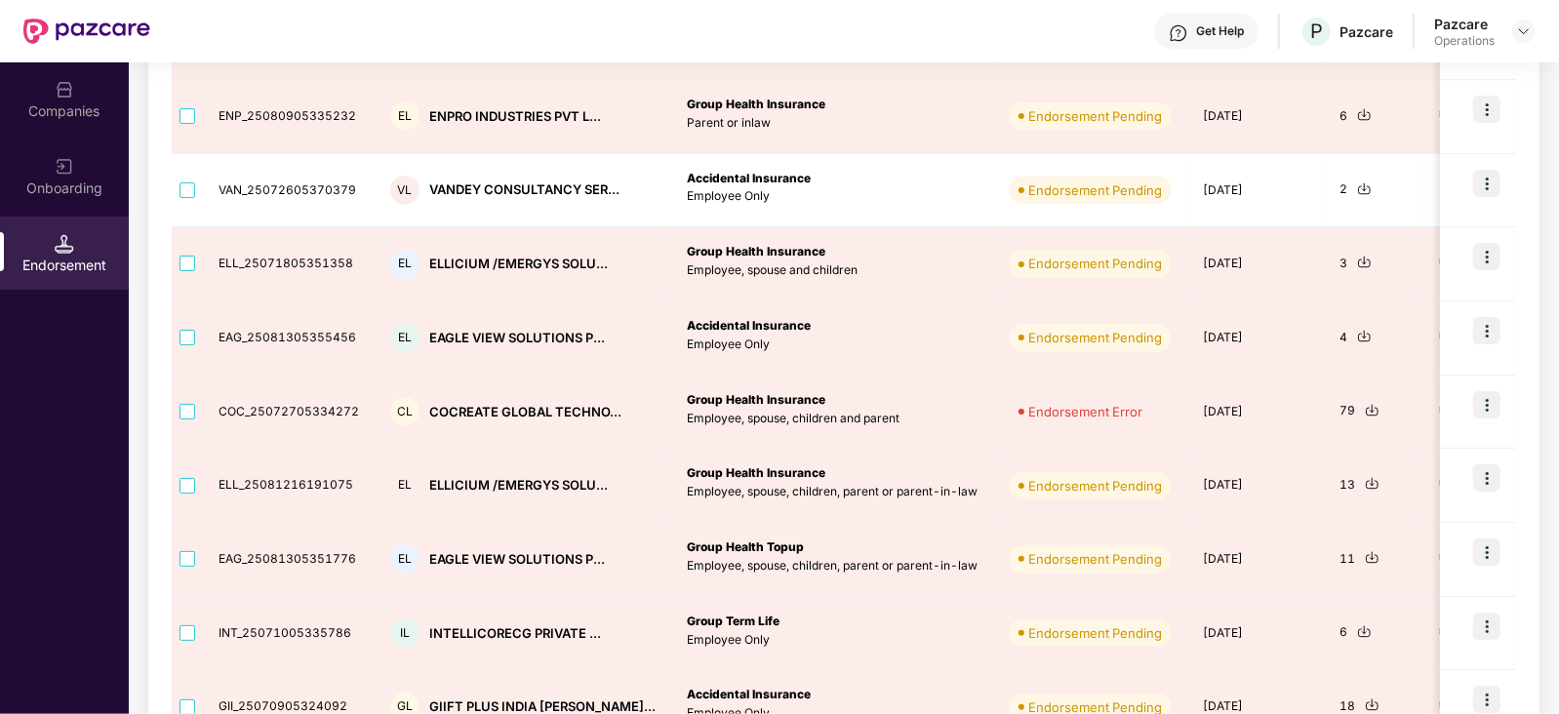
scroll to position [34, 0]
